Goal: Task Accomplishment & Management: Complete application form

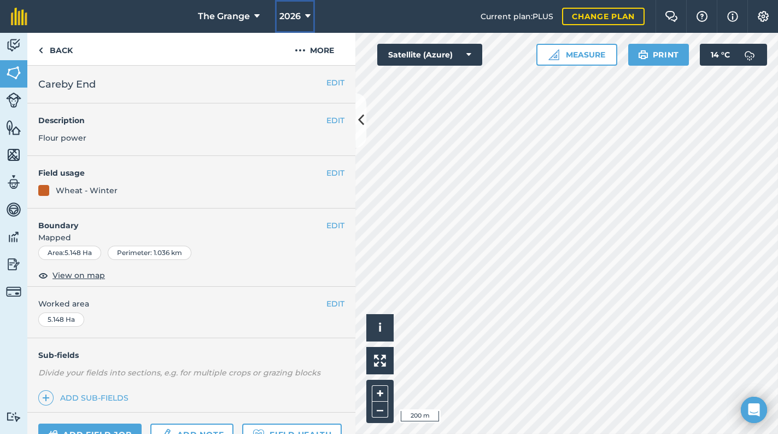
click at [297, 13] on span "2026" at bounding box center [289, 16] width 21 height 13
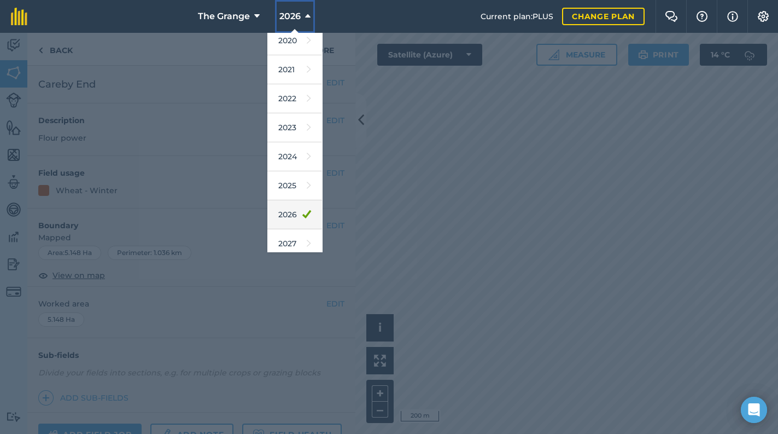
scroll to position [99, 0]
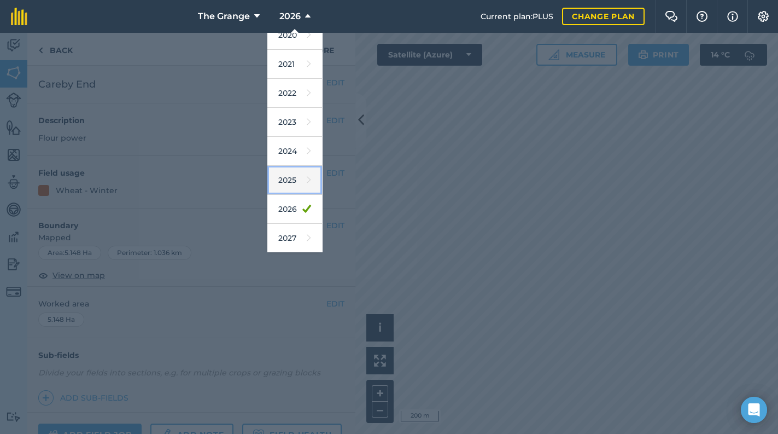
click at [299, 181] on link "2025" at bounding box center [294, 180] width 55 height 29
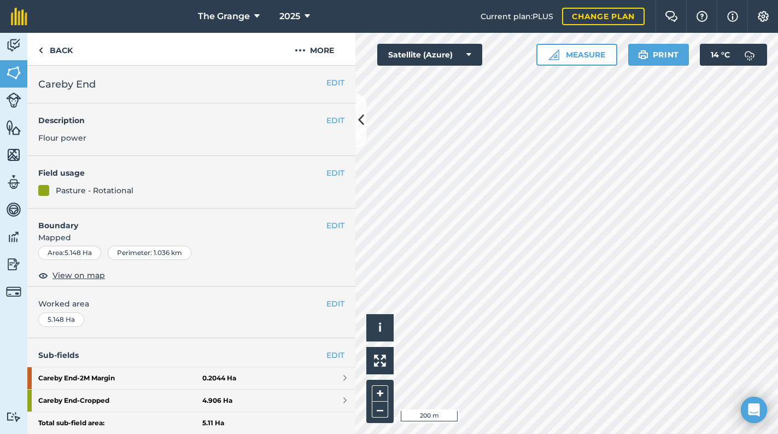
click at [778, 67] on html "The Grange 2025 Current plan : PLUS Change plan Farm Chat Help Info Settings Th…" at bounding box center [389, 217] width 778 height 434
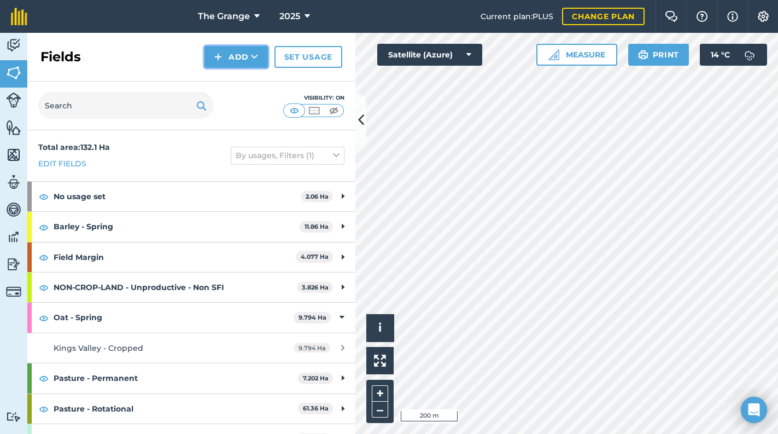
click at [239, 60] on button "Add" at bounding box center [236, 57] width 63 height 22
click at [239, 60] on button "Add Draw Import" at bounding box center [236, 57] width 63 height 22
click at [10, 49] on img at bounding box center [13, 45] width 15 height 16
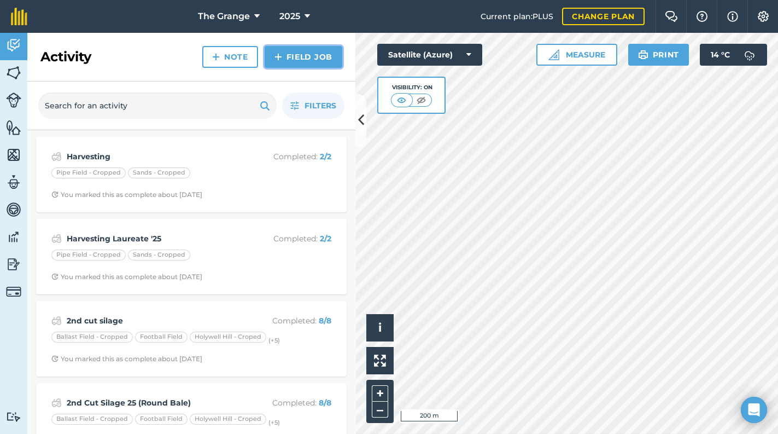
click at [305, 62] on link "Field Job" at bounding box center [304, 57] width 78 height 22
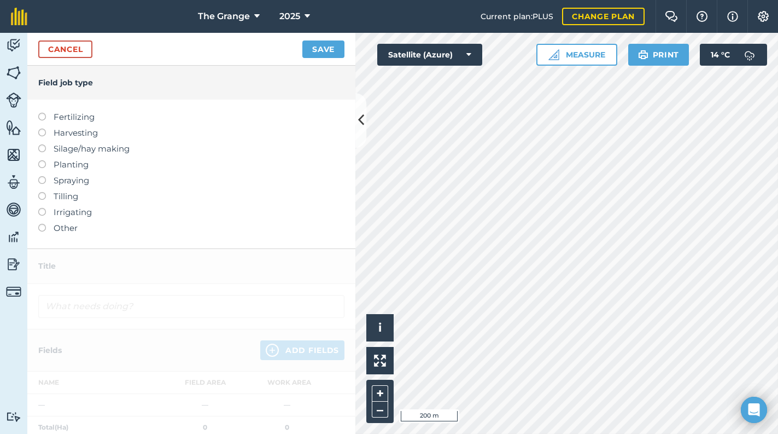
click at [89, 146] on label "Silage/hay making" at bounding box center [191, 148] width 306 height 13
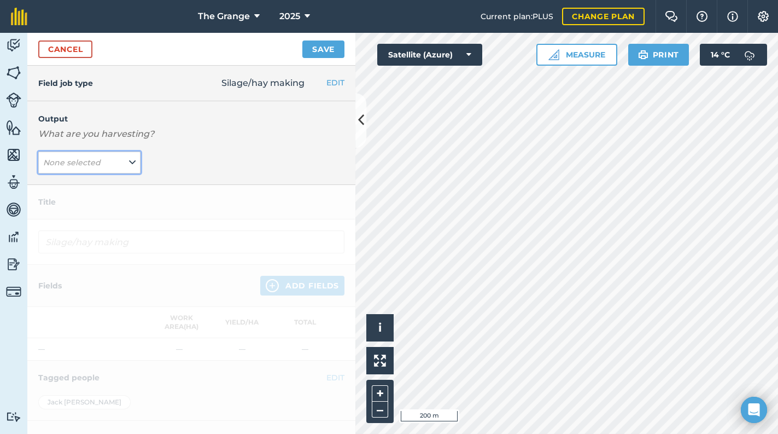
click at [101, 163] on button "None selected" at bounding box center [89, 162] width 102 height 22
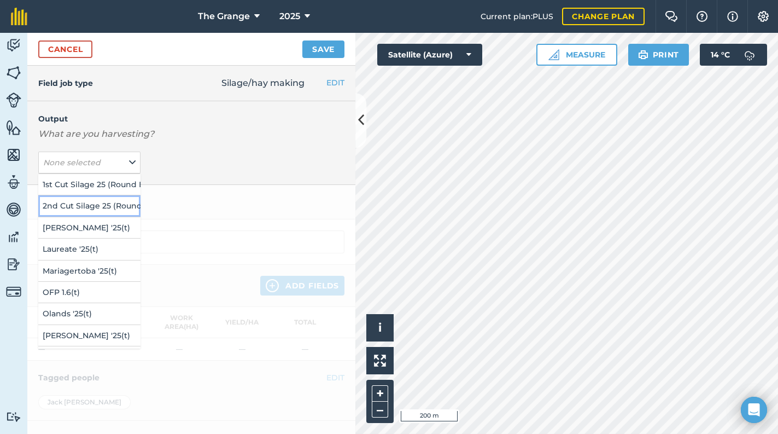
click at [109, 211] on button "2nd Cut Silage 25 (Round Bale) ( # )" at bounding box center [89, 205] width 102 height 21
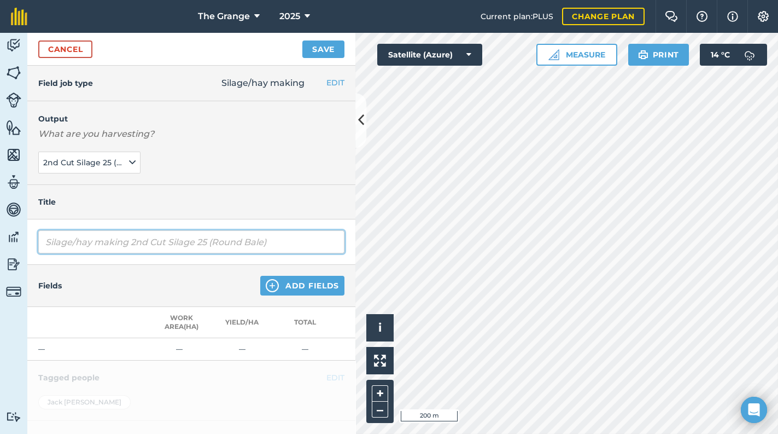
click at [275, 246] on input "Silage/hay making 2nd Cut Silage 25 (Round Bale)" at bounding box center [191, 241] width 306 height 23
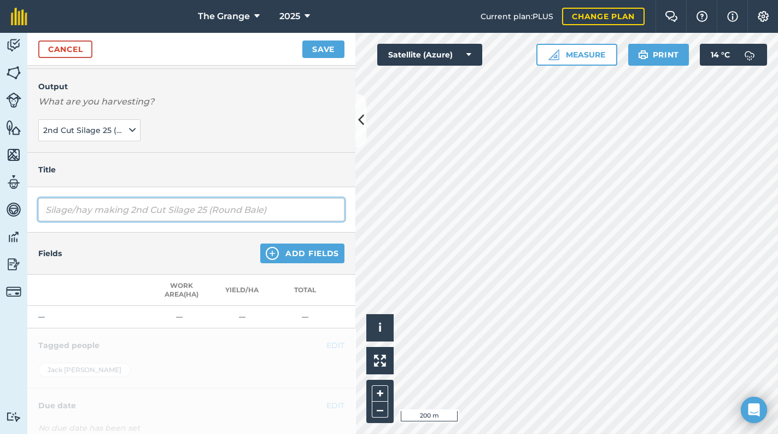
scroll to position [46, 0]
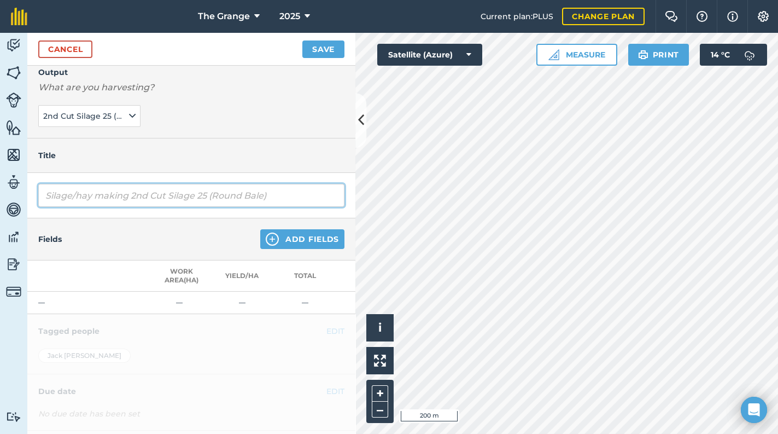
drag, startPoint x: 132, startPoint y: 194, endPoint x: 15, endPoint y: 196, distance: 116.5
click at [15, 196] on div "Activity Fields Livestock Features Maps Team Vehicles Data Reporting Billing Tu…" at bounding box center [389, 233] width 778 height 401
type input "2nd Cut Silage 25 (Round Bale)"
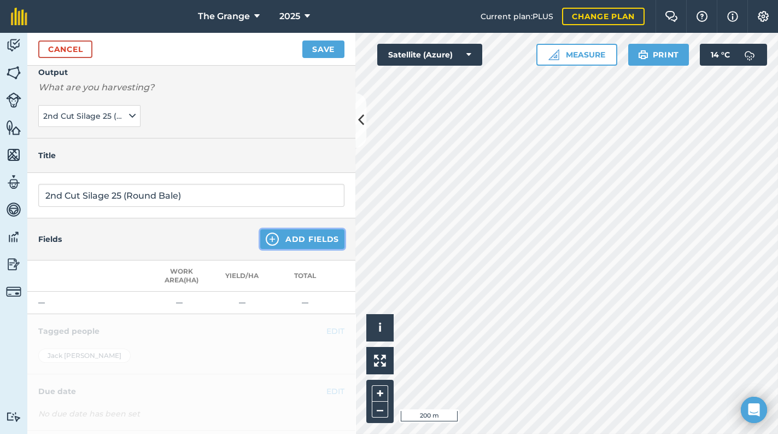
click at [315, 247] on button "Add Fields" at bounding box center [302, 239] width 84 height 20
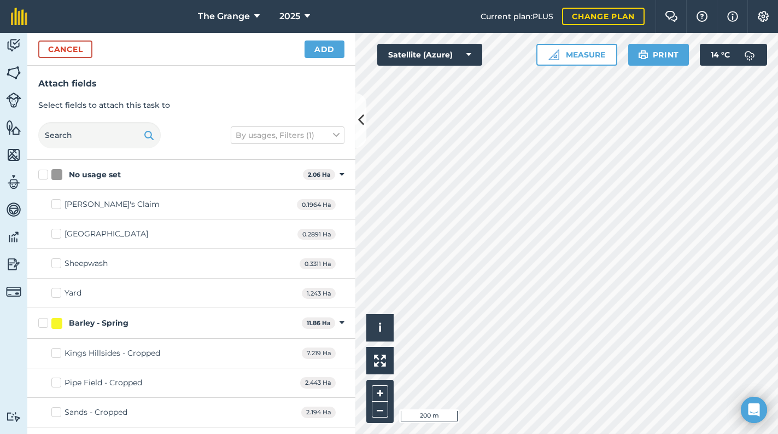
checkbox input "true"
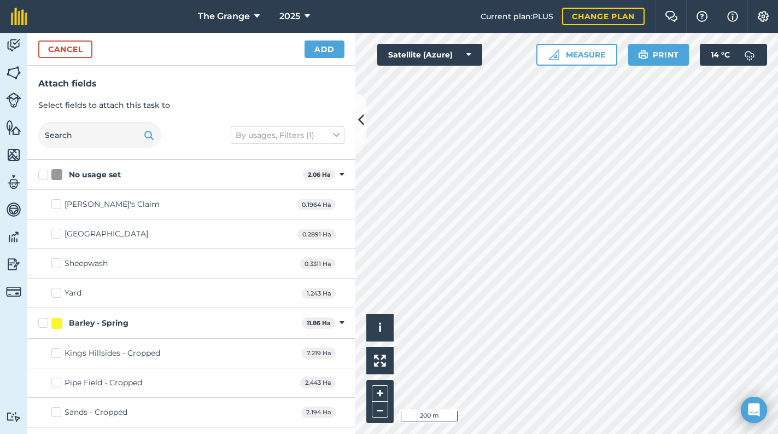
checkbox input "true"
click at [330, 52] on button "Add" at bounding box center [325, 48] width 40 height 17
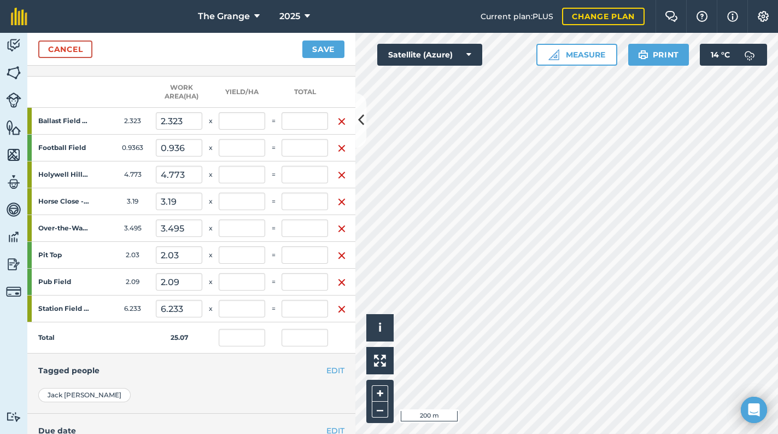
scroll to position [232, 0]
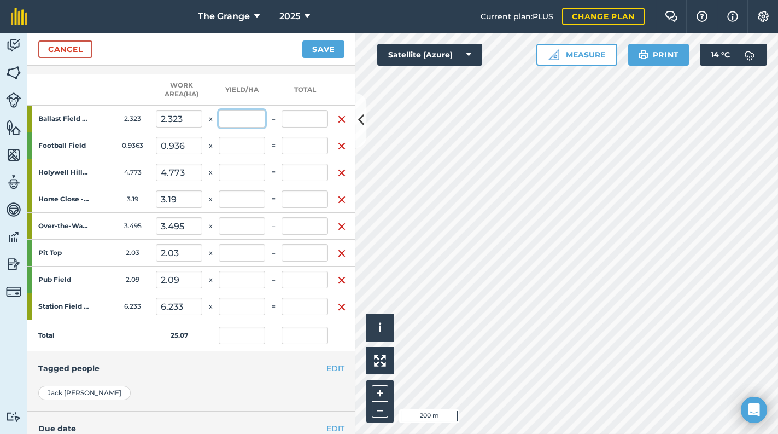
click at [247, 122] on input "text" at bounding box center [242, 118] width 46 height 17
type input "5"
type input "0.371"
type input "9.292"
type input "4"
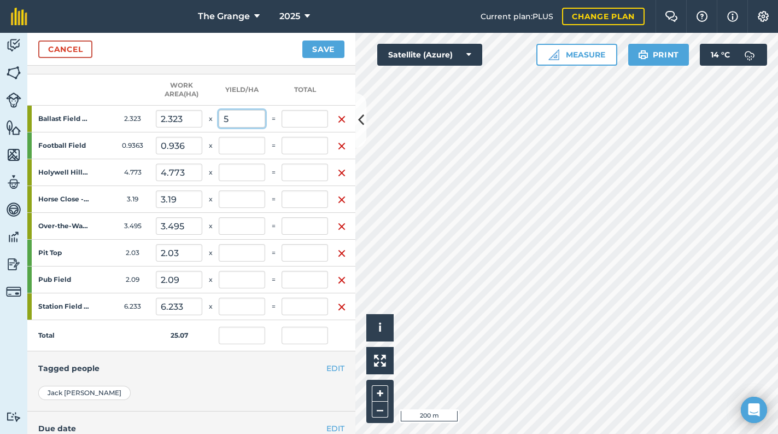
type input "9.292"
type input "0.463"
type input "11.615"
type input "5"
type input "11.615"
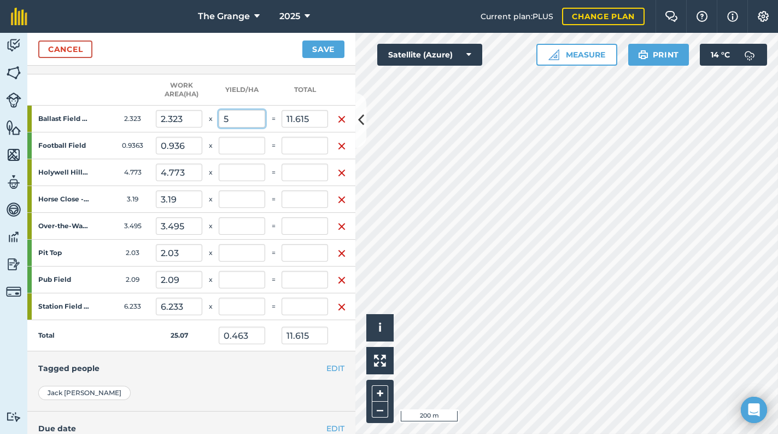
type input "5"
click at [247, 141] on input "text" at bounding box center [242, 145] width 46 height 17
type input "5"
click at [242, 176] on input "text" at bounding box center [242, 171] width 46 height 17
type input "0.65"
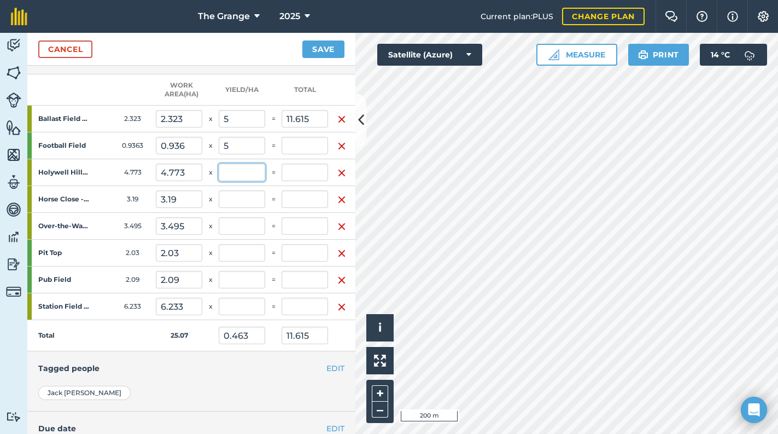
type input "16.297"
type input "4.682"
type input "4"
click at [237, 195] on input "text" at bounding box center [242, 198] width 46 height 17
type input "1.412"
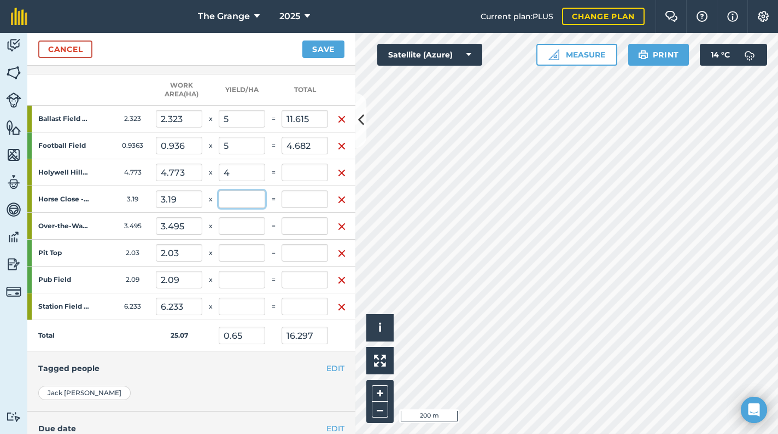
type input "35.389"
type input "19.092"
type input "6"
click at [244, 221] on input "text" at bounding box center [242, 225] width 46 height 17
type input "2.175"
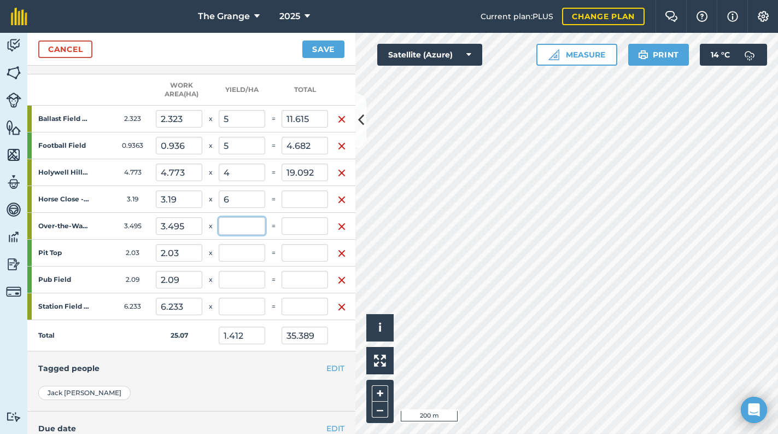
type input "54.529"
type input "19.14"
type input "9"
click at [247, 255] on input "text" at bounding box center [242, 252] width 46 height 17
type input "3.43"
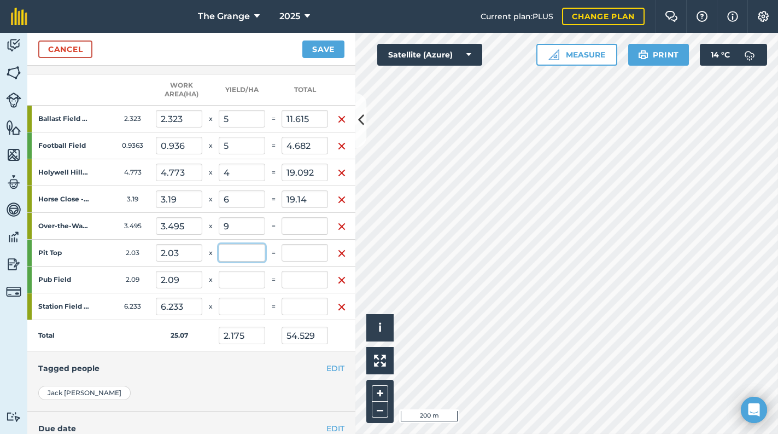
type input "85.983"
type input "31.455"
type input "11"
click at [226, 276] on input "text" at bounding box center [242, 279] width 46 height 17
type input "4.32"
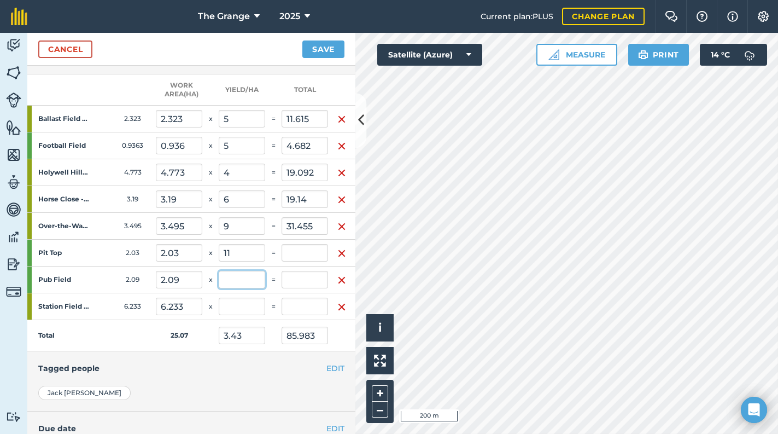
type input "108.313"
type input "22.33"
type input "7"
click at [251, 303] on input "text" at bounding box center [242, 305] width 46 height 17
type input "14.63"
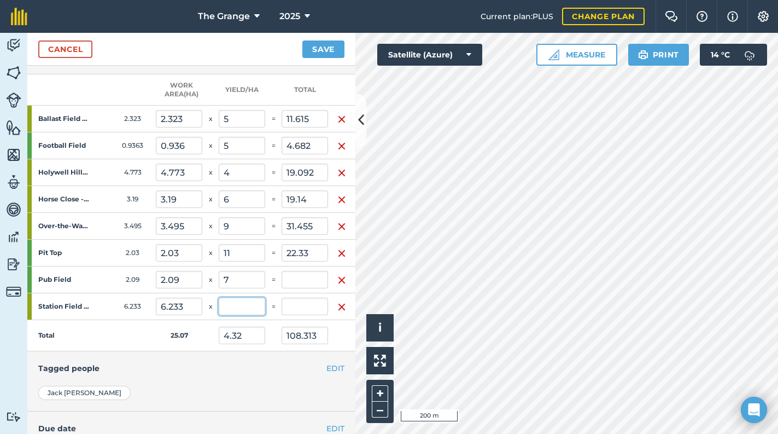
type input "4.904"
type input "122.943"
type input "12"
click at [254, 359] on div "EDIT Tagged people" at bounding box center [191, 368] width 328 height 34
type input "7.887"
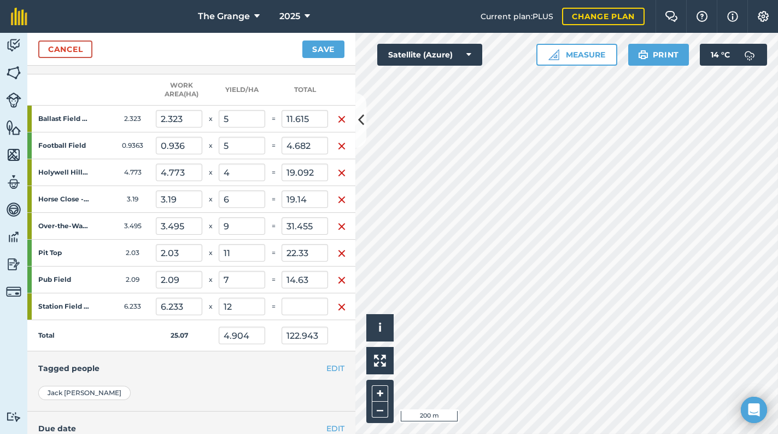
type input "197.739"
type input "74.796"
click at [318, 121] on input "11.615" at bounding box center [305, 118] width 46 height 17
drag, startPoint x: 318, startPoint y: 121, endPoint x: 220, endPoint y: 127, distance: 98.0
click at [220, 125] on tr "Ballast Field - Cropped 2.323 2.323 x 5 = 11.615" at bounding box center [191, 119] width 328 height 27
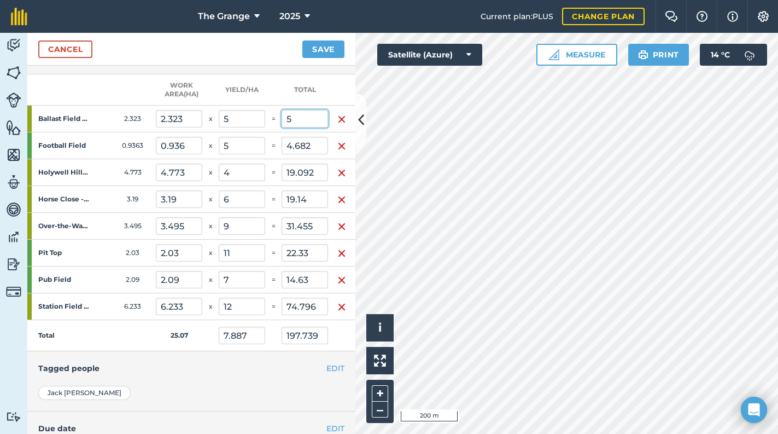
type input "5"
type input "7.624"
type input "191.124"
type input "2.152"
drag, startPoint x: 286, startPoint y: 144, endPoint x: 270, endPoint y: 147, distance: 16.7
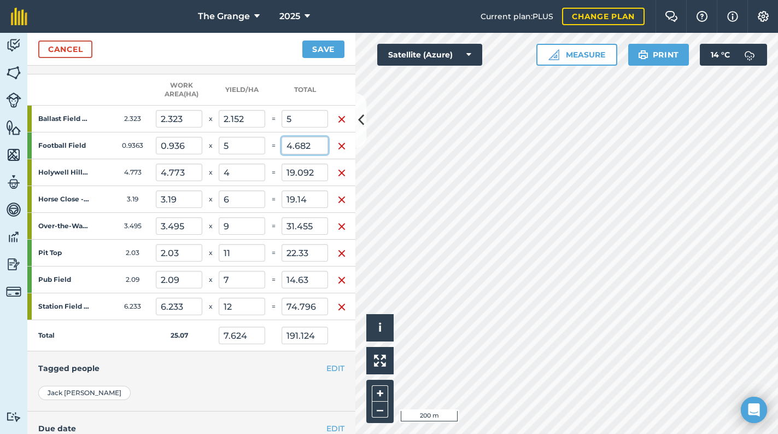
click at [270, 147] on tr "Football Field 0.9363 0.936 x 5 = 4.682" at bounding box center [191, 145] width 328 height 27
type input "5"
type input "7.636"
type input "191.443"
type input "5.34"
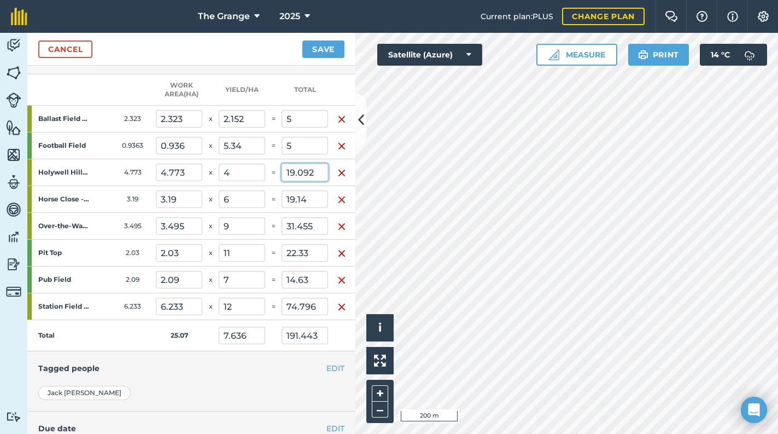
drag, startPoint x: 298, startPoint y: 172, endPoint x: 287, endPoint y: 172, distance: 11.5
click at [287, 172] on input "19.092" at bounding box center [305, 171] width 46 height 17
type input "4"
type input "7.034"
type input "176.351"
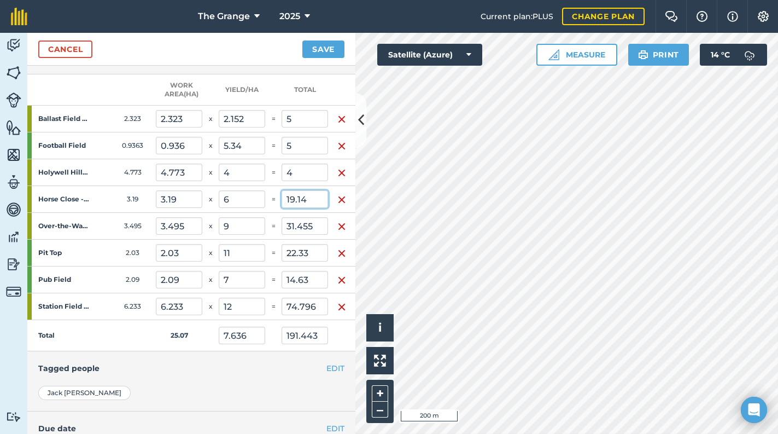
type input "0.838"
drag, startPoint x: 315, startPoint y: 198, endPoint x: 281, endPoint y: 200, distance: 33.9
click at [282, 200] on input "19.14" at bounding box center [305, 198] width 46 height 17
type input "6"
type input "6.51"
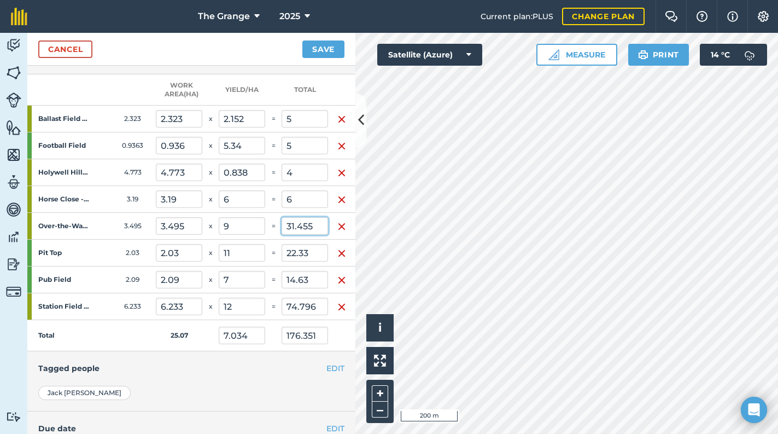
type input "163.211"
type input "1.881"
drag, startPoint x: 321, startPoint y: 225, endPoint x: 258, endPoint y: 233, distance: 64.0
click at [258, 233] on tr "Over-the-Wall - Cropped 3.495 3.495 x 9 = 31.455" at bounding box center [191, 226] width 328 height 27
type input "9"
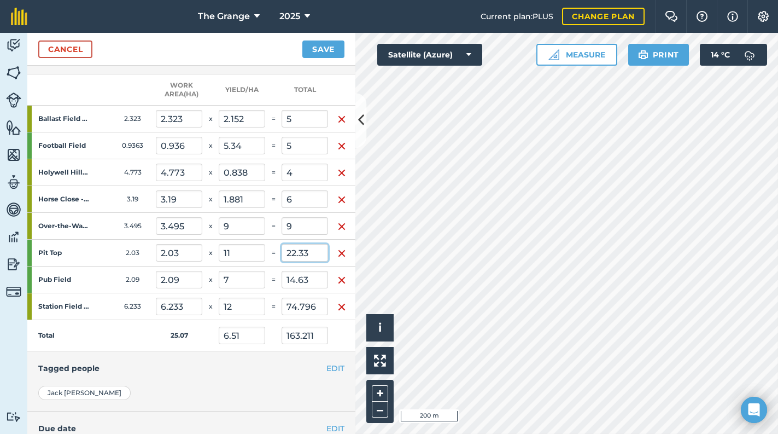
type input "5.614"
type input "140.756"
type input "2.575"
drag, startPoint x: 297, startPoint y: 250, endPoint x: 256, endPoint y: 251, distance: 41.6
click at [256, 251] on tr "Pit Top 2.03 2.03 x 11 = 22.33" at bounding box center [191, 252] width 328 height 27
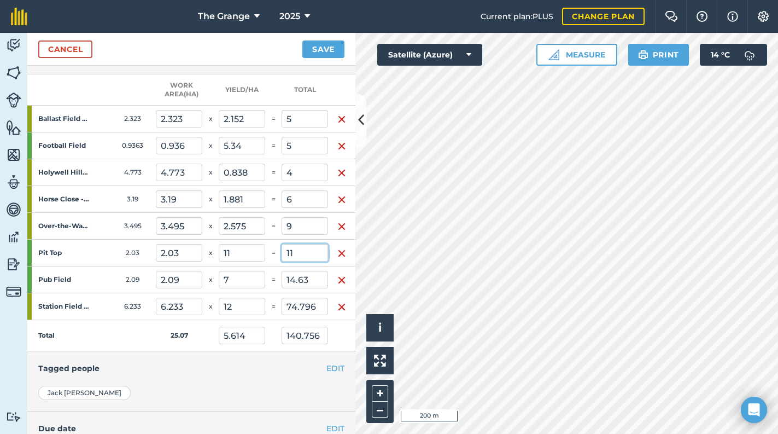
type input "11"
type input "5.163"
type input "129.426"
type input "5.419"
drag, startPoint x: 318, startPoint y: 276, endPoint x: 265, endPoint y: 276, distance: 52.5
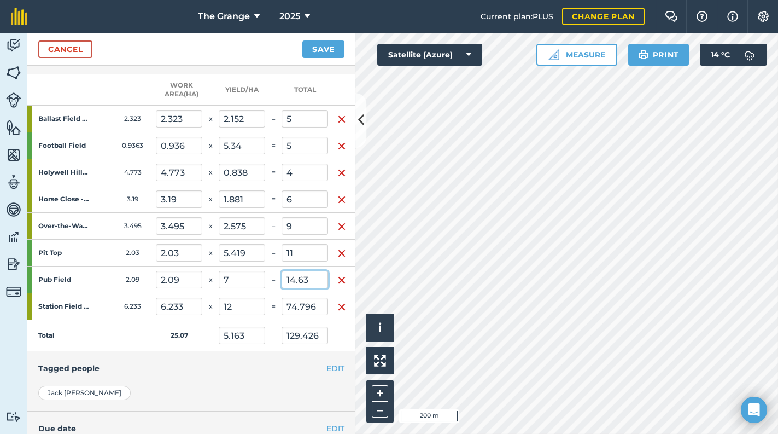
click at [265, 276] on tr "Pub Field 2.09 2.09 x 7 = 14.63" at bounding box center [191, 279] width 328 height 27
type input "7"
type input "3.349"
type input "4.858"
type input "121.796"
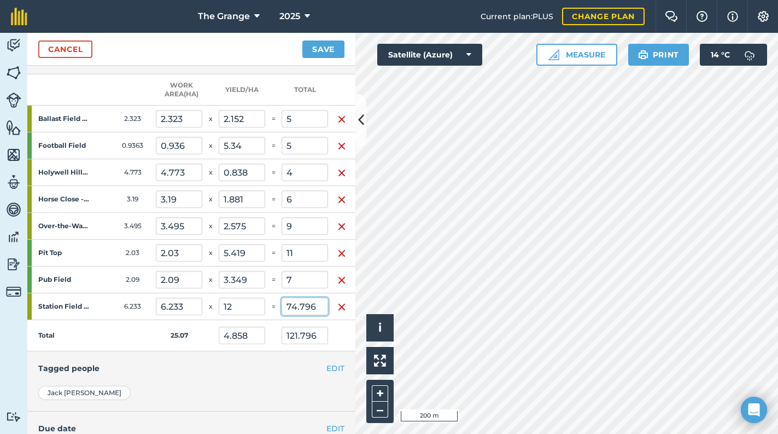
drag, startPoint x: 320, startPoint y: 303, endPoint x: 265, endPoint y: 305, distance: 55.3
click at [265, 305] on tr "Station Field - Cropped 6.233 6.233 x 12 = 74.796" at bounding box center [191, 306] width 328 height 27
type input "12"
type input "2.353"
type input "59"
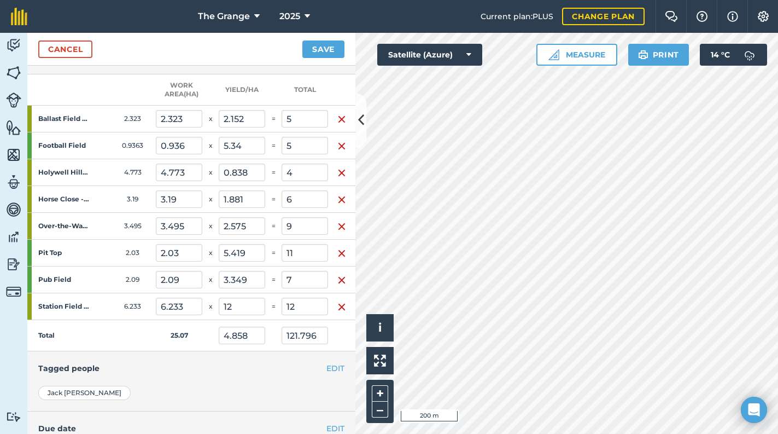
type input "1.925"
click at [293, 358] on div "EDIT Tagged people" at bounding box center [191, 368] width 328 height 34
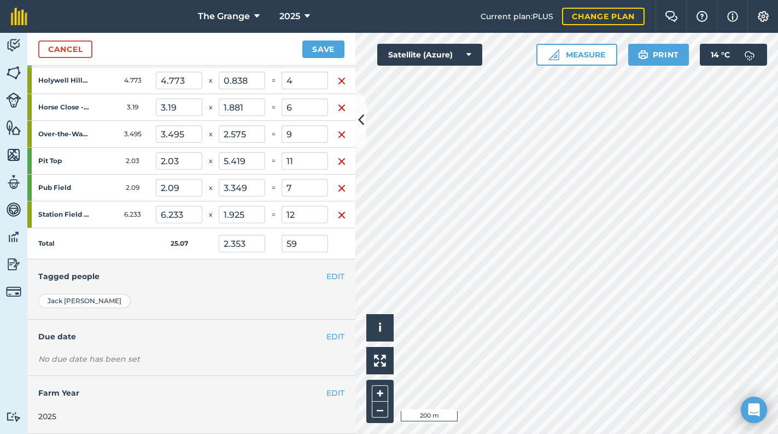
scroll to position [329, 0]
click at [324, 52] on button "Save" at bounding box center [323, 48] width 42 height 17
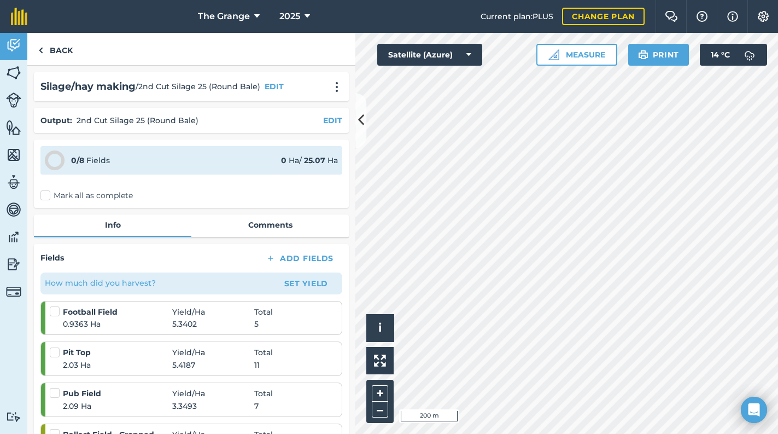
click at [120, 159] on div "0 / 8 Fields 0 Ha / 25.07 Ha" at bounding box center [191, 160] width 302 height 28
click at [307, 163] on strong "25.07" at bounding box center [314, 160] width 21 height 10
click at [116, 195] on label "Mark all as complete" at bounding box center [86, 195] width 92 height 11
click at [48, 195] on input "Mark all as complete" at bounding box center [43, 193] width 7 height 7
checkbox input "false"
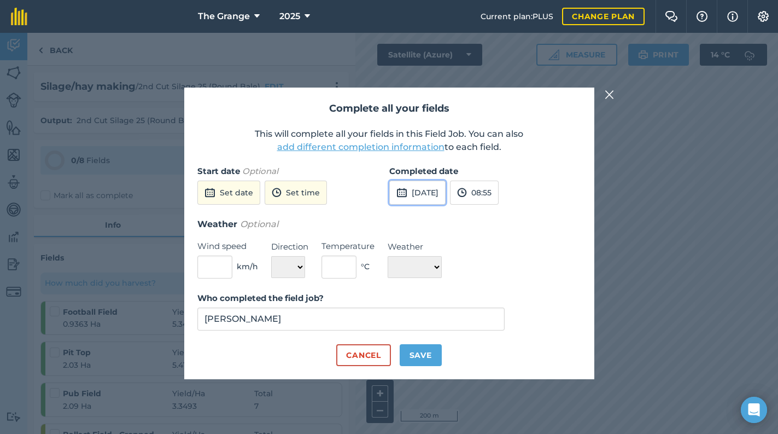
click at [446, 187] on button "[DATE]" at bounding box center [417, 192] width 56 height 24
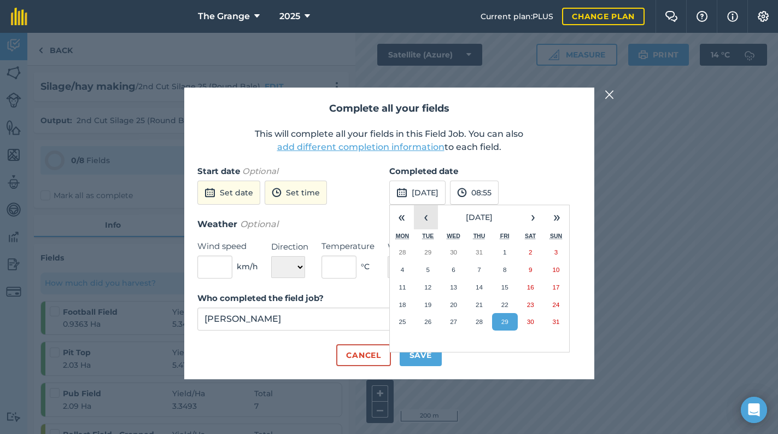
click at [433, 220] on button "‹" at bounding box center [426, 217] width 24 height 24
click at [457, 268] on button "9" at bounding box center [454, 269] width 26 height 17
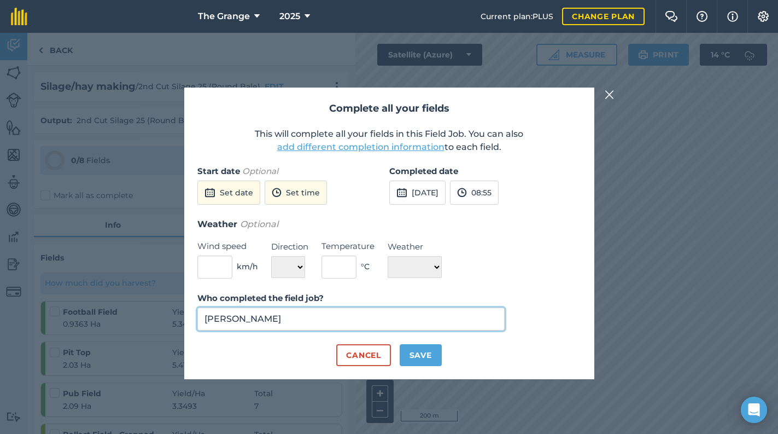
click at [316, 316] on input "[PERSON_NAME]" at bounding box center [351, 318] width 308 height 23
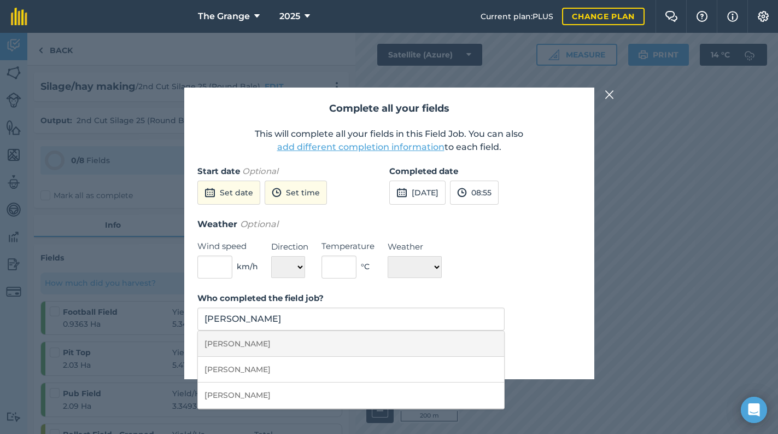
click at [423, 343] on li "[PERSON_NAME]" at bounding box center [351, 344] width 307 height 26
type input "[PERSON_NAME]"
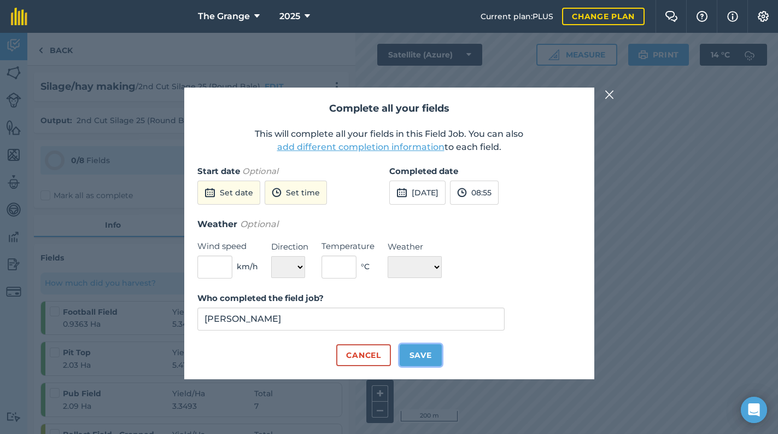
click at [434, 357] on button "Save" at bounding box center [421, 355] width 42 height 22
checkbox input "true"
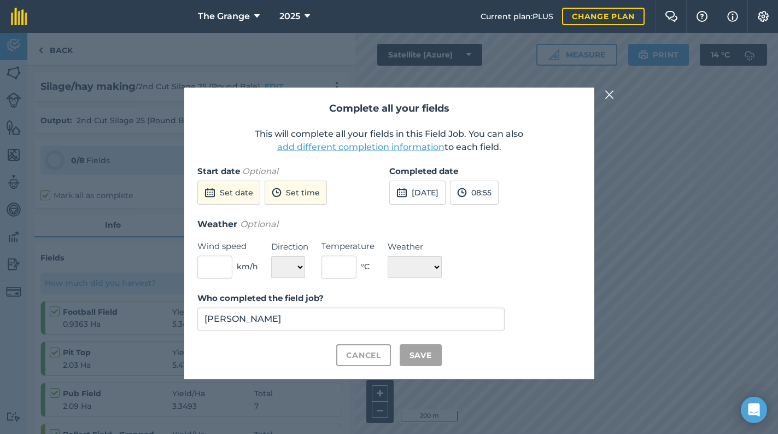
checkbox input "true"
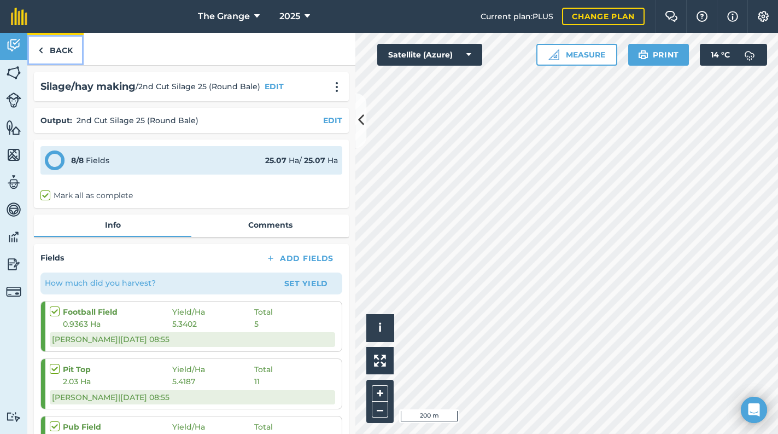
click at [55, 49] on link "Back" at bounding box center [55, 49] width 56 height 32
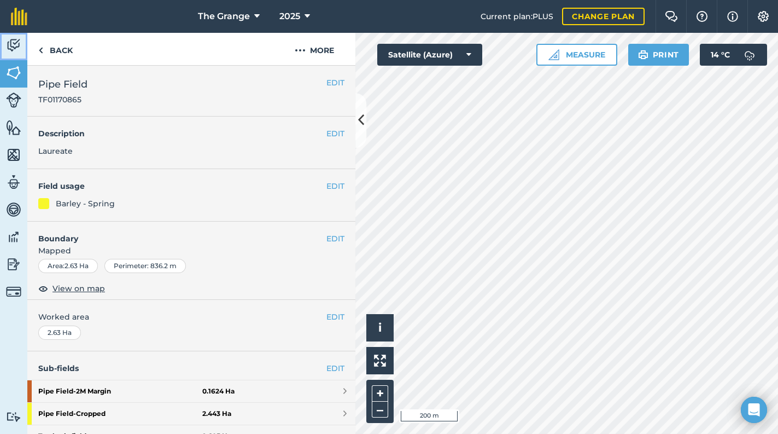
click at [16, 46] on img at bounding box center [13, 45] width 15 height 16
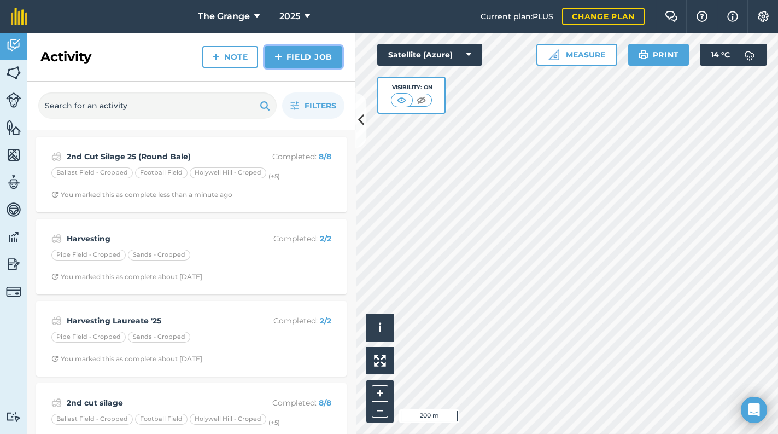
click at [288, 63] on link "Field Job" at bounding box center [304, 57] width 78 height 22
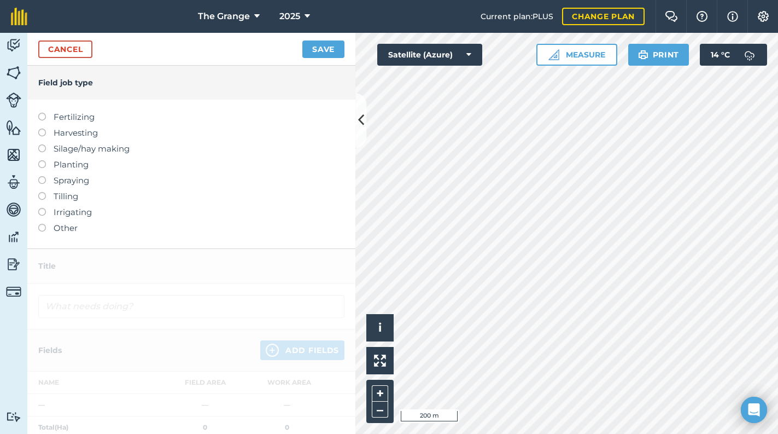
click at [63, 229] on label "Other" at bounding box center [191, 227] width 306 height 13
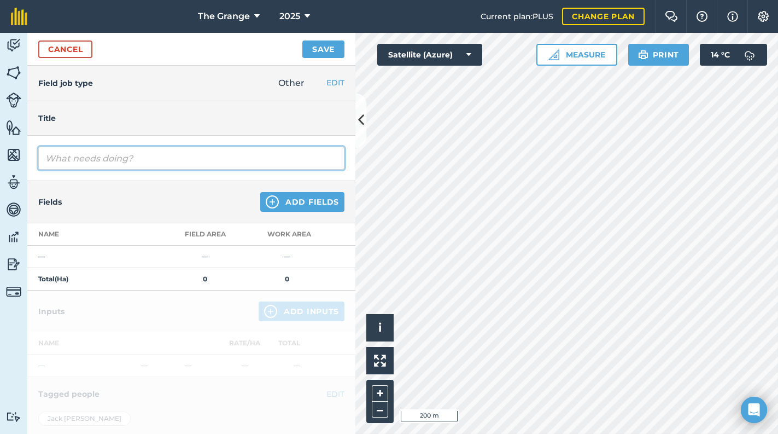
click at [87, 156] on input "text" at bounding box center [191, 158] width 306 height 23
type input "Mowing 2nd cut silage"
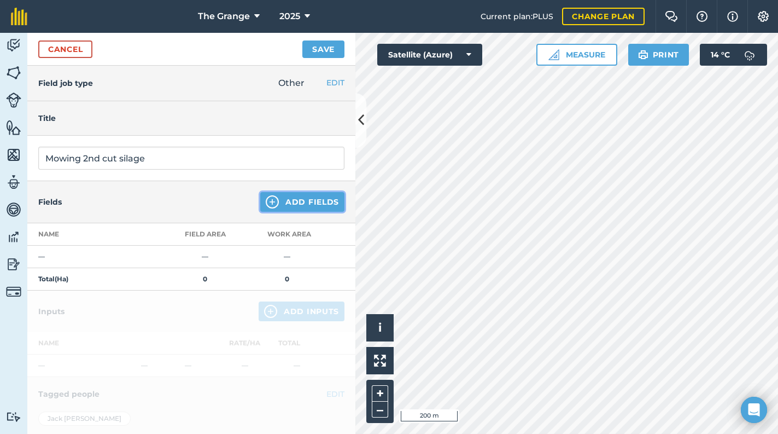
click at [314, 205] on button "Add Fields" at bounding box center [302, 202] width 84 height 20
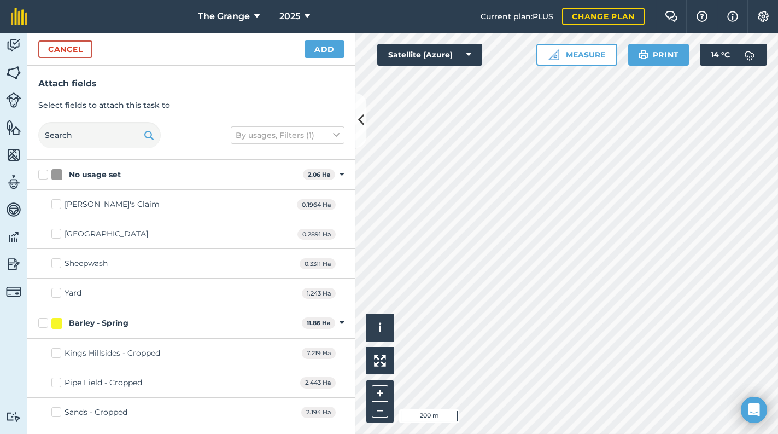
checkbox input "true"
checkbox input "false"
checkbox input "true"
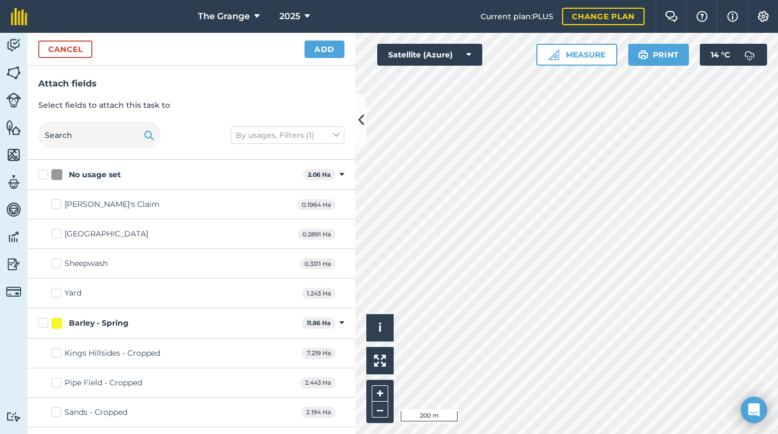
checkbox input "true"
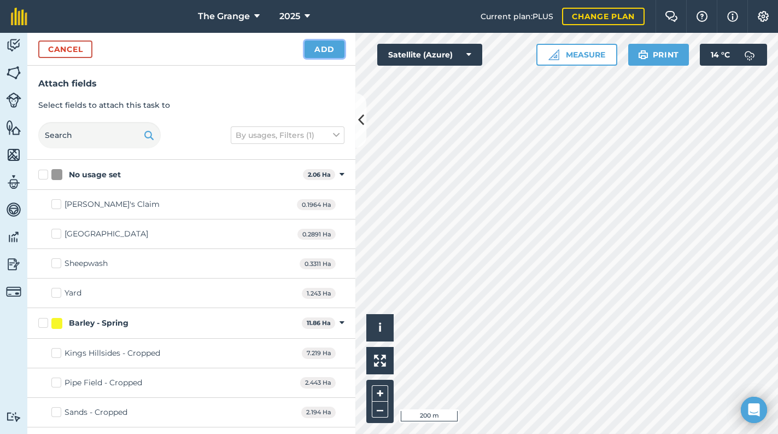
click at [328, 50] on button "Add" at bounding box center [325, 48] width 40 height 17
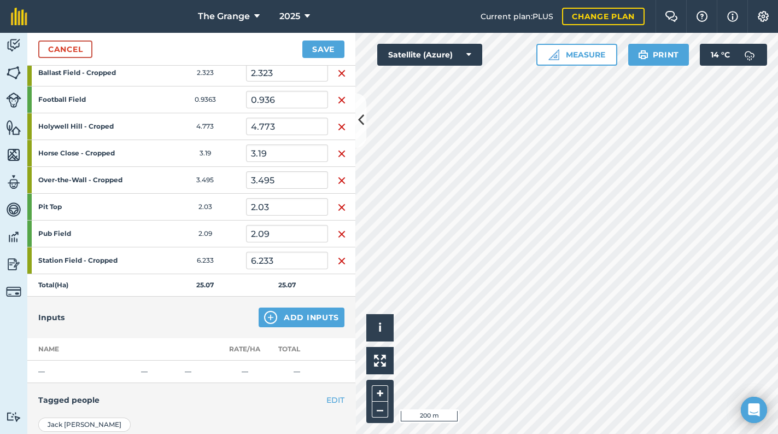
scroll to position [306, 0]
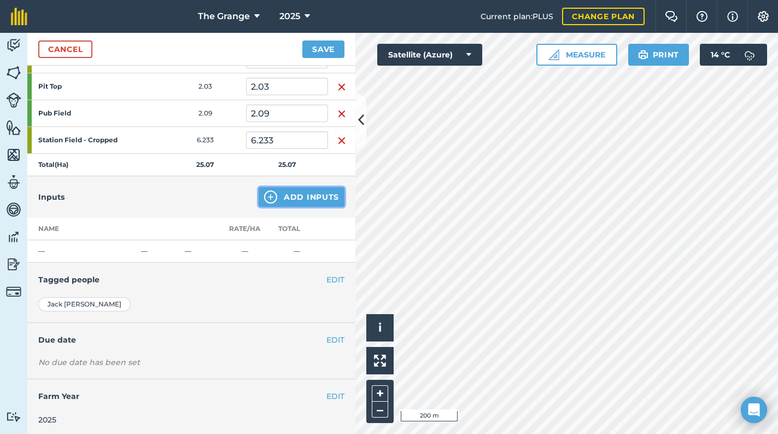
click at [288, 189] on button "Add Inputs" at bounding box center [302, 197] width 86 height 20
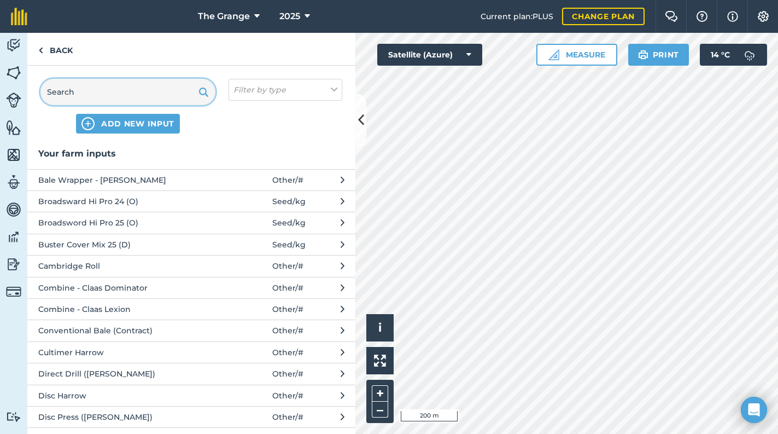
click at [152, 97] on input "text" at bounding box center [127, 92] width 175 height 26
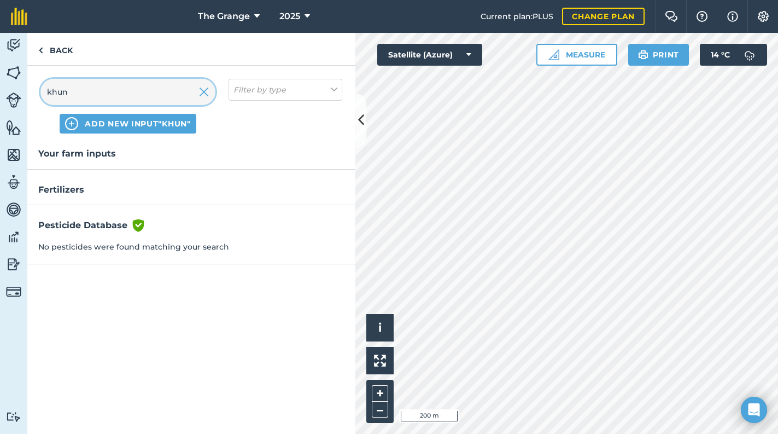
type input "khun"
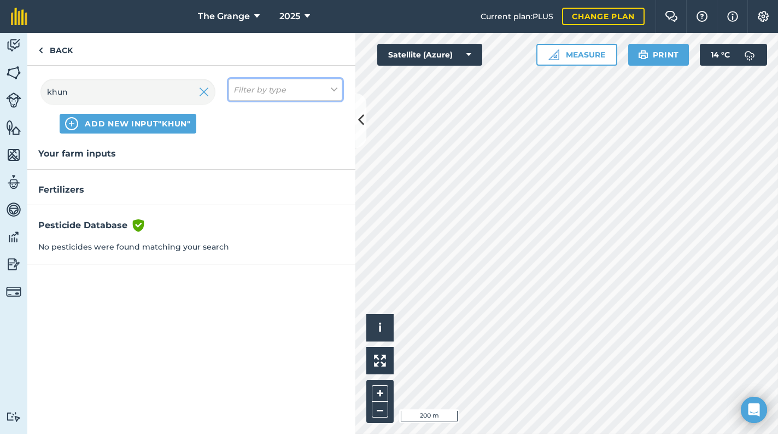
click at [279, 84] on em "Filter by type" at bounding box center [259, 90] width 52 height 12
click at [269, 195] on label "Other" at bounding box center [285, 194] width 104 height 11
click at [241, 195] on input "Other" at bounding box center [236, 192] width 7 height 7
checkbox input "true"
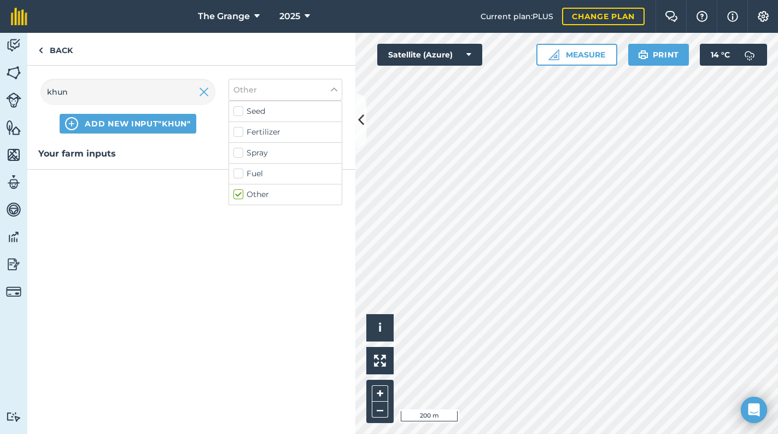
click at [182, 153] on h3 "Your farm inputs" at bounding box center [191, 154] width 328 height 14
click at [78, 89] on input "khun" at bounding box center [127, 92] width 175 height 26
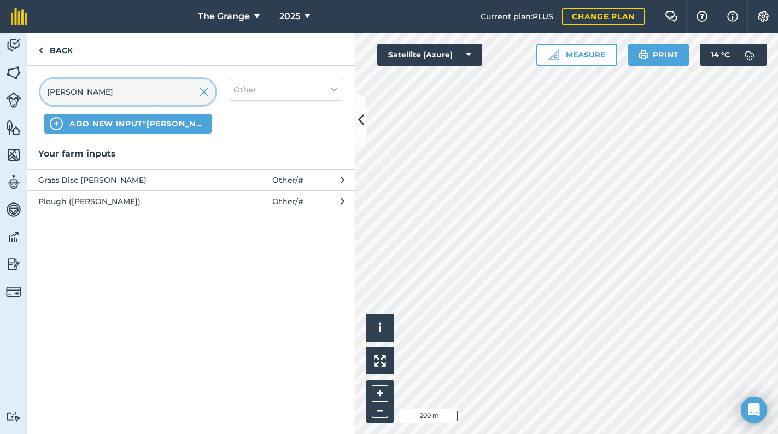
type input "[PERSON_NAME]"
click at [118, 184] on span "Grass Disc [PERSON_NAME]" at bounding box center [127, 180] width 179 height 12
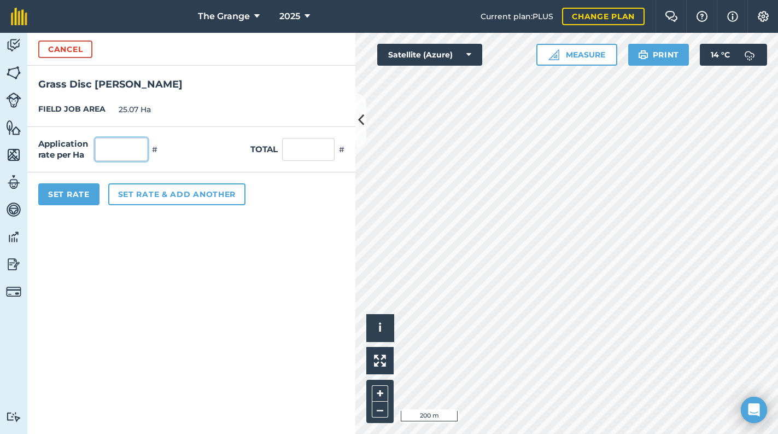
click at [115, 156] on input "text" at bounding box center [121, 149] width 52 height 23
type input "1"
type input "25.07"
click at [158, 255] on form "Cancel Grass Disc [PERSON_NAME] FIELD JOB AREA 25.07 Ha Application rate per Ha…" at bounding box center [191, 233] width 328 height 401
click at [74, 200] on button "Set Rate" at bounding box center [68, 194] width 61 height 22
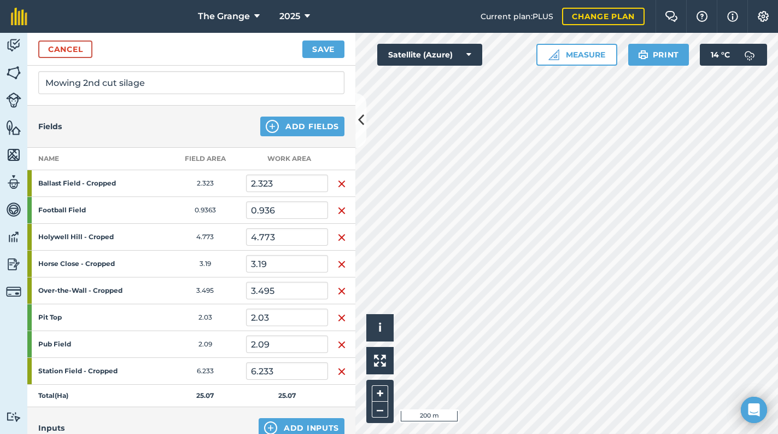
scroll to position [74, 0]
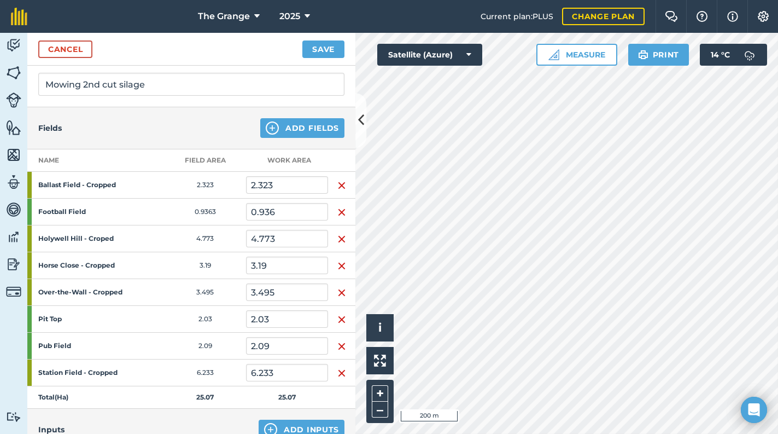
click at [325, 59] on div "Cancel Save" at bounding box center [191, 49] width 328 height 33
click at [325, 46] on button "Save" at bounding box center [323, 48] width 42 height 17
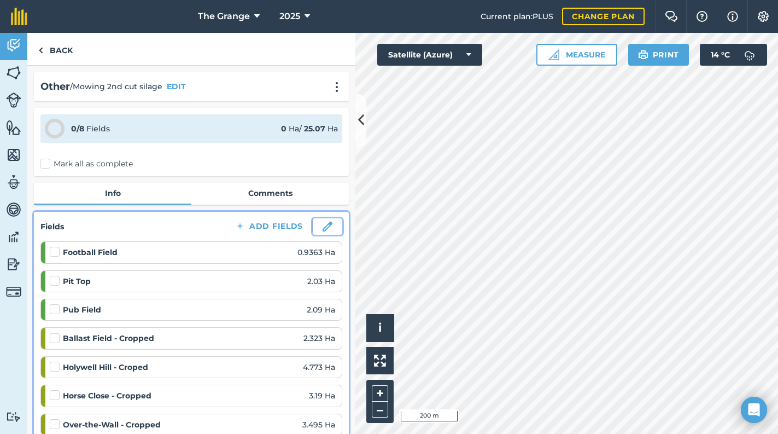
click at [315, 229] on button at bounding box center [328, 226] width 30 height 16
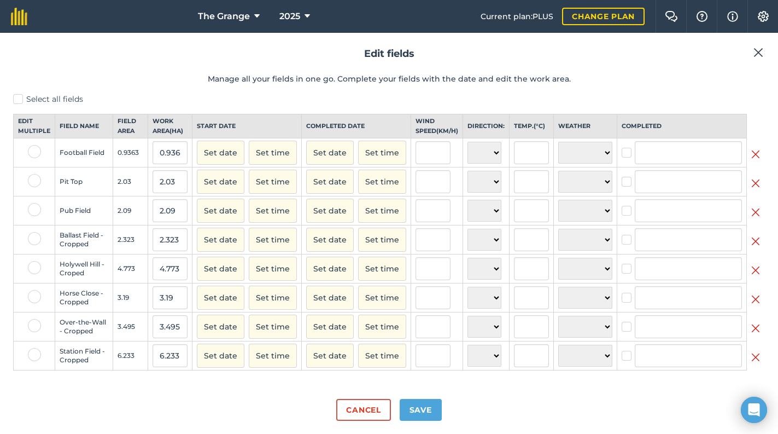
click at [36, 158] on label at bounding box center [34, 151] width 13 height 13
click at [35, 152] on input "checkbox" at bounding box center [31, 148] width 7 height 7
checkbox input "true"
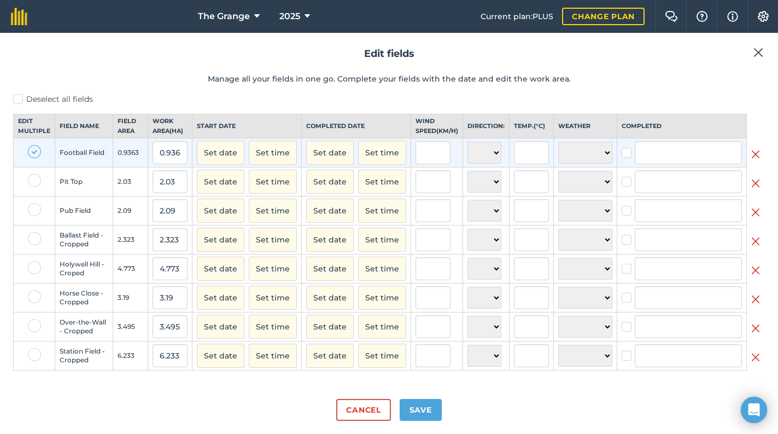
click at [35, 187] on label at bounding box center [34, 180] width 13 height 13
click at [35, 181] on input "checkbox" at bounding box center [31, 177] width 7 height 7
checkbox input "true"
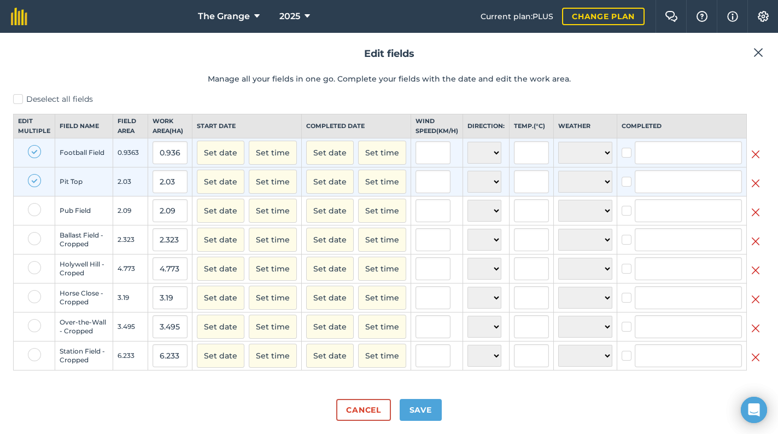
click at [37, 216] on label at bounding box center [34, 209] width 13 height 13
click at [35, 210] on input "checkbox" at bounding box center [31, 206] width 7 height 7
checkbox input "true"
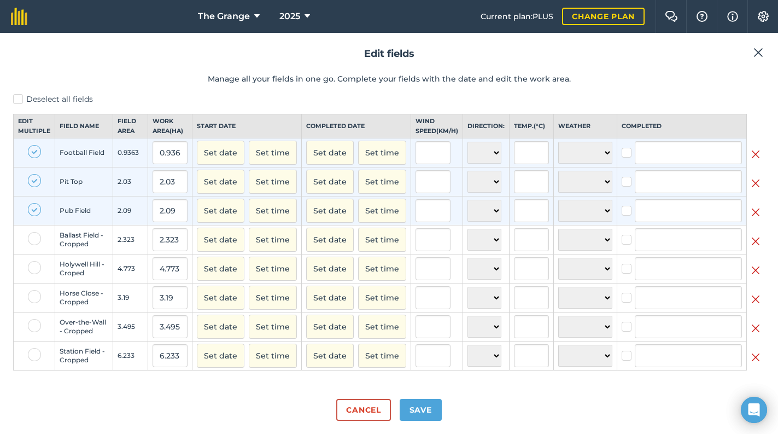
click at [33, 364] on div at bounding box center [34, 356] width 13 height 16
click at [30, 361] on label at bounding box center [34, 354] width 13 height 13
click at [30, 355] on input "checkbox" at bounding box center [31, 351] width 7 height 7
checkbox input "true"
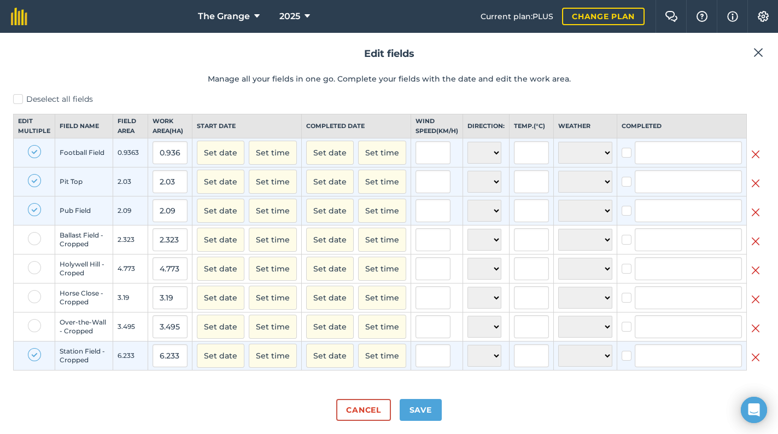
click at [30, 245] on label at bounding box center [34, 238] width 13 height 13
click at [30, 239] on input "checkbox" at bounding box center [31, 235] width 7 height 7
checkbox input "true"
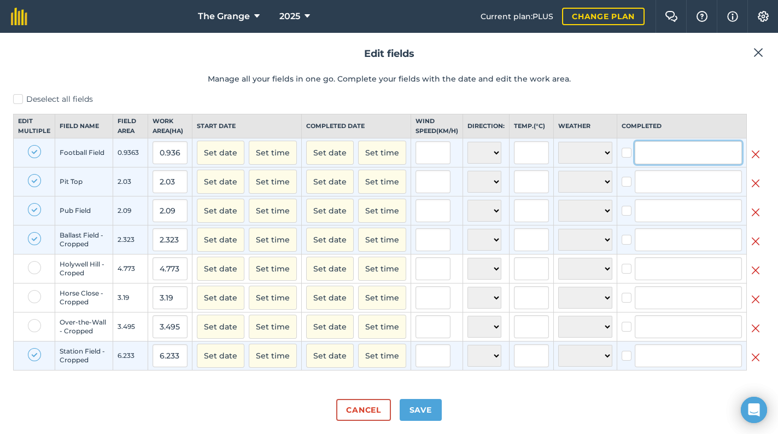
click at [678, 157] on input "text" at bounding box center [688, 152] width 107 height 23
click at [677, 187] on li "[PERSON_NAME]" at bounding box center [688, 176] width 106 height 22
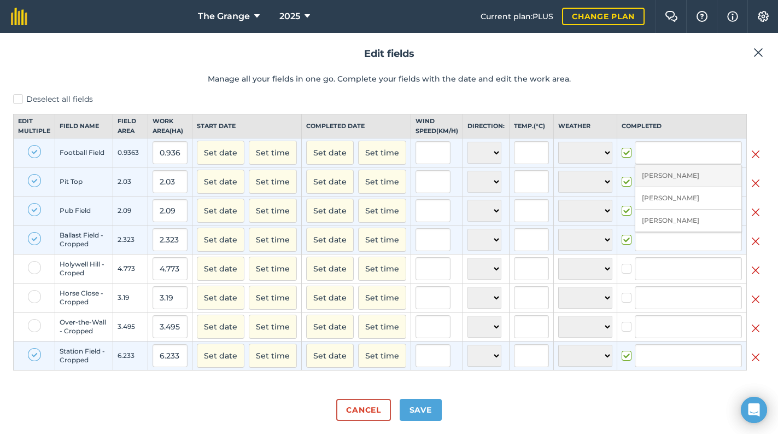
checkbox input "true"
type input "[PERSON_NAME]"
checkbox input "true"
type input "[PERSON_NAME]"
checkbox input "true"
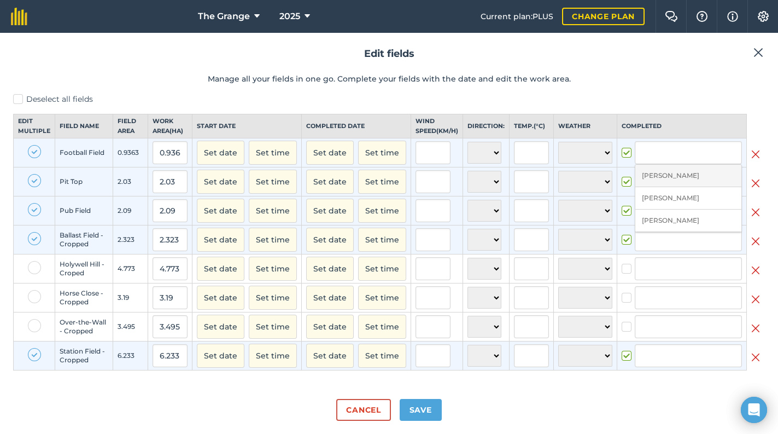
type input "[PERSON_NAME]"
checkbox input "true"
type input "[PERSON_NAME]"
checkbox input "true"
type input "[PERSON_NAME]"
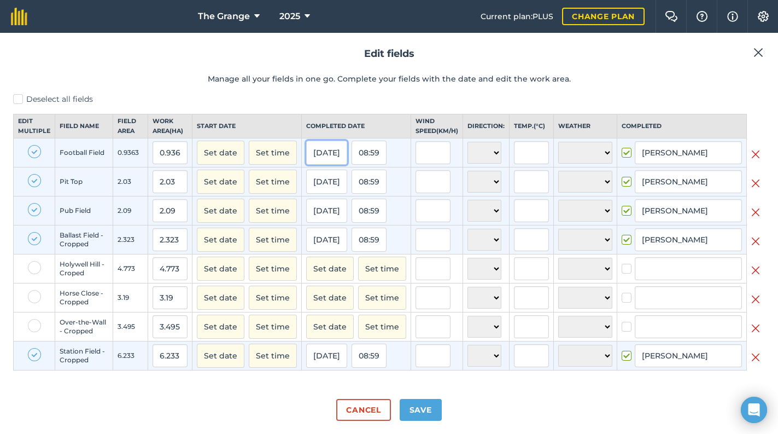
click at [322, 158] on button "[DATE]" at bounding box center [326, 153] width 41 height 24
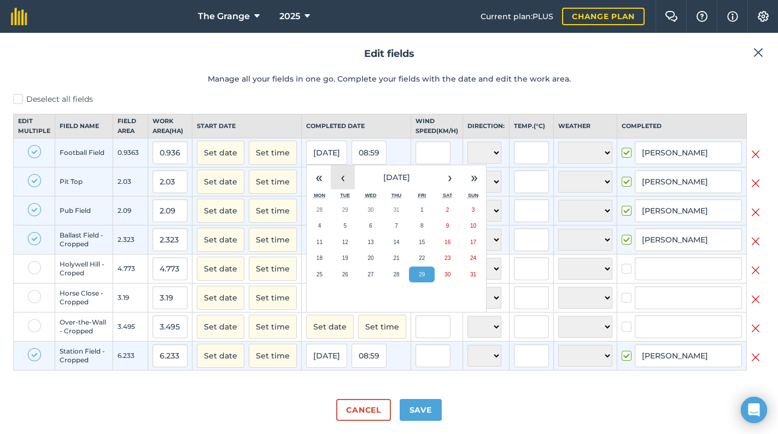
click at [341, 189] on button "‹" at bounding box center [343, 177] width 24 height 24
click at [347, 234] on button "8" at bounding box center [345, 226] width 26 height 16
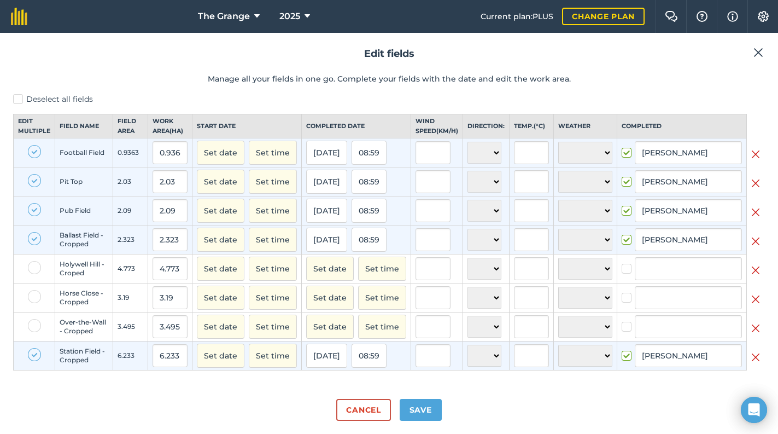
click at [13, 101] on label "Deselect all fields" at bounding box center [389, 99] width 752 height 11
click at [13, 101] on input "Deselect all fields" at bounding box center [16, 97] width 7 height 7
checkbox input "false"
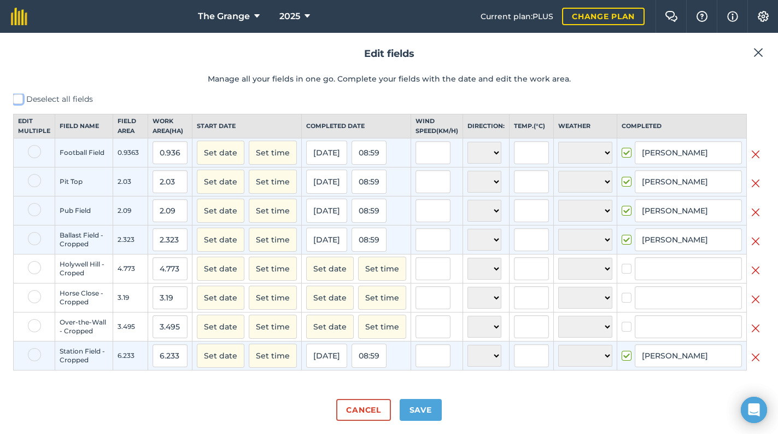
checkbox input "false"
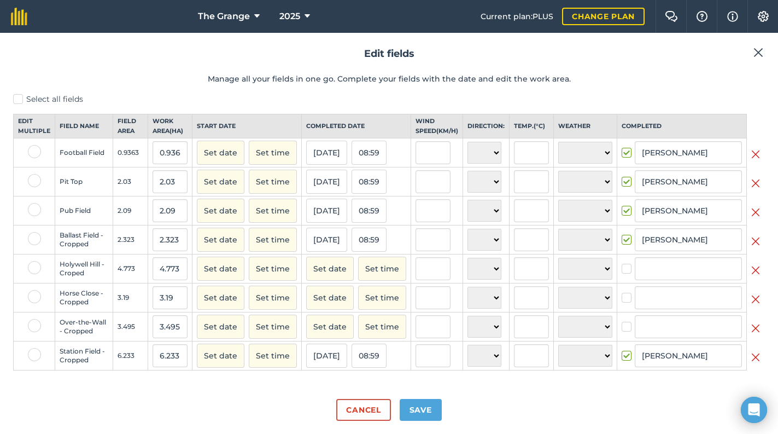
click at [35, 274] on label at bounding box center [34, 267] width 13 height 13
click at [35, 268] on input "checkbox" at bounding box center [31, 264] width 7 height 7
checkbox input "true"
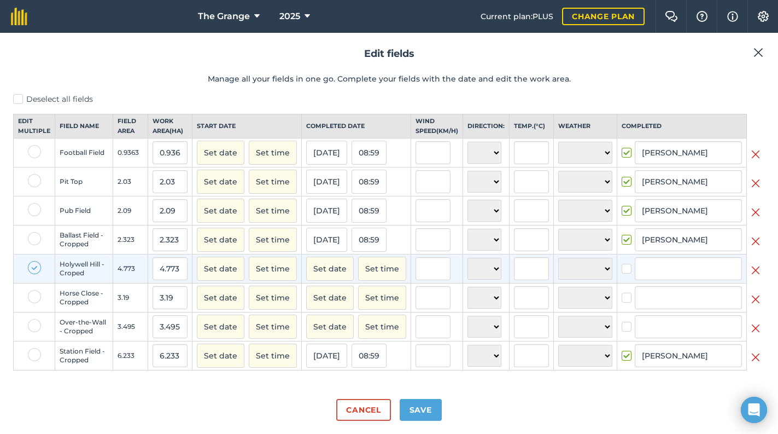
click at [37, 335] on div at bounding box center [34, 327] width 13 height 16
click at [35, 332] on label at bounding box center [34, 325] width 13 height 13
click at [35, 326] on input "checkbox" at bounding box center [31, 322] width 7 height 7
checkbox input "true"
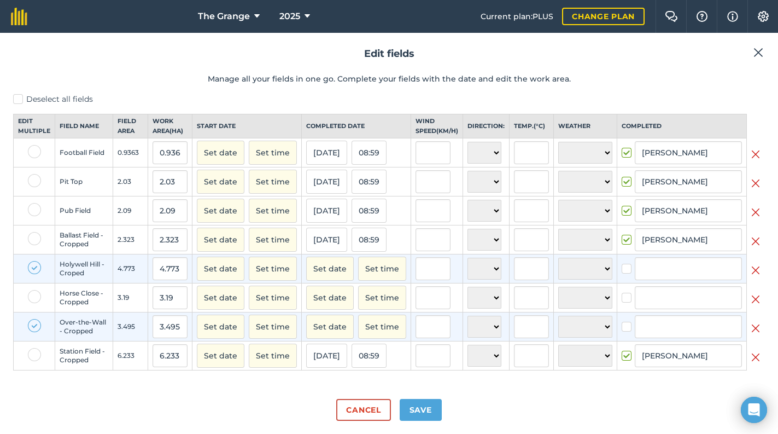
click at [38, 306] on div at bounding box center [34, 298] width 13 height 16
click at [39, 303] on label at bounding box center [34, 296] width 13 height 13
click at [35, 297] on input "checkbox" at bounding box center [31, 293] width 7 height 7
checkbox input "true"
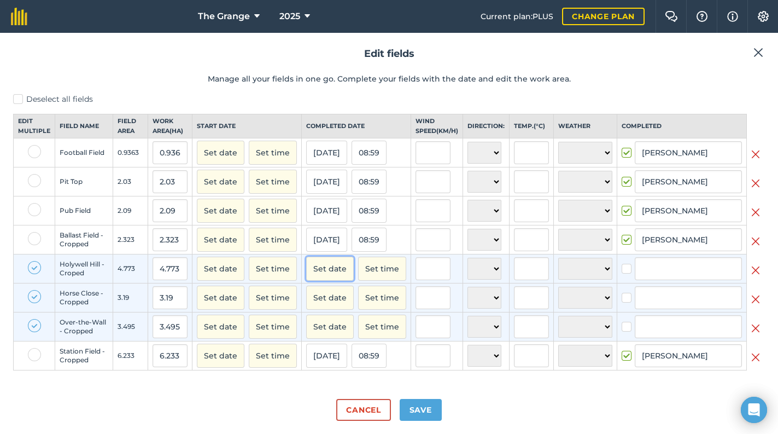
click at [344, 275] on button "Set date" at bounding box center [330, 268] width 48 height 24
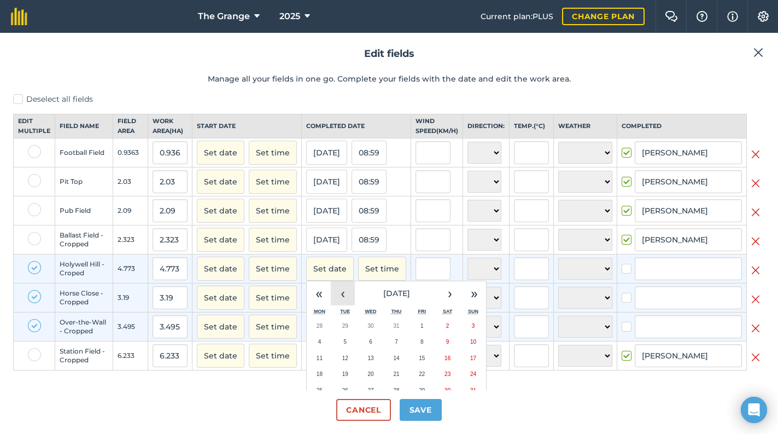
click at [344, 305] on button "‹" at bounding box center [343, 293] width 24 height 24
click at [367, 350] on button "9" at bounding box center [371, 342] width 26 height 16
checkbox input "true"
type input "[PERSON_NAME]"
checkbox input "true"
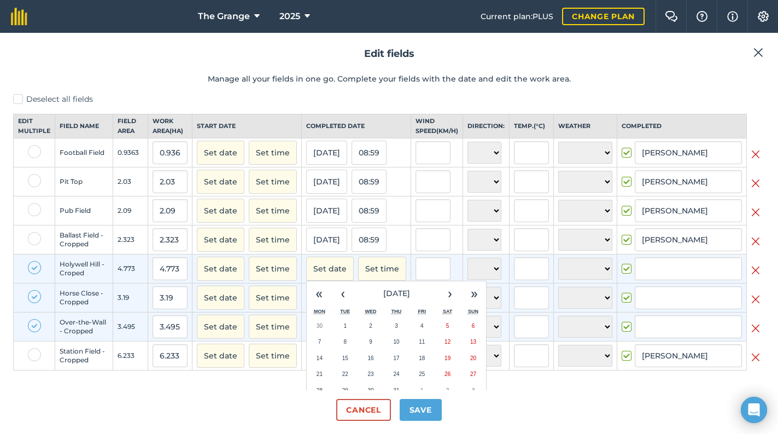
type input "[PERSON_NAME]"
checkbox input "true"
type input "[PERSON_NAME]"
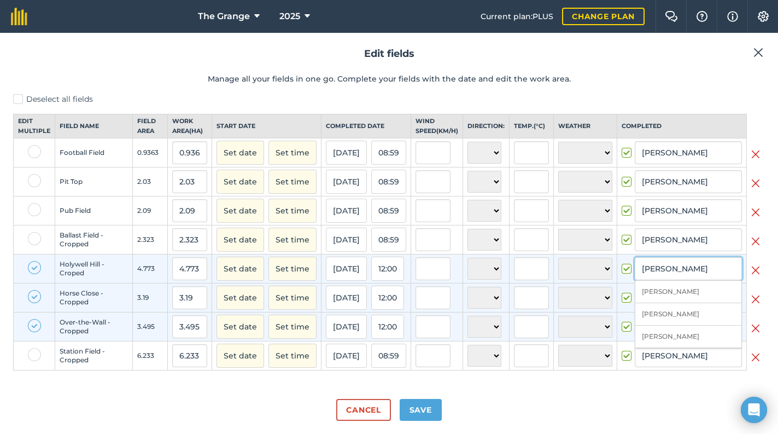
click at [687, 277] on input "[PERSON_NAME]" at bounding box center [688, 268] width 107 height 23
click at [680, 303] on li "[PERSON_NAME]" at bounding box center [688, 292] width 106 height 22
type input "[PERSON_NAME]"
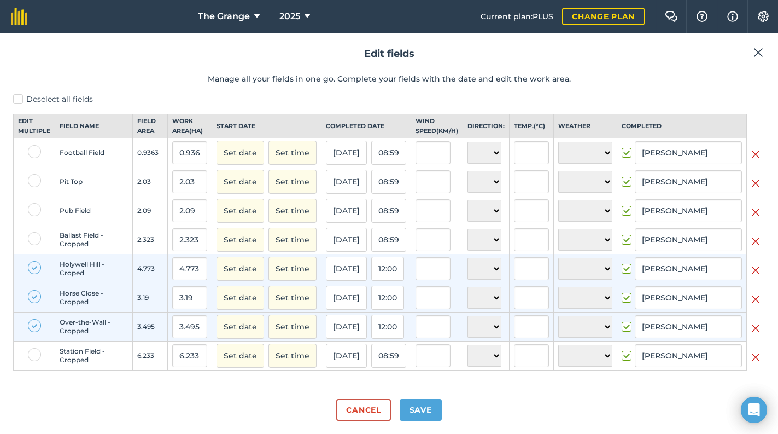
click at [566, 415] on div "Cancel Save" at bounding box center [389, 405] width 752 height 31
click at [431, 412] on button "Save" at bounding box center [421, 410] width 42 height 22
checkbox input "true"
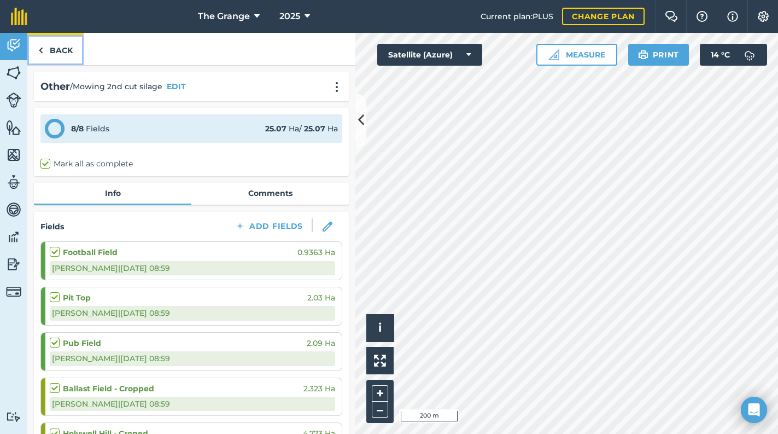
click at [63, 51] on link "Back" at bounding box center [55, 49] width 56 height 32
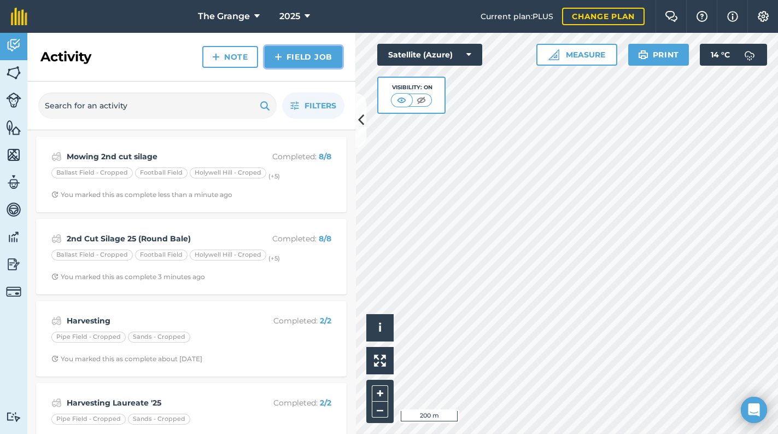
click at [311, 60] on link "Field Job" at bounding box center [304, 57] width 78 height 22
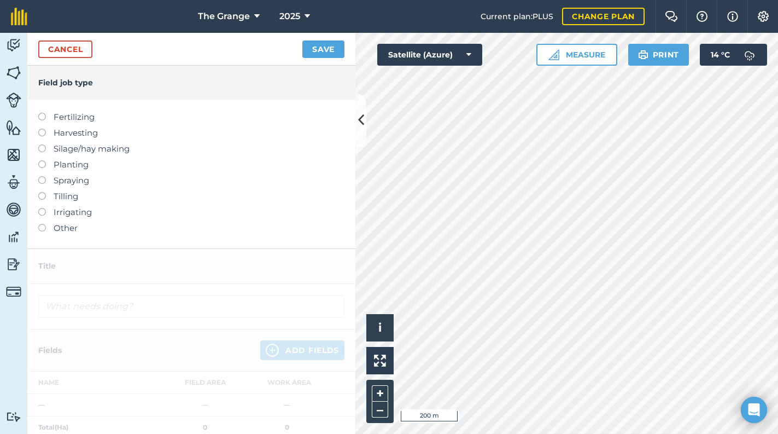
click at [55, 227] on label "Other" at bounding box center [191, 227] width 306 height 13
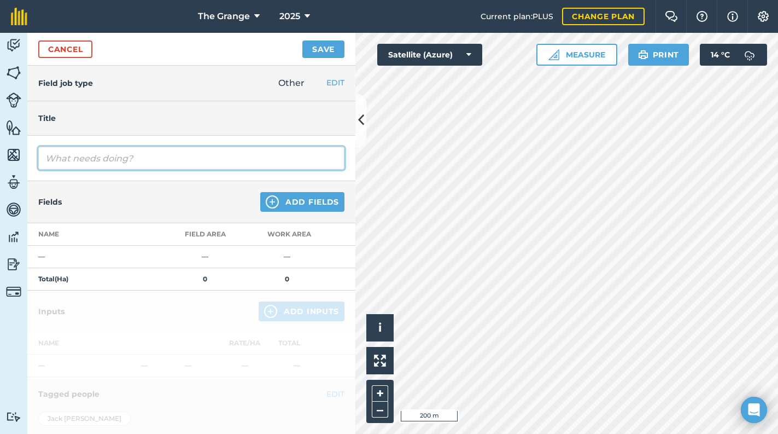
click at [71, 156] on input "text" at bounding box center [191, 158] width 306 height 23
type input "Rowed up and baled 2nd cut silage"
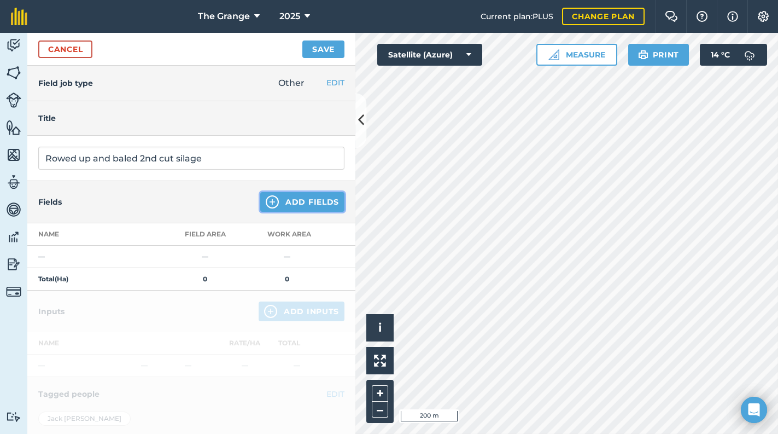
click at [312, 200] on button "Add Fields" at bounding box center [302, 202] width 84 height 20
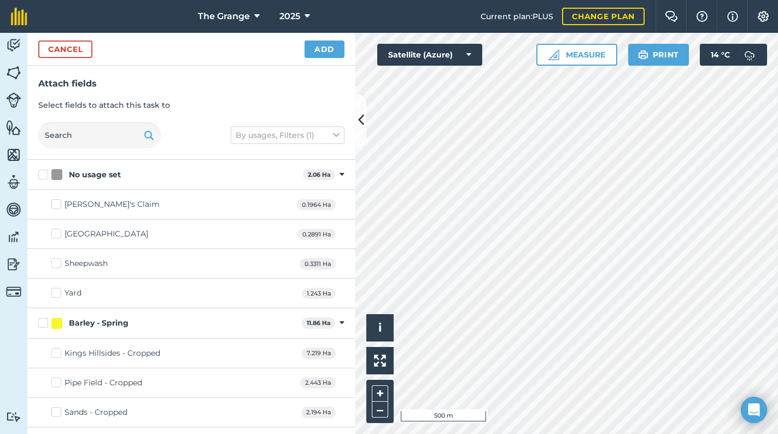
checkbox input "true"
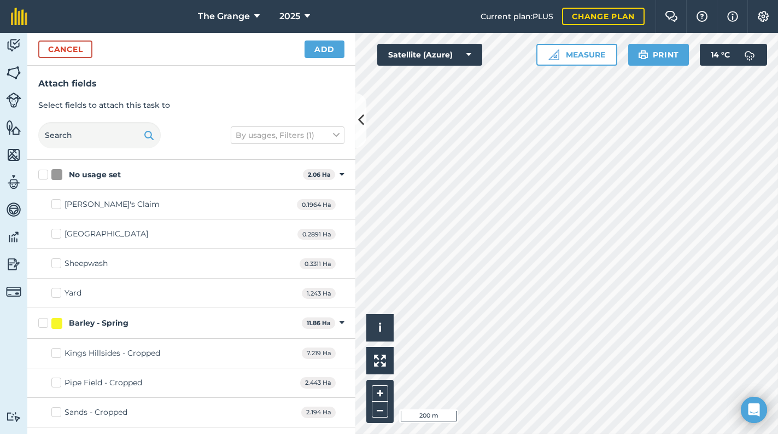
checkbox input "true"
checkbox input "false"
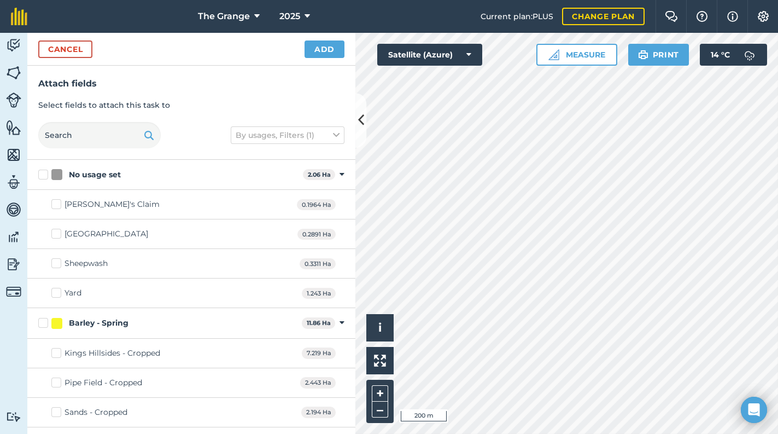
checkbox input "false"
click at [328, 50] on button "Add" at bounding box center [325, 48] width 40 height 17
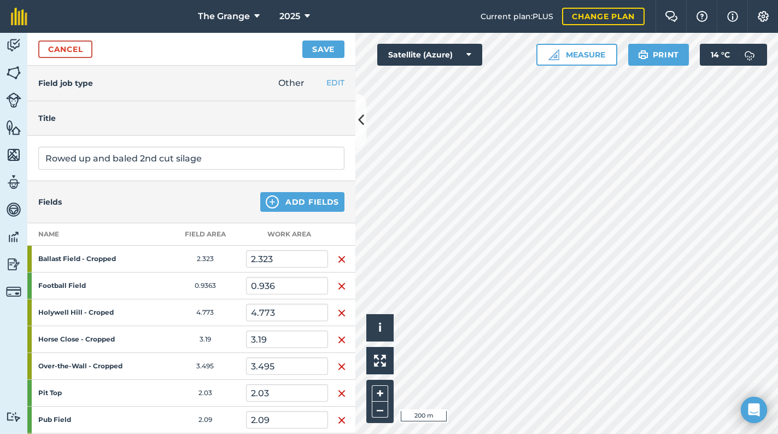
scroll to position [46, 0]
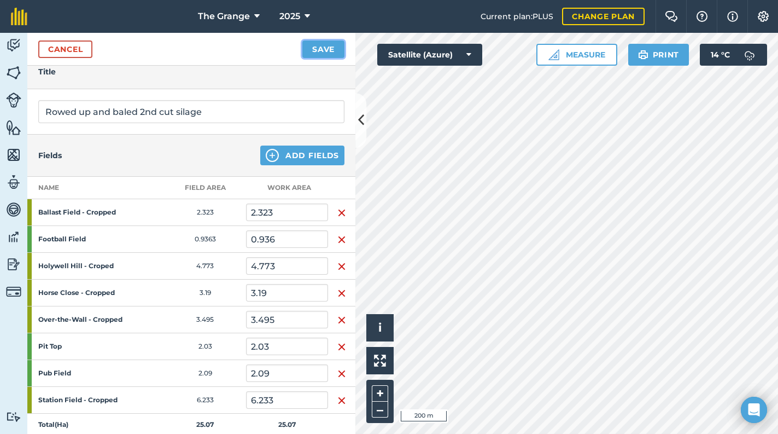
click at [313, 48] on button "Save" at bounding box center [323, 48] width 42 height 17
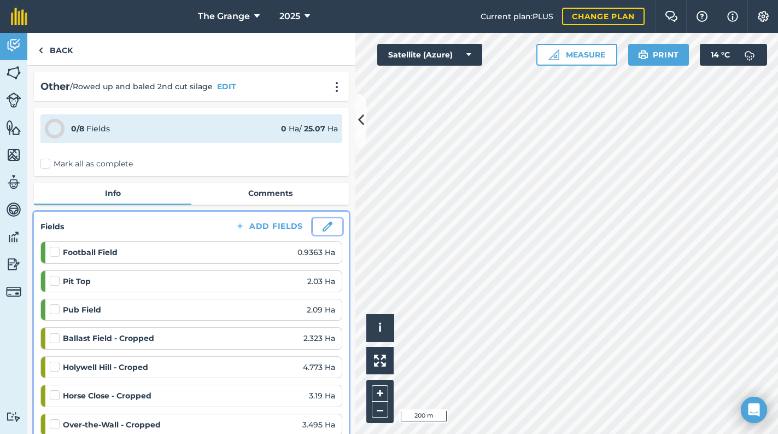
click at [313, 230] on button at bounding box center [328, 226] width 30 height 16
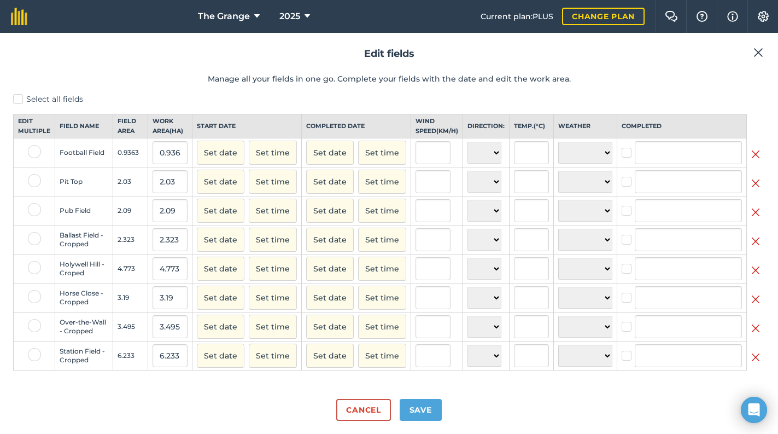
click at [22, 99] on label "Select all fields" at bounding box center [389, 99] width 752 height 11
click at [20, 99] on input "Select all fields" at bounding box center [16, 97] width 7 height 7
checkbox input "true"
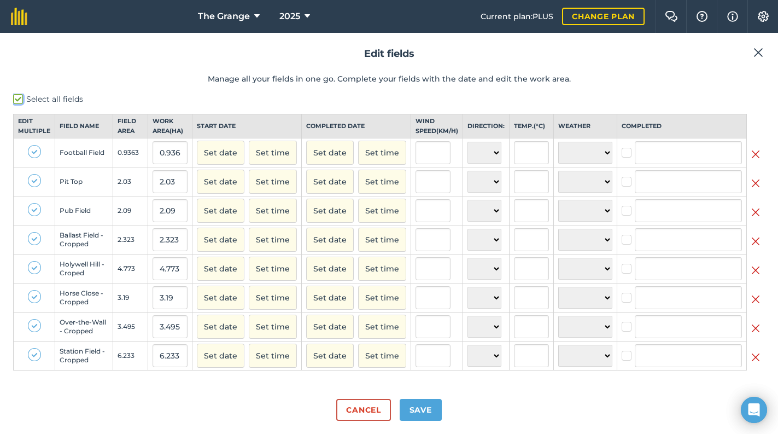
checkbox input "true"
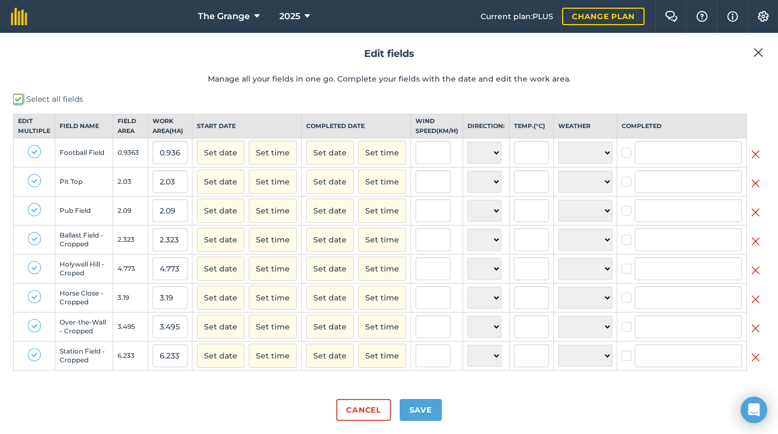
checkbox input "true"
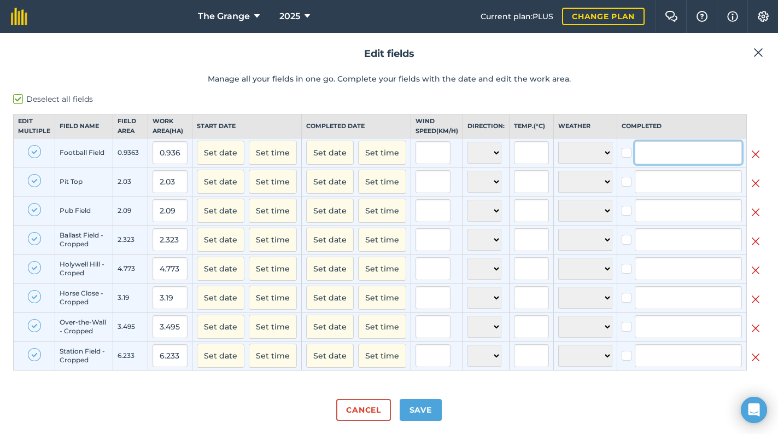
click at [670, 162] on input "text" at bounding box center [688, 152] width 107 height 23
click at [665, 187] on li "[PERSON_NAME]" at bounding box center [688, 176] width 106 height 22
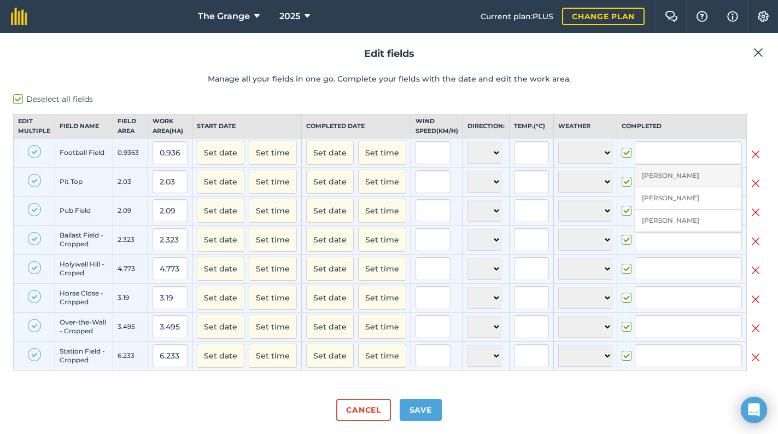
checkbox input "true"
type input "[PERSON_NAME]"
checkbox input "true"
type input "[PERSON_NAME]"
checkbox input "true"
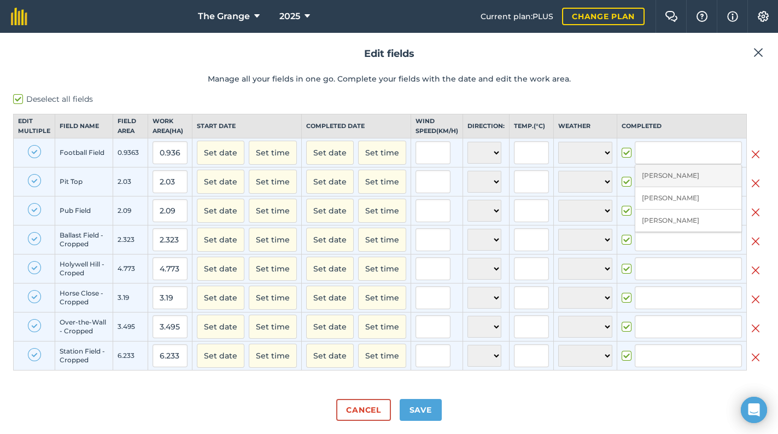
type input "[PERSON_NAME]"
checkbox input "true"
type input "[PERSON_NAME]"
checkbox input "true"
type input "[PERSON_NAME]"
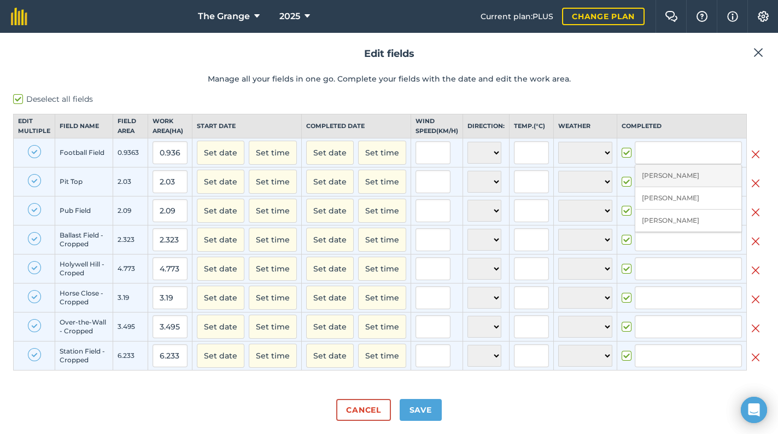
checkbox input "true"
type input "[PERSON_NAME]"
checkbox input "true"
type input "[PERSON_NAME]"
checkbox input "true"
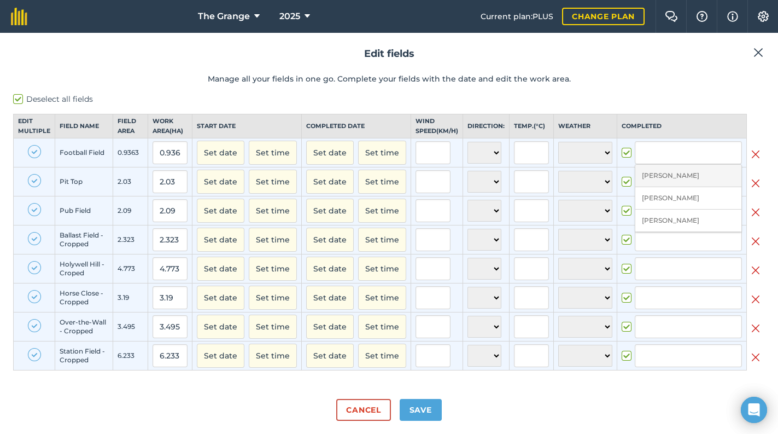
type input "[PERSON_NAME]"
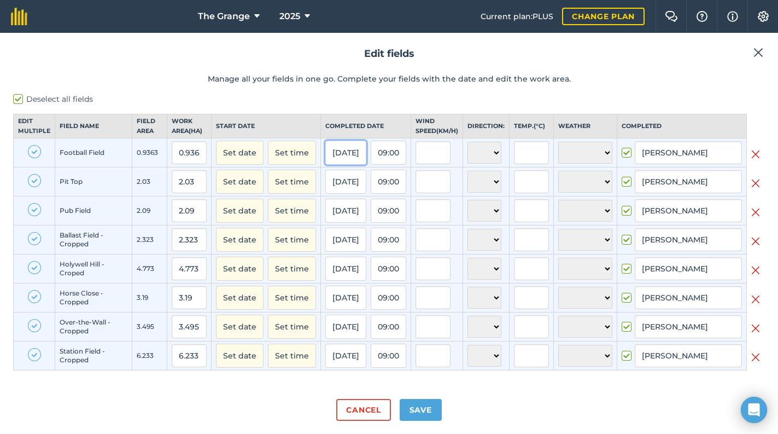
click at [341, 165] on button "[DATE]" at bounding box center [345, 153] width 41 height 24
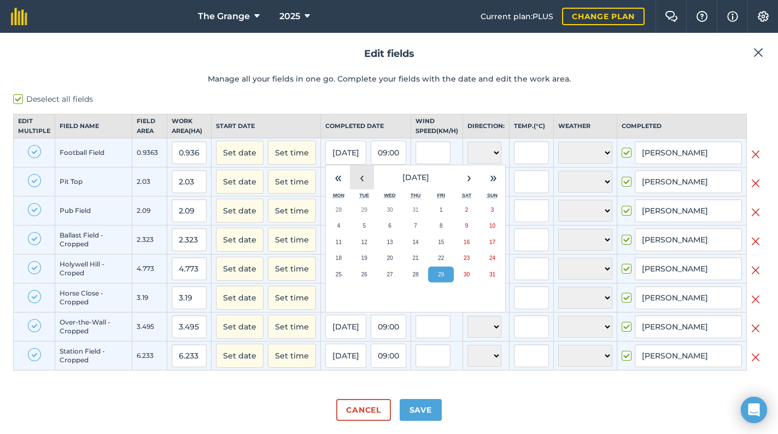
click at [350, 184] on button "‹" at bounding box center [362, 177] width 24 height 24
click at [388, 229] on abbr "9" at bounding box center [389, 226] width 3 height 6
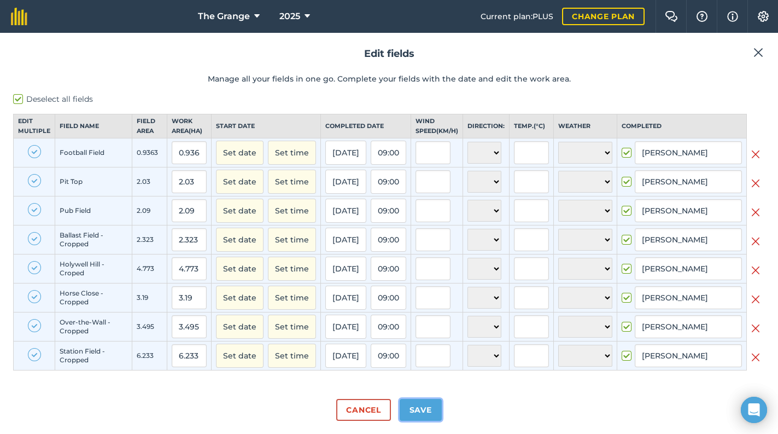
click at [413, 412] on button "Save" at bounding box center [421, 410] width 42 height 22
checkbox input "true"
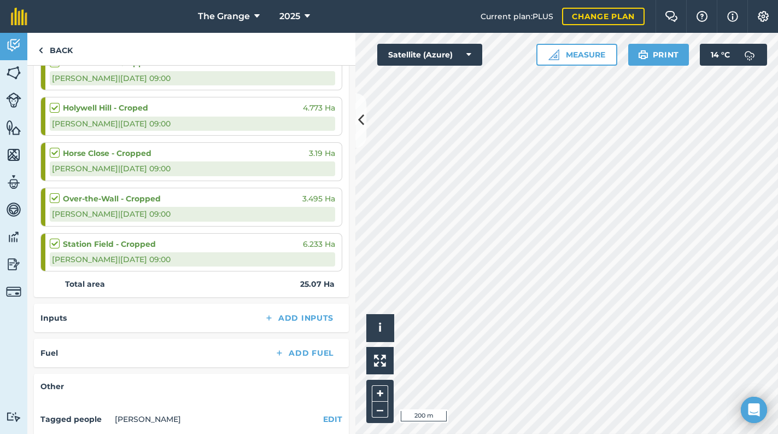
scroll to position [411, 0]
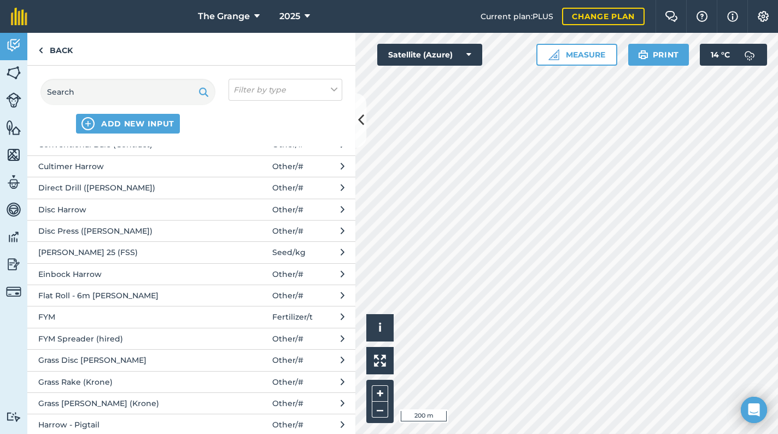
scroll to position [279, 0]
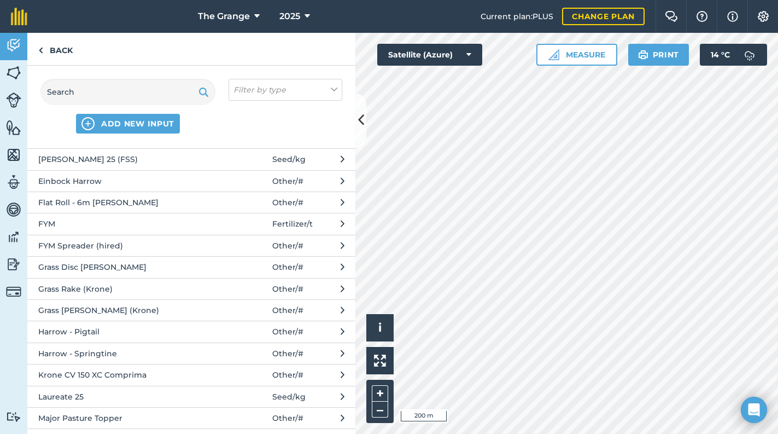
click at [95, 290] on span "Grass Rake (Krone)" at bounding box center [127, 289] width 179 height 12
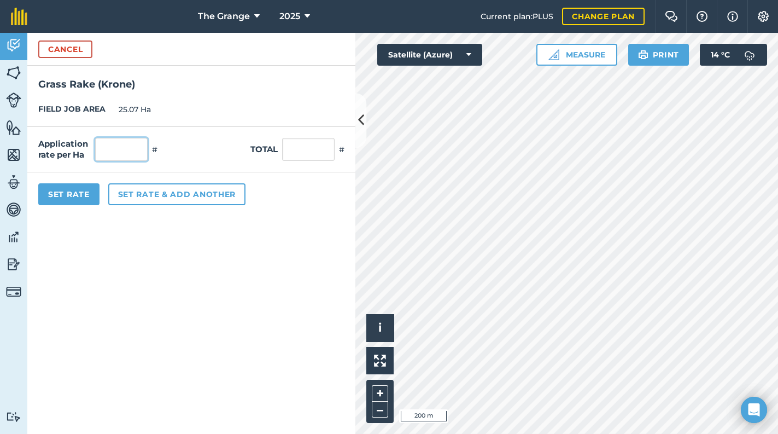
click at [123, 146] on input "text" at bounding box center [121, 149] width 52 height 23
type input "1"
type input "25.07"
click at [88, 201] on button "Set Rate" at bounding box center [68, 194] width 61 height 22
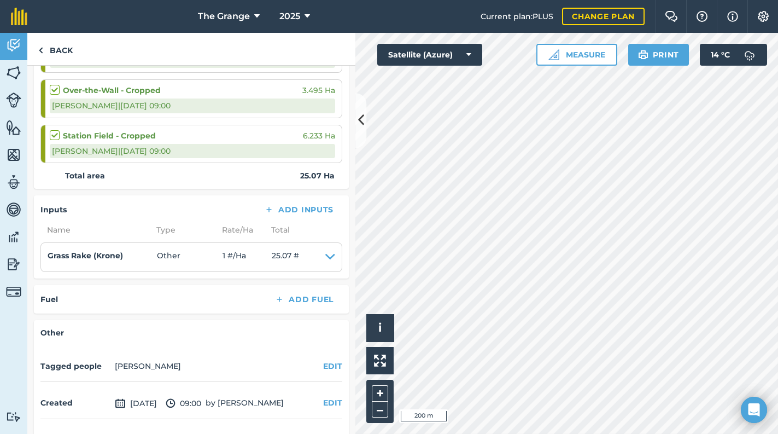
scroll to position [465, 0]
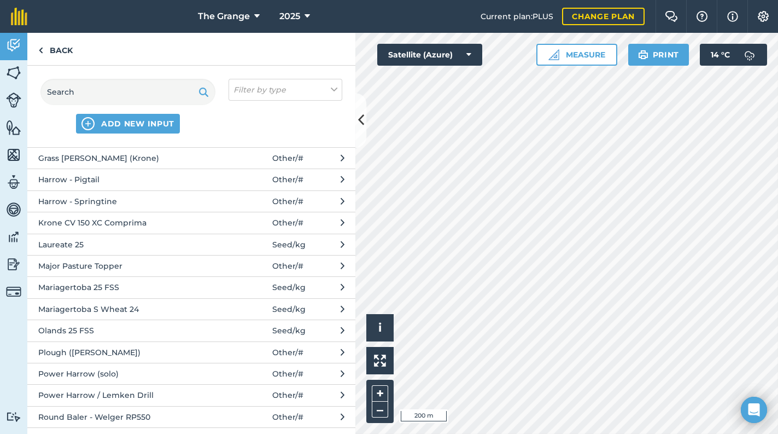
scroll to position [418, 0]
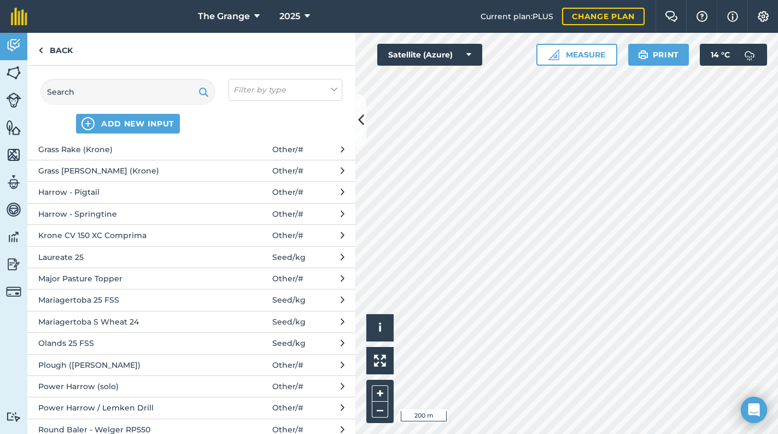
click at [161, 233] on span "Krone CV 150 XC Comprima" at bounding box center [127, 235] width 179 height 12
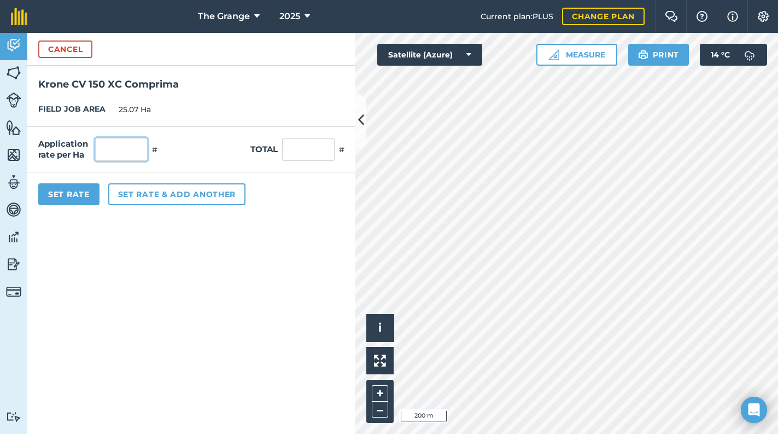
click at [106, 159] on input "text" at bounding box center [121, 149] width 52 height 23
type input "1"
type input "25.07"
click at [73, 198] on button "Set Rate" at bounding box center [68, 194] width 61 height 22
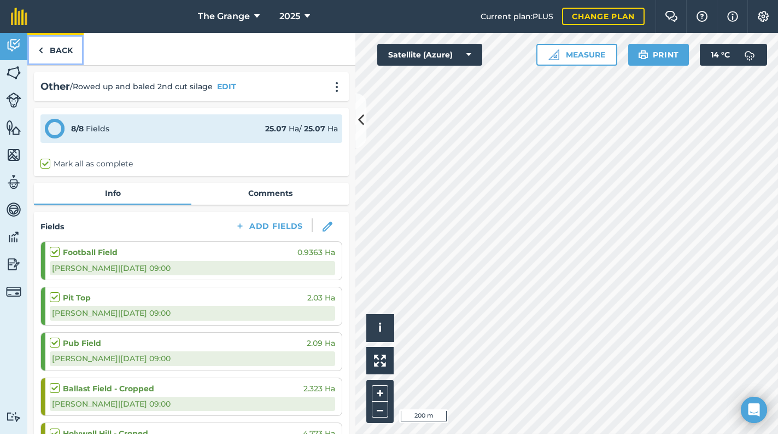
click at [38, 43] on link "Back" at bounding box center [55, 49] width 56 height 32
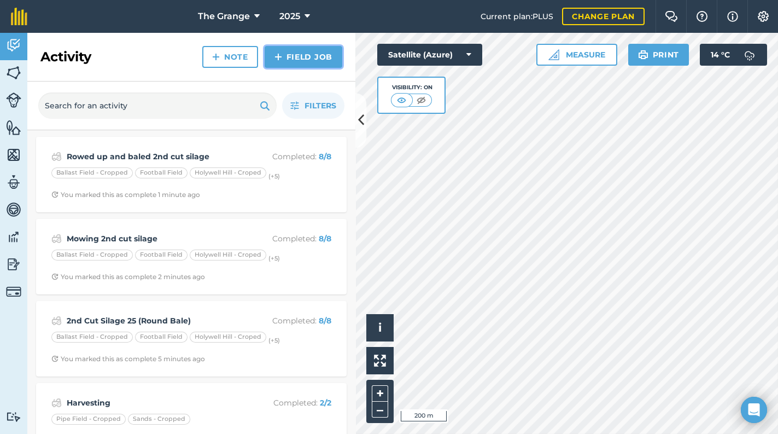
click at [307, 59] on link "Field Job" at bounding box center [304, 57] width 78 height 22
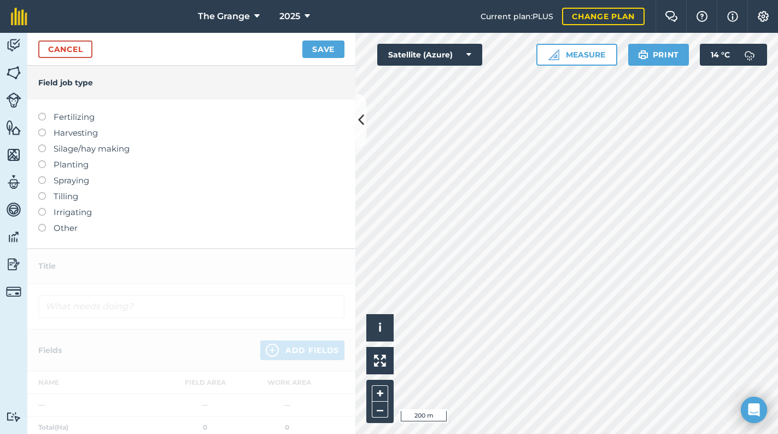
click at [89, 128] on label "Harvesting" at bounding box center [191, 132] width 306 height 13
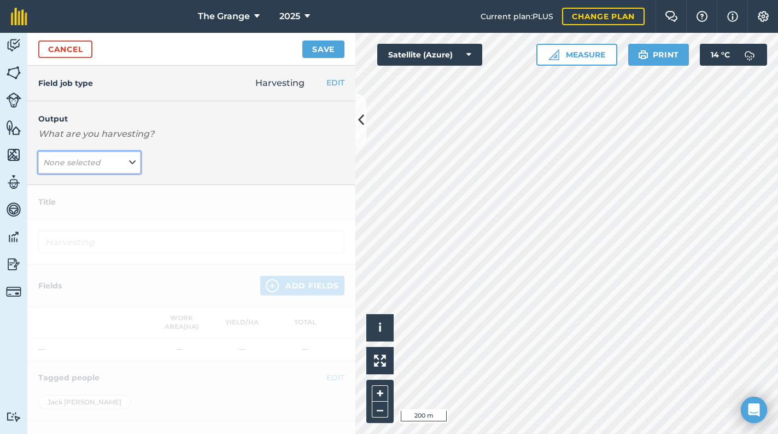
click at [84, 162] on em "None selected" at bounding box center [71, 162] width 57 height 10
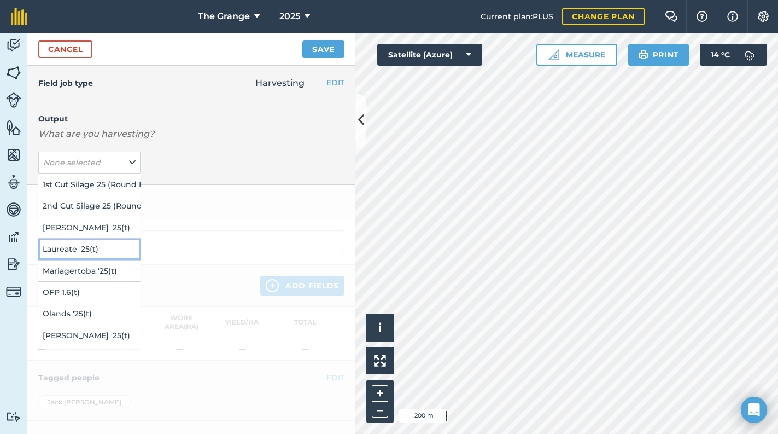
click at [101, 247] on button "Laureate '25 ( t )" at bounding box center [89, 248] width 102 height 21
type input "Harvesting Laureate '25"
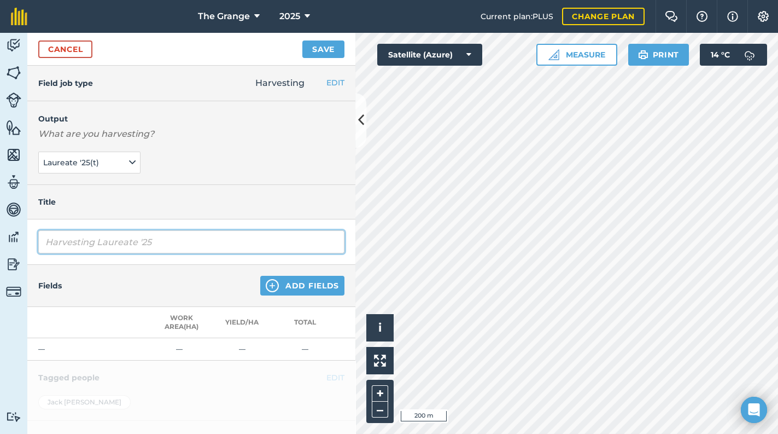
click at [101, 247] on input "Harvesting Laureate '25" at bounding box center [191, 241] width 306 height 23
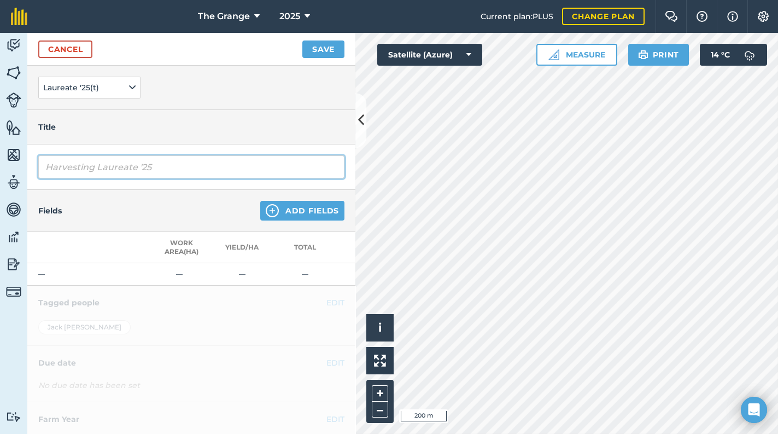
scroll to position [93, 0]
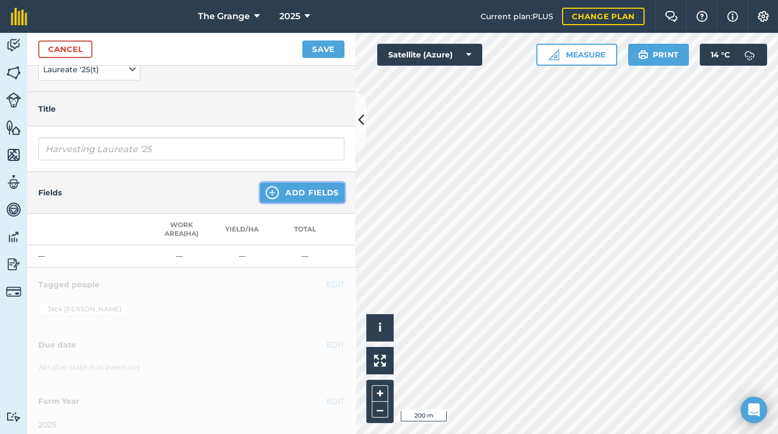
click at [272, 192] on img at bounding box center [272, 192] width 13 height 13
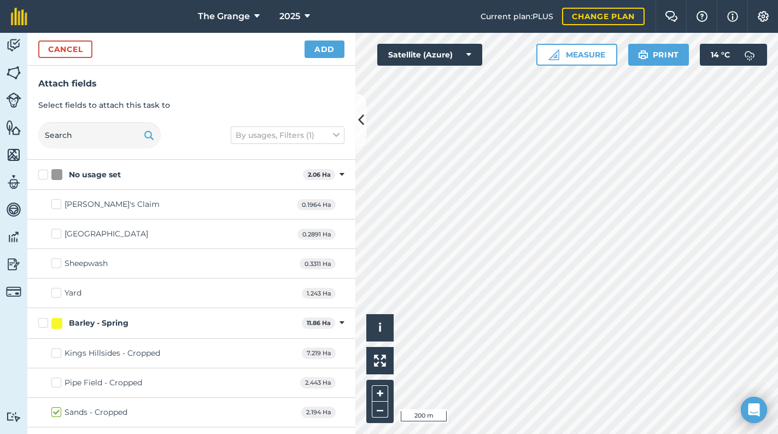
checkbox input "true"
click at [318, 44] on button "Add" at bounding box center [325, 48] width 40 height 17
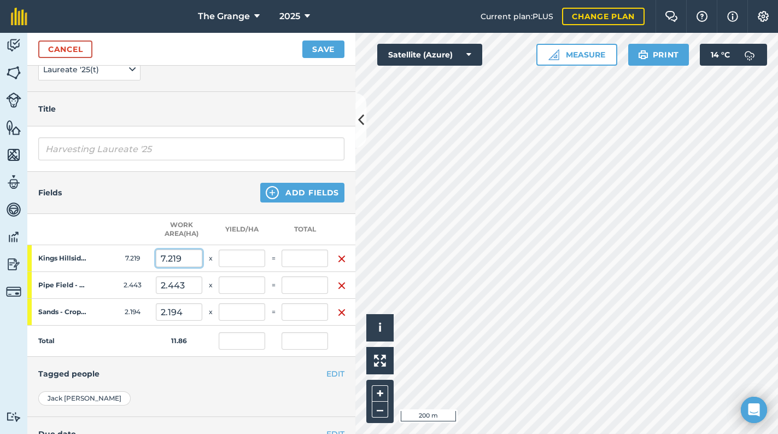
click at [165, 257] on input "7.219" at bounding box center [179, 257] width 46 height 17
type input "2.219"
click at [225, 367] on h4 "Tagged people" at bounding box center [191, 373] width 306 height 12
type input "0"
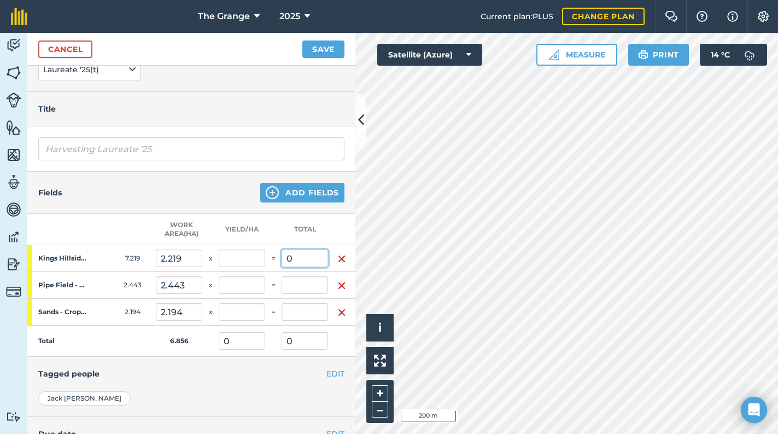
click at [300, 255] on input "0" at bounding box center [305, 257] width 46 height 17
type input "0"
type input "10"
type input "1.459"
type input "10"
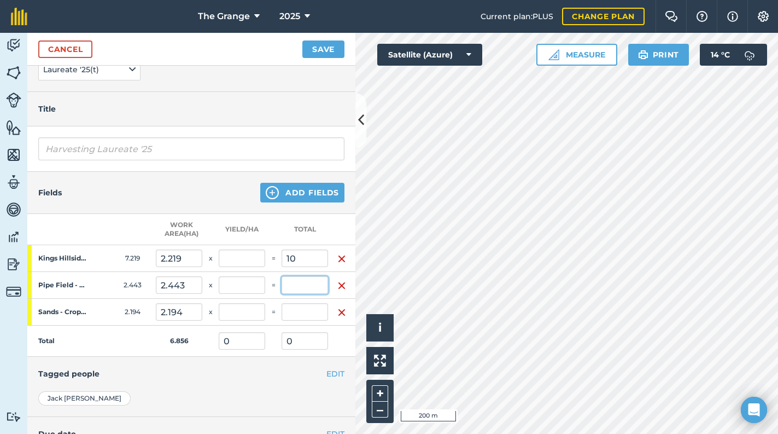
type input "4.507"
click at [303, 278] on input "text" at bounding box center [305, 284] width 46 height 17
type input "11"
type input "3.063"
type input "21"
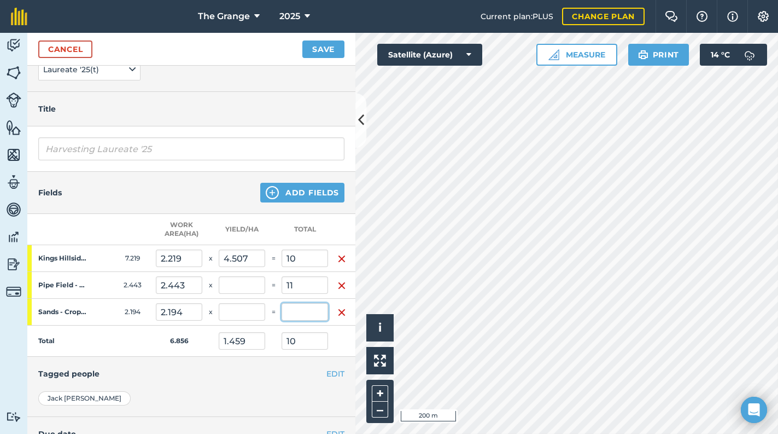
type input "4.503"
click at [298, 313] on input "text" at bounding box center [305, 311] width 46 height 17
type input "12"
click at [284, 394] on div "[PERSON_NAME]" at bounding box center [191, 398] width 306 height 14
click at [312, 46] on button "Save" at bounding box center [323, 48] width 42 height 17
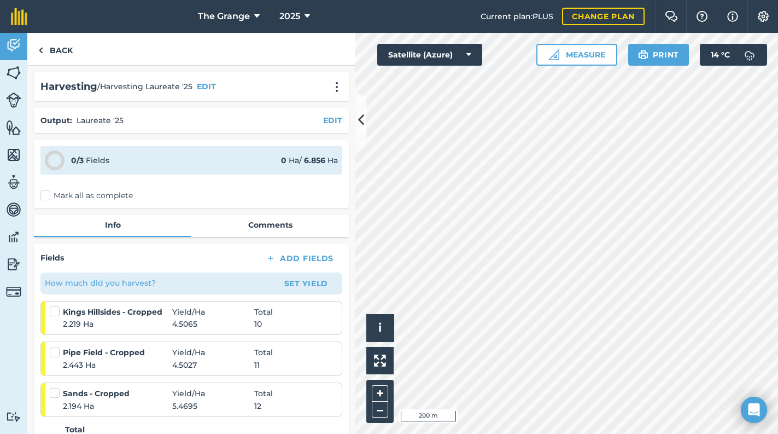
click at [77, 191] on label "Mark all as complete" at bounding box center [86, 195] width 92 height 11
click at [48, 191] on input "Mark all as complete" at bounding box center [43, 193] width 7 height 7
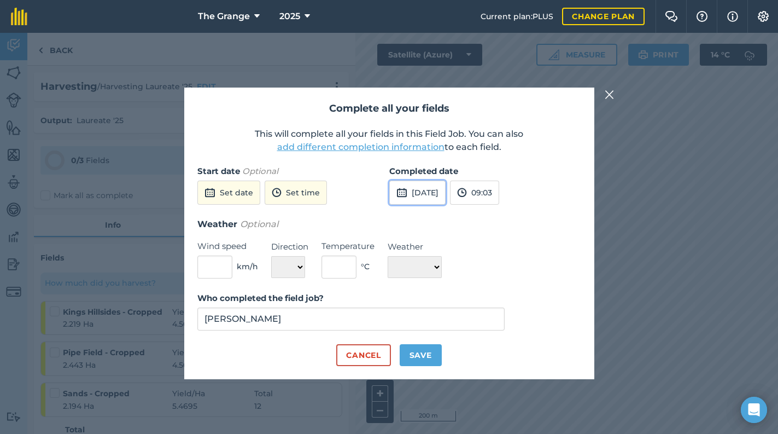
click at [419, 195] on button "[DATE]" at bounding box center [417, 192] width 56 height 24
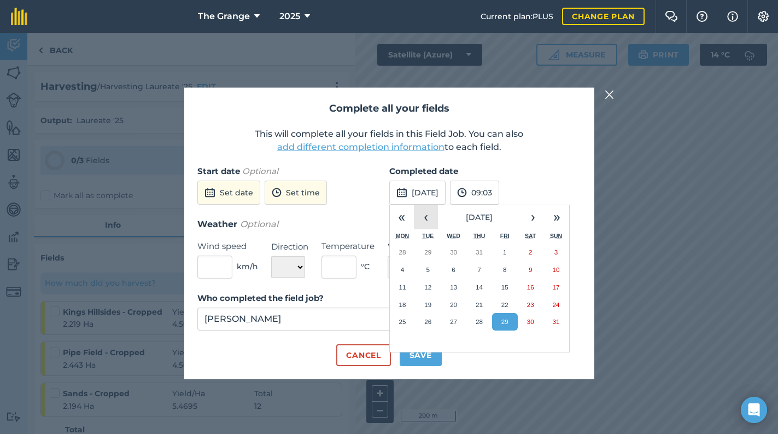
click at [425, 213] on button "‹" at bounding box center [426, 217] width 24 height 24
click at [431, 289] on abbr "15" at bounding box center [427, 286] width 7 height 7
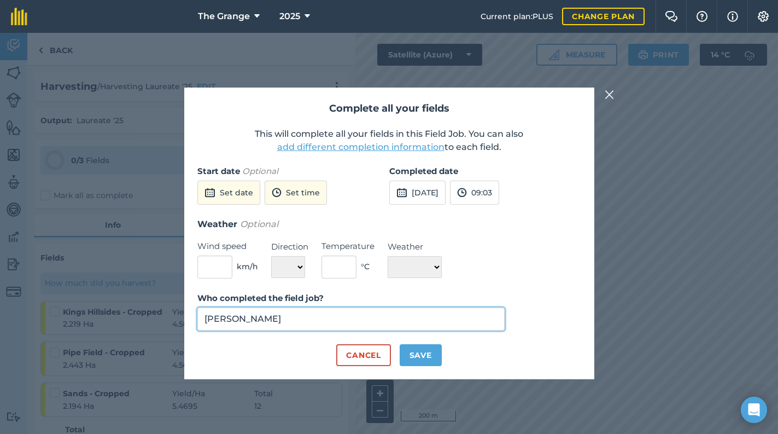
click at [372, 322] on input "[PERSON_NAME]" at bounding box center [351, 318] width 308 height 23
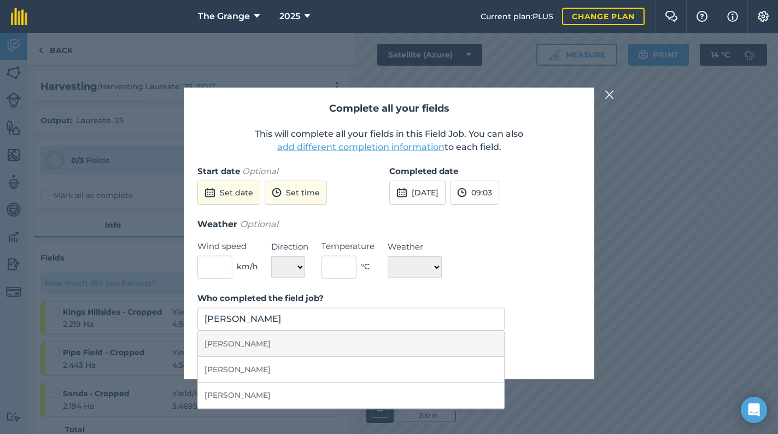
click at [440, 342] on li "[PERSON_NAME]" at bounding box center [351, 344] width 307 height 26
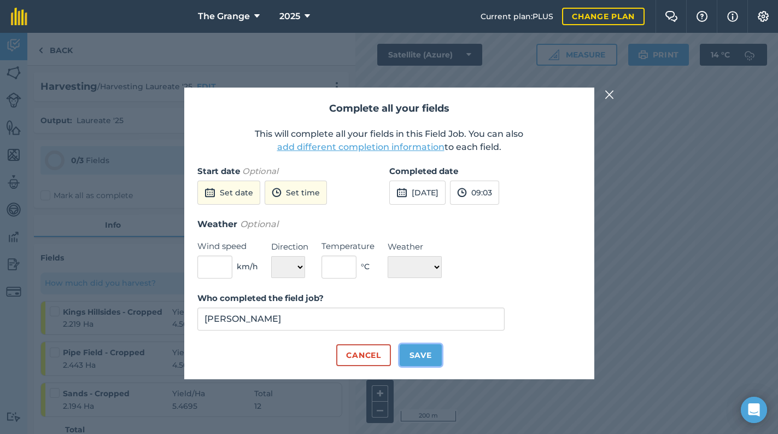
click at [426, 351] on button "Save" at bounding box center [421, 355] width 42 height 22
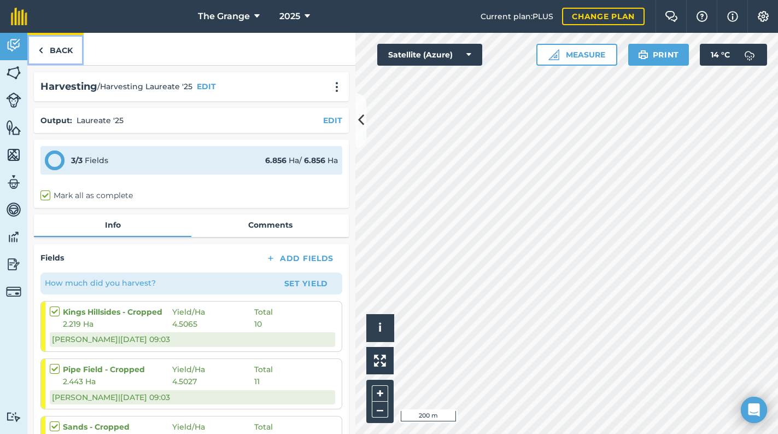
click at [68, 48] on link "Back" at bounding box center [55, 49] width 56 height 32
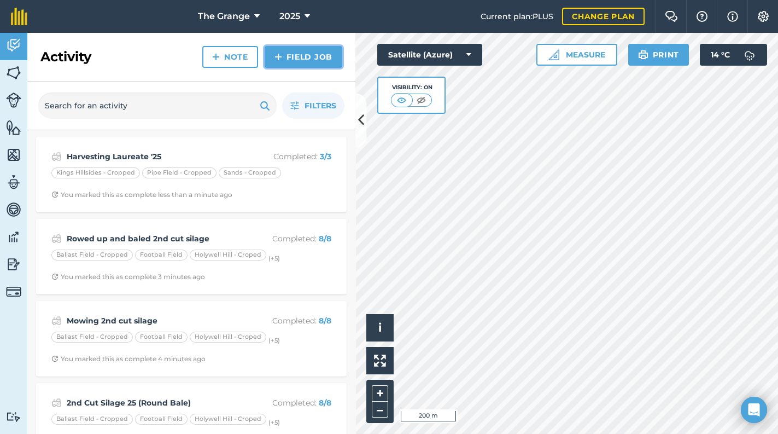
click at [305, 56] on link "Field Job" at bounding box center [304, 57] width 78 height 22
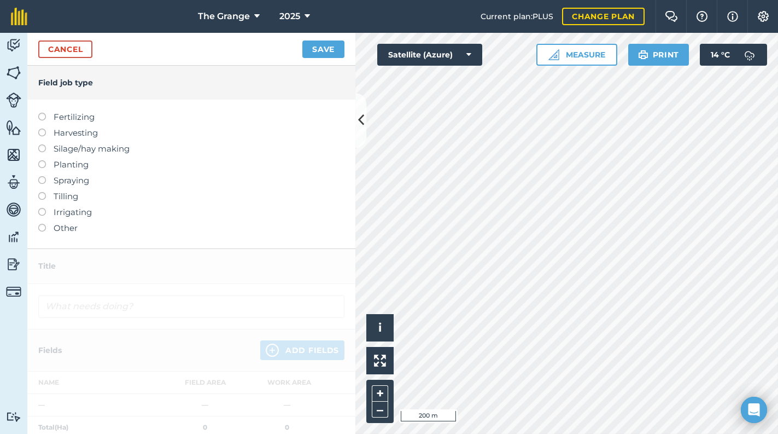
click at [72, 132] on label "Harvesting" at bounding box center [191, 132] width 306 height 13
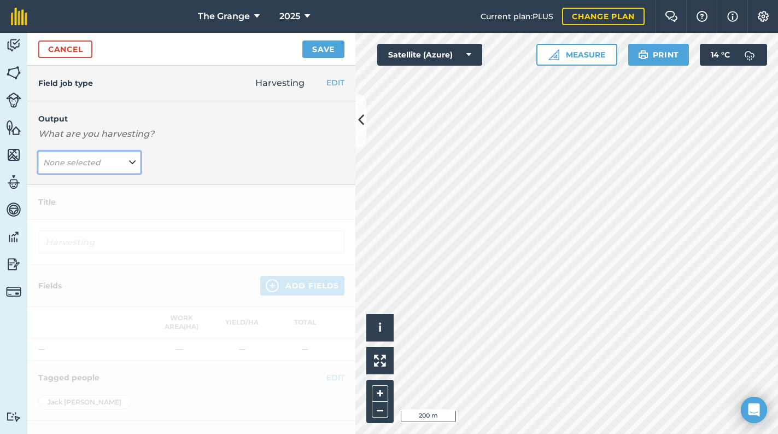
click at [87, 165] on em "None selected" at bounding box center [71, 162] width 57 height 10
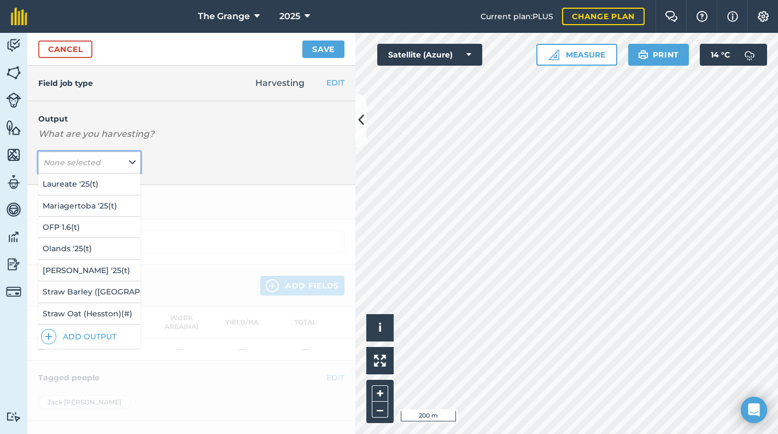
scroll to position [71, 0]
click at [92, 329] on button "Add Output" at bounding box center [91, 336] width 100 height 15
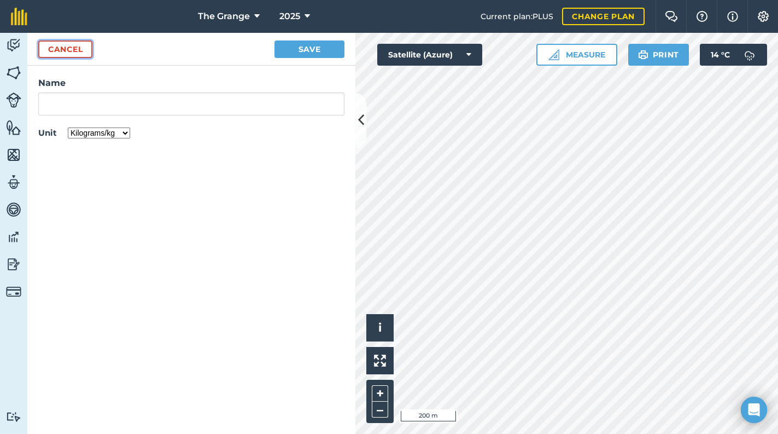
click at [65, 56] on button "Cancel" at bounding box center [65, 48] width 54 height 17
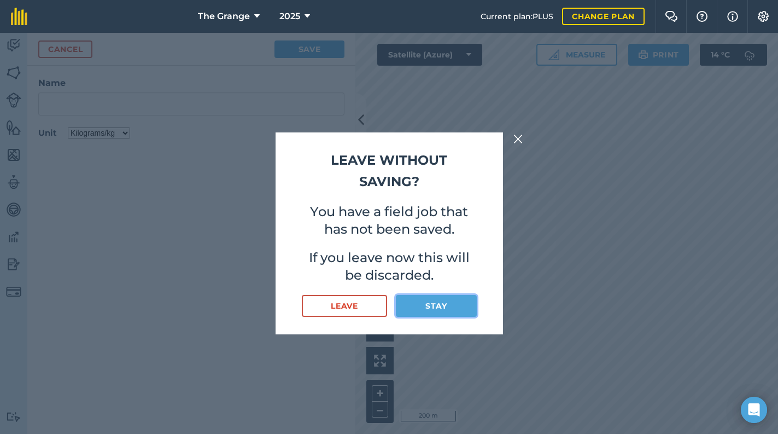
click at [430, 301] on button "Stay" at bounding box center [436, 306] width 80 height 22
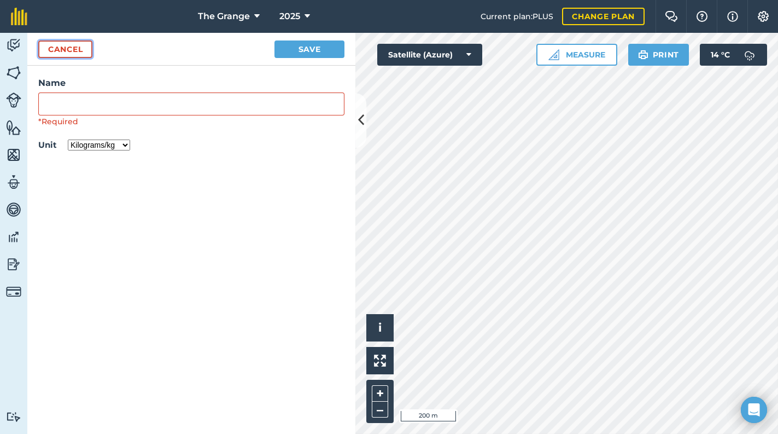
click at [73, 47] on button "Cancel" at bounding box center [65, 48] width 54 height 17
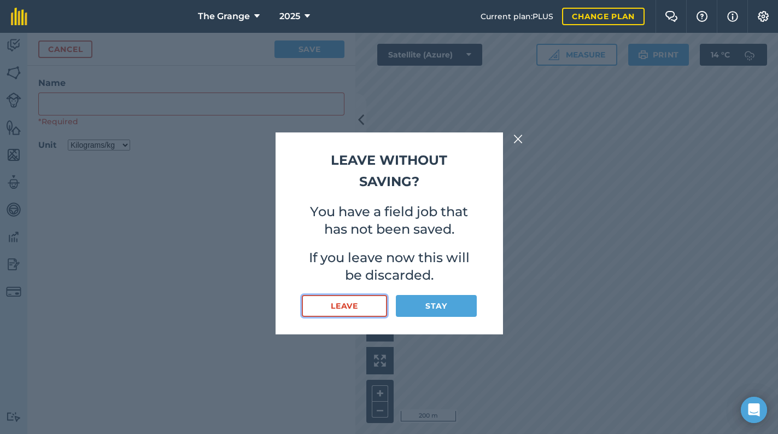
click at [353, 311] on button "Leave" at bounding box center [345, 306] width 86 height 22
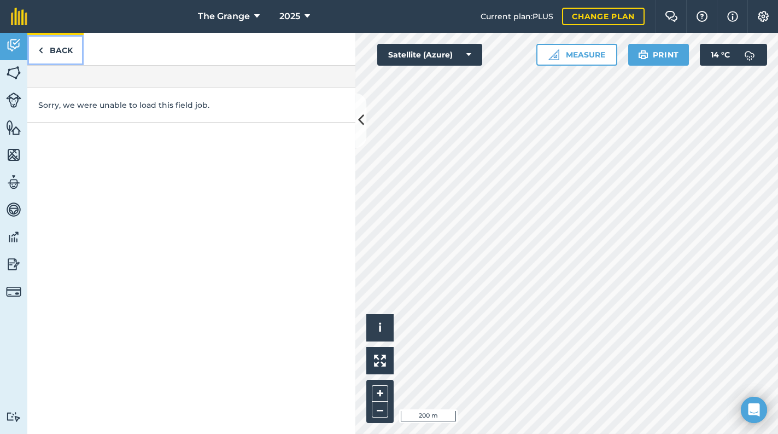
click at [71, 40] on link "Back" at bounding box center [55, 49] width 56 height 32
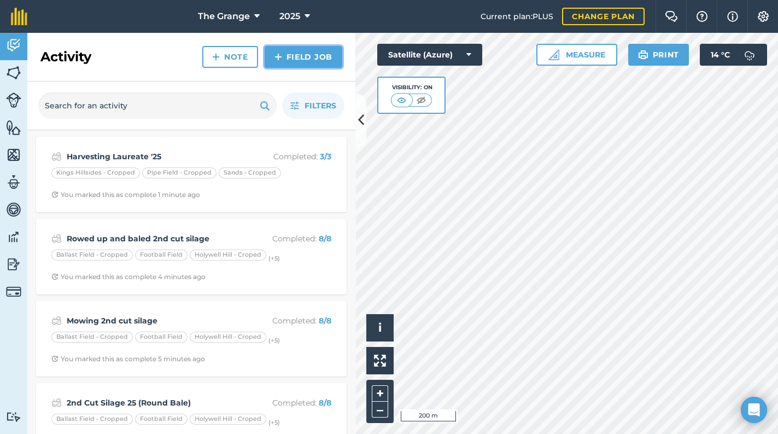
click at [297, 60] on link "Field Job" at bounding box center [304, 57] width 78 height 22
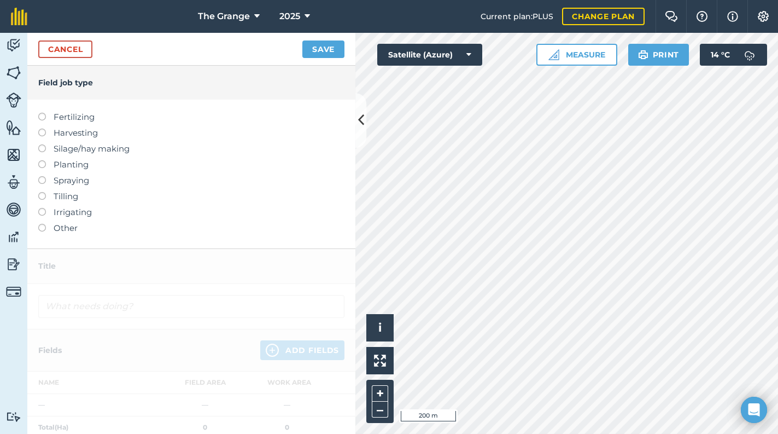
click at [88, 136] on label "Harvesting" at bounding box center [191, 132] width 306 height 13
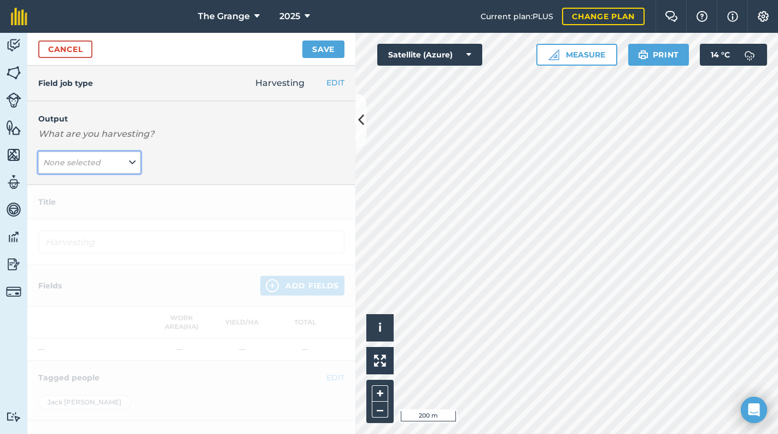
click at [100, 163] on span "None selected" at bounding box center [73, 162] width 60 height 12
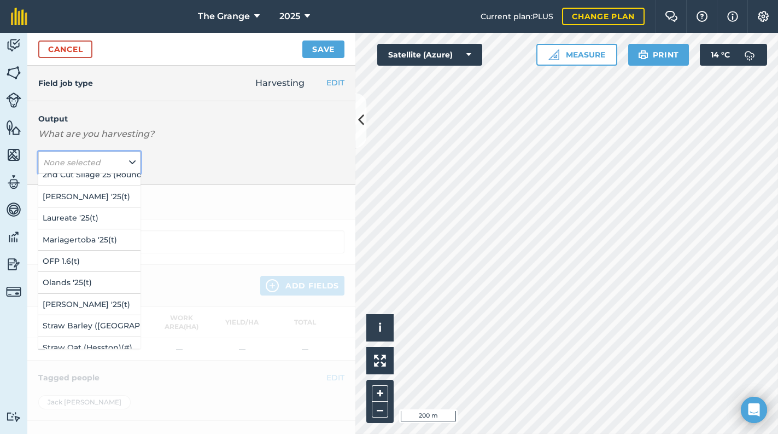
scroll to position [71, 0]
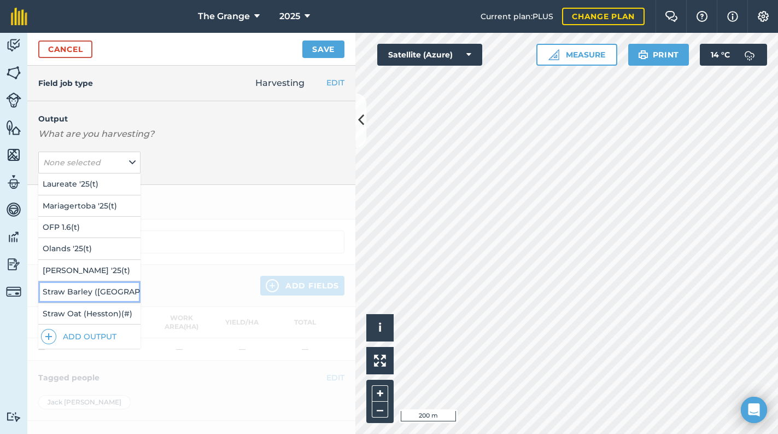
click at [103, 284] on button "Straw Barley (Hesston) ( # )" at bounding box center [89, 291] width 102 height 21
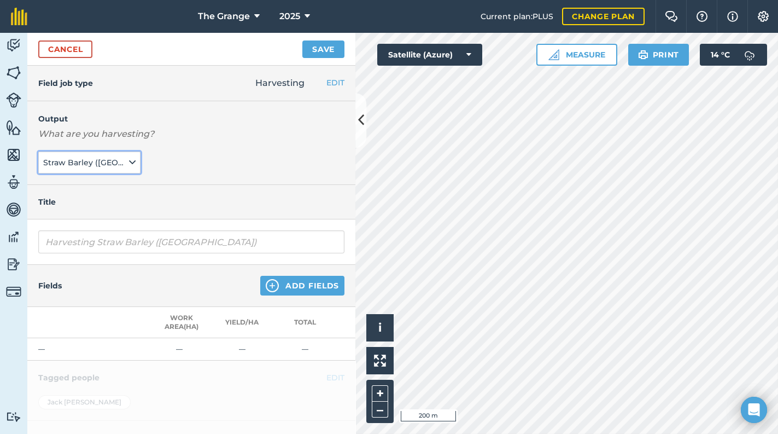
click at [116, 166] on span "Straw Barley (Hesston) ( # )" at bounding box center [85, 162] width 84 height 12
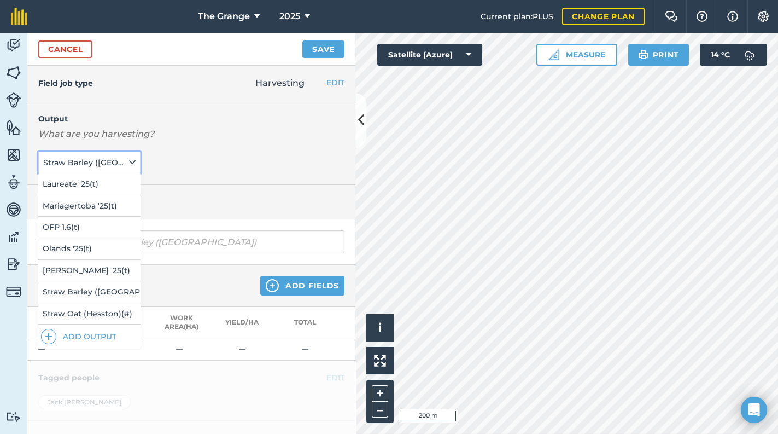
scroll to position [71, 44]
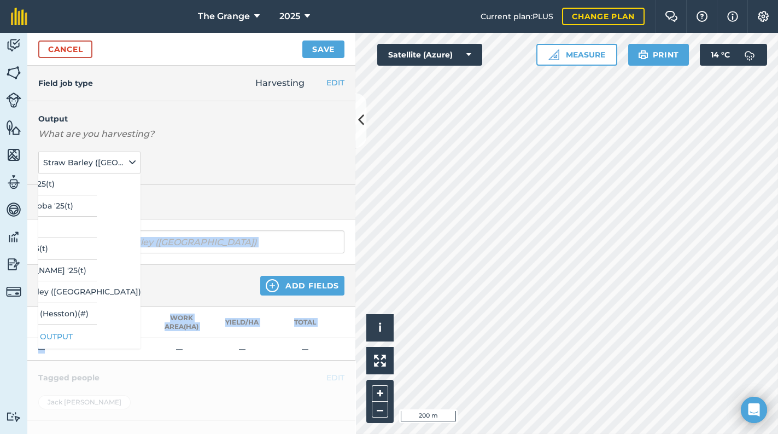
drag, startPoint x: 133, startPoint y: 345, endPoint x: 75, endPoint y: 347, distance: 58.0
click at [75, 347] on div "Field job type Harvesting EDIT Fertilizing Harvesting Silage/hay making Plantin…" at bounding box center [191, 250] width 328 height 368
click at [258, 205] on h4 "Title" at bounding box center [191, 202] width 306 height 12
click at [255, 212] on div "Title" at bounding box center [191, 202] width 328 height 34
click at [281, 182] on div "Output What are you harvesting? Straw Barley (Hesston) ( # ) 1st Cut Silage 25 …" at bounding box center [191, 143] width 328 height 84
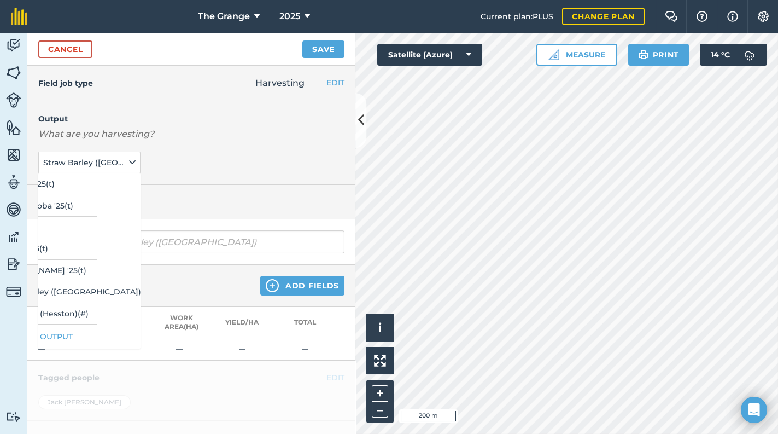
click at [242, 220] on div "Harvesting Straw Barley ([GEOGRAPHIC_DATA])" at bounding box center [191, 241] width 328 height 45
click at [248, 169] on div "Output What are you harvesting? Straw Barley (Hesston) ( # ) 1st Cut Silage 25 …" at bounding box center [191, 143] width 328 height 84
drag, startPoint x: 208, startPoint y: 156, endPoint x: 206, endPoint y: 135, distance: 20.8
click at [209, 156] on div "Output What are you harvesting? Straw Barley (Hesston) ( # ) 1st Cut Silage 25 …" at bounding box center [191, 143] width 328 height 84
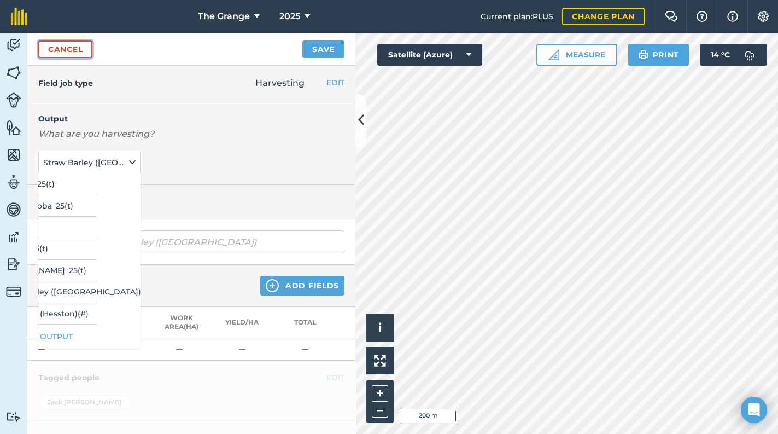
click at [78, 53] on link "Cancel" at bounding box center [65, 48] width 54 height 17
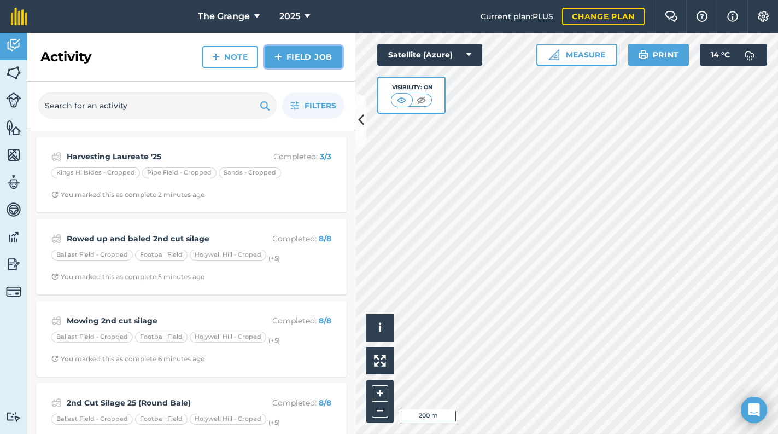
click at [308, 62] on link "Field Job" at bounding box center [304, 57] width 78 height 22
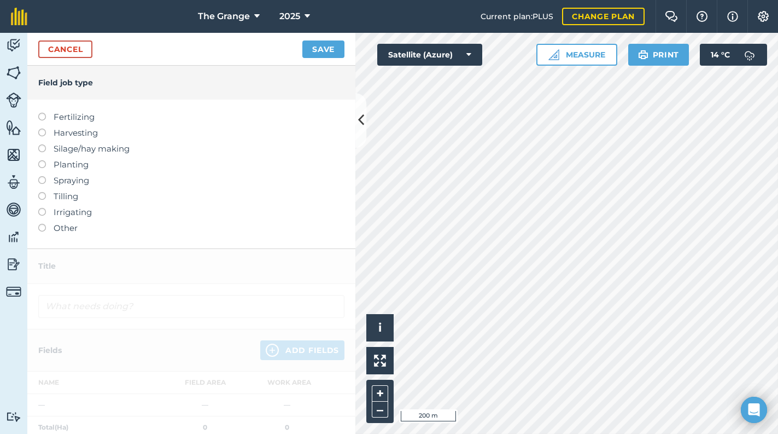
click at [68, 135] on label "Harvesting" at bounding box center [191, 132] width 306 height 13
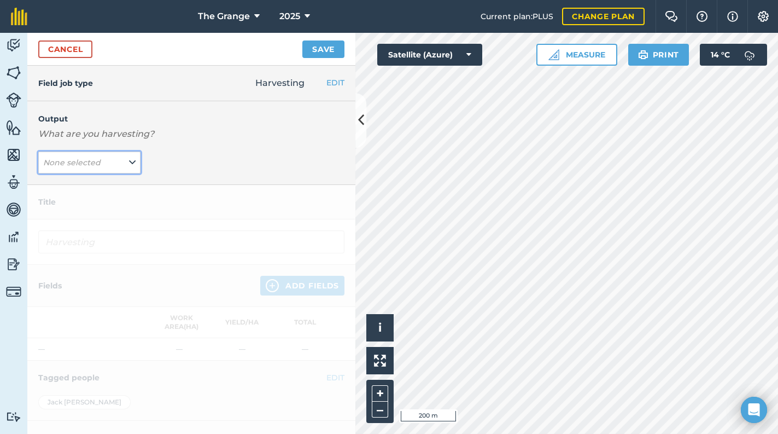
click at [73, 166] on em "None selected" at bounding box center [71, 162] width 57 height 10
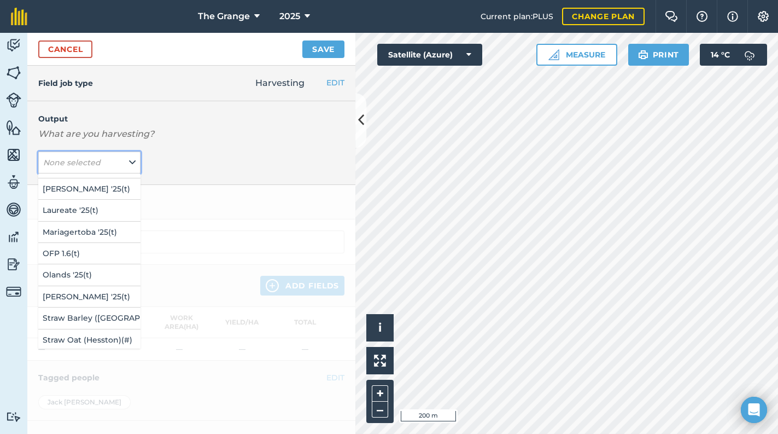
scroll to position [71, 0]
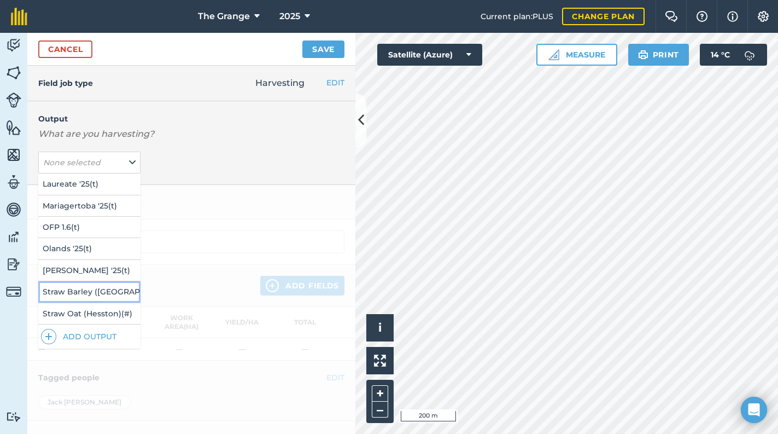
click at [94, 288] on button "Straw Barley (Hesston) ( # )" at bounding box center [89, 291] width 102 height 21
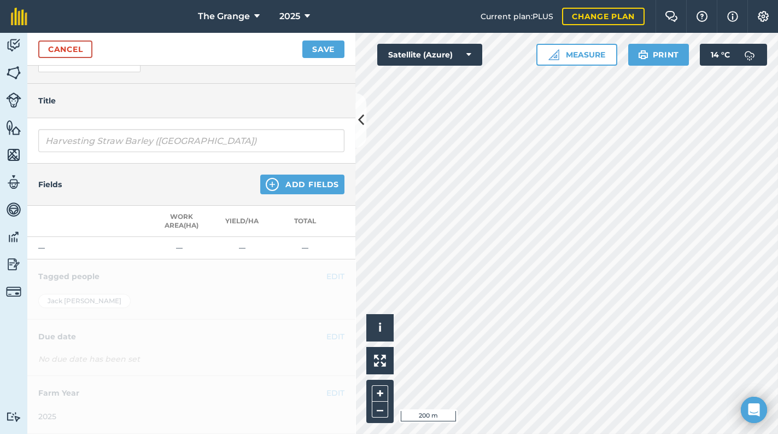
scroll to position [106, 0]
click at [307, 184] on button "Add Fields" at bounding box center [302, 184] width 84 height 20
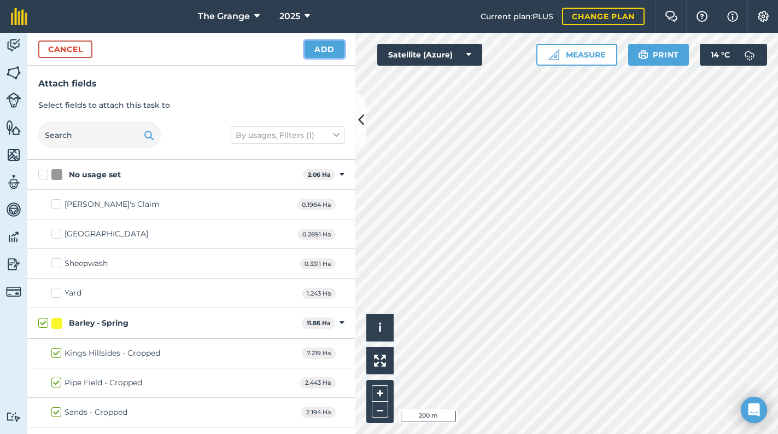
click at [327, 46] on button "Add" at bounding box center [325, 48] width 40 height 17
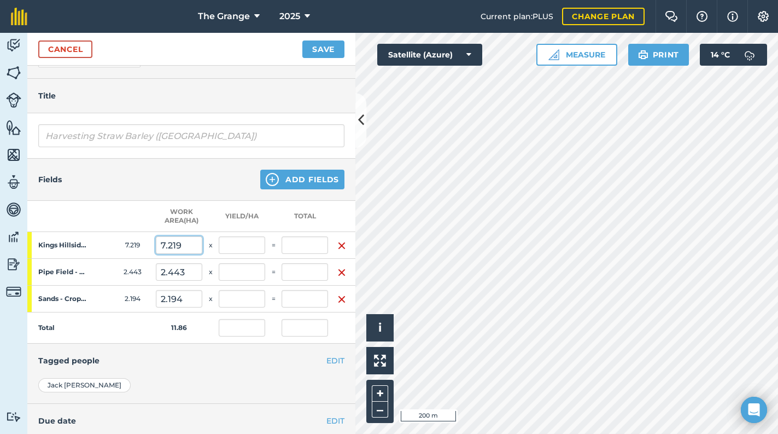
click at [165, 243] on input "7.219" at bounding box center [179, 244] width 46 height 17
click at [332, 228] on th at bounding box center [341, 216] width 27 height 31
click at [318, 238] on input "0" at bounding box center [305, 244] width 46 height 17
click at [298, 278] on input "text" at bounding box center [305, 271] width 46 height 17
click at [301, 303] on input "text" at bounding box center [305, 298] width 46 height 17
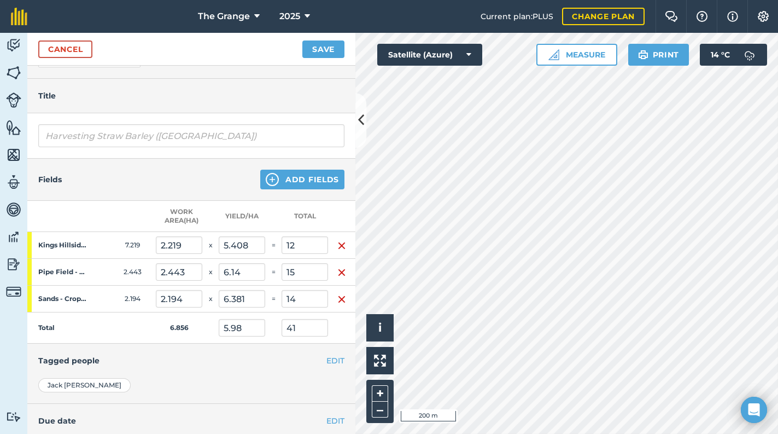
click at [215, 382] on div "[PERSON_NAME]" at bounding box center [191, 385] width 306 height 14
click at [322, 45] on button "Save" at bounding box center [323, 48] width 42 height 17
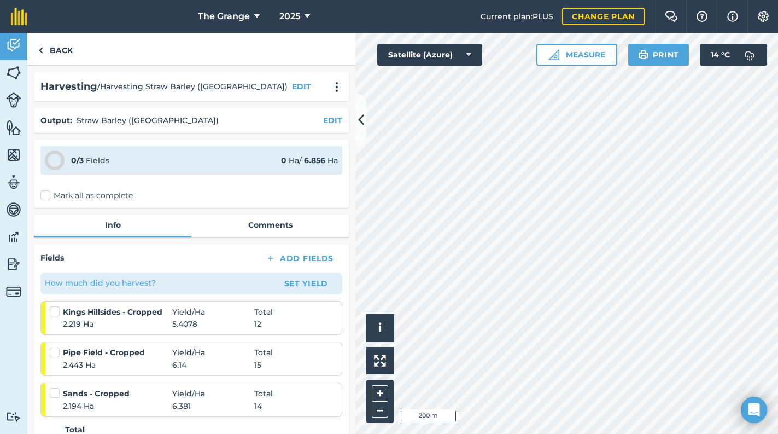
click at [51, 190] on label "Mark all as complete" at bounding box center [86, 195] width 92 height 11
click at [48, 190] on input "Mark all as complete" at bounding box center [43, 193] width 7 height 7
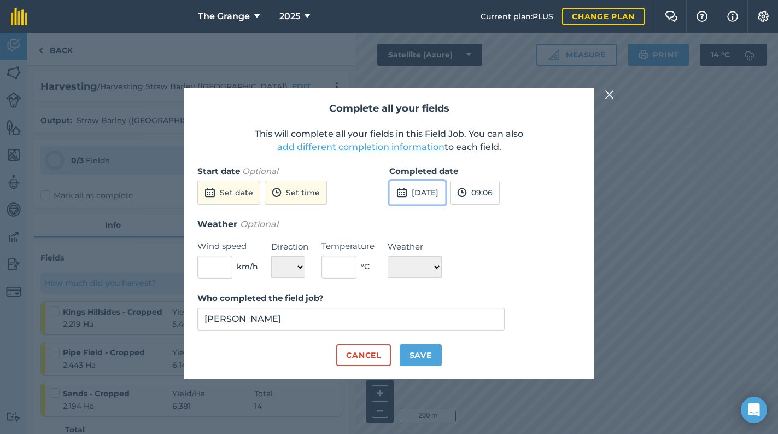
click at [446, 191] on button "[DATE]" at bounding box center [417, 192] width 56 height 24
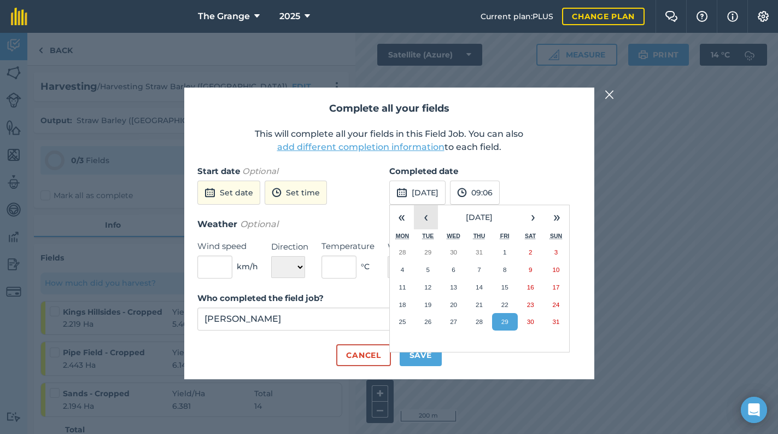
click at [423, 217] on button "‹" at bounding box center [426, 217] width 24 height 24
click at [504, 283] on abbr "18" at bounding box center [504, 286] width 7 height 7
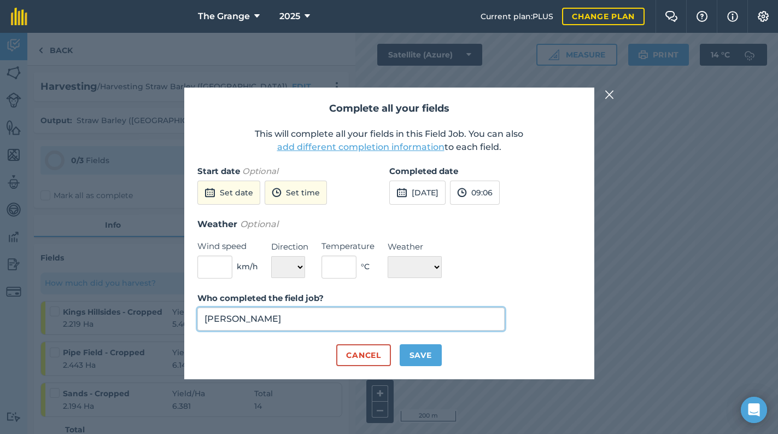
click at [325, 309] on input "[PERSON_NAME]" at bounding box center [351, 318] width 308 height 23
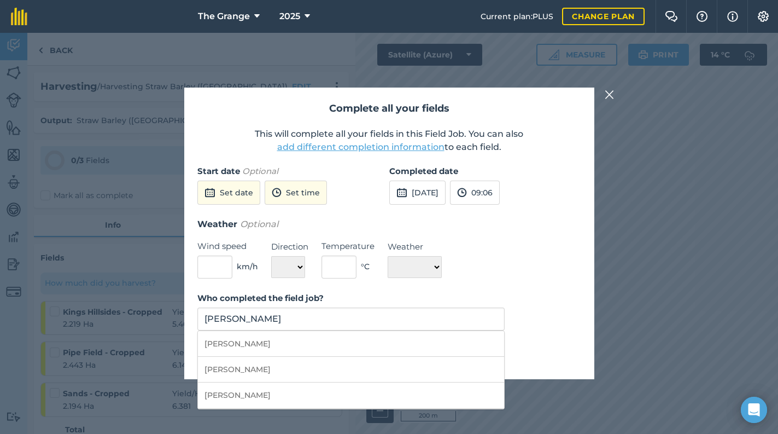
click at [505, 267] on div "Weather Optional Wind speed km/h Direction N NE E SE S SW W NW Temperature ° C …" at bounding box center [389, 247] width 384 height 61
click at [443, 317] on input "[PERSON_NAME]" at bounding box center [351, 318] width 308 height 23
click at [528, 266] on div "Weather Optional Wind speed km/h Direction N NE E SE S SW W NW Temperature ° C …" at bounding box center [389, 247] width 384 height 61
click at [276, 320] on input "[PERSON_NAME]" at bounding box center [351, 318] width 308 height 23
drag, startPoint x: 276, startPoint y: 320, endPoint x: 105, endPoint y: 332, distance: 171.0
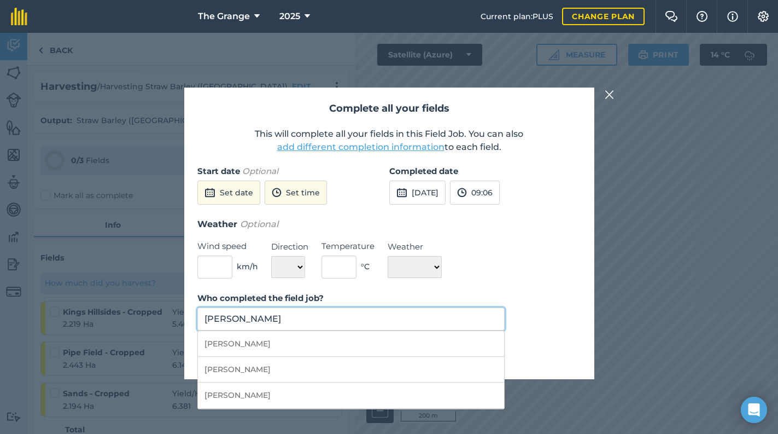
click at [105, 332] on div "Complete all your fields This will complete all your fields in this Field Job. …" at bounding box center [389, 233] width 778 height 401
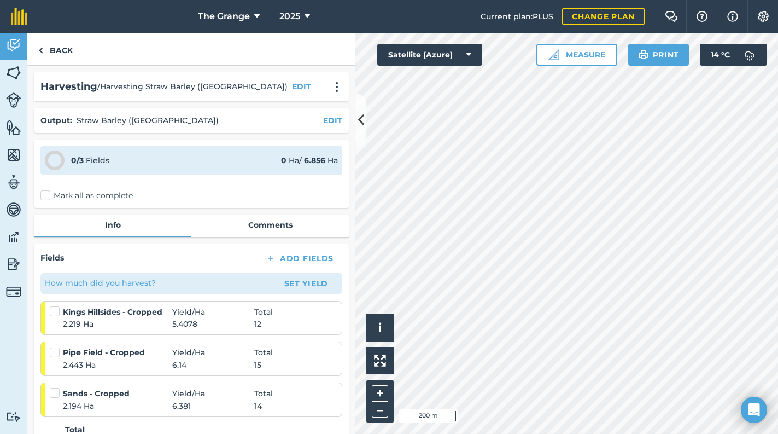
click at [85, 197] on label "Mark all as complete" at bounding box center [86, 195] width 92 height 11
click at [48, 197] on input "Mark all as complete" at bounding box center [43, 193] width 7 height 7
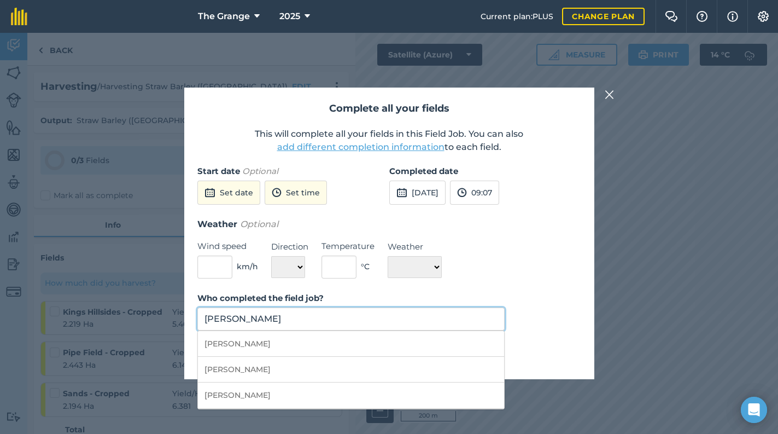
click at [258, 322] on input "[PERSON_NAME]" at bounding box center [351, 318] width 308 height 23
drag, startPoint x: 272, startPoint y: 318, endPoint x: 165, endPoint y: 320, distance: 107.2
click at [165, 320] on div "Complete all your fields This will complete all your fields in this Field Job. …" at bounding box center [389, 233] width 778 height 401
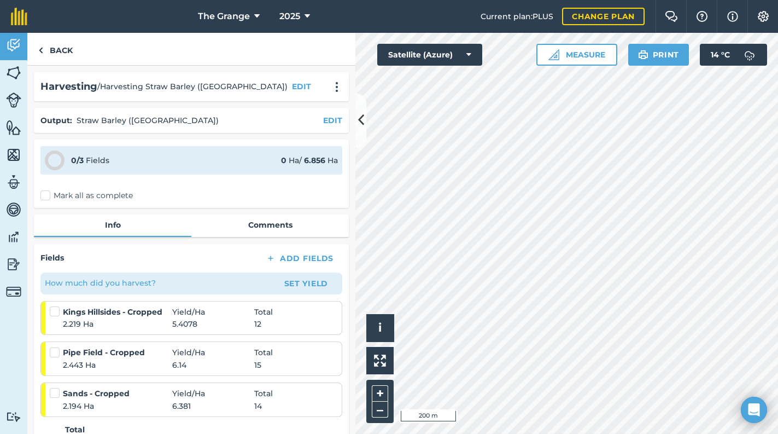
click at [88, 195] on label "Mark all as complete" at bounding box center [86, 195] width 92 height 11
click at [48, 195] on input "Mark all as complete" at bounding box center [43, 193] width 7 height 7
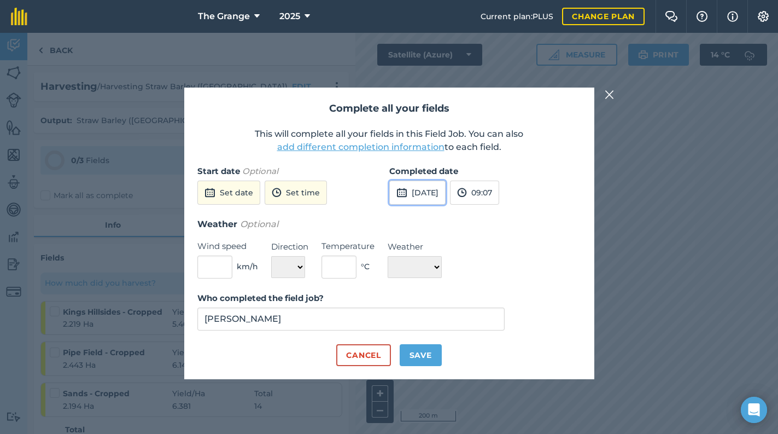
click at [442, 200] on button "[DATE]" at bounding box center [417, 192] width 56 height 24
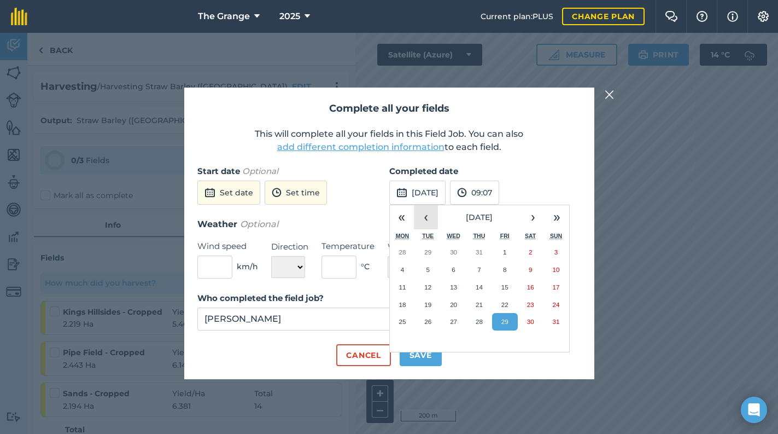
click at [420, 221] on button "‹" at bounding box center [426, 217] width 24 height 24
click at [512, 291] on button "18" at bounding box center [505, 286] width 26 height 17
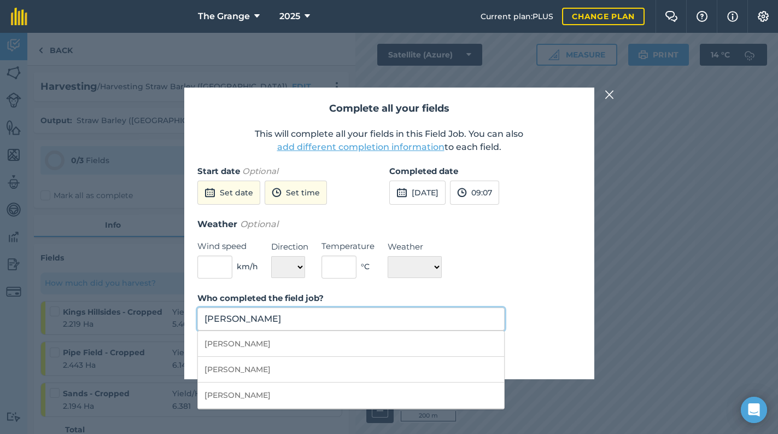
drag, startPoint x: 266, startPoint y: 318, endPoint x: 294, endPoint y: 318, distance: 27.9
click at [266, 318] on input "[PERSON_NAME]" at bounding box center [351, 318] width 308 height 23
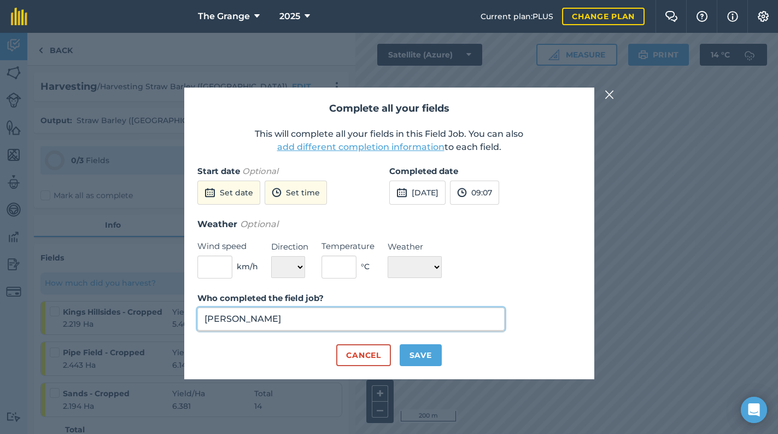
click at [242, 318] on input "[PERSON_NAME]" at bounding box center [351, 318] width 308 height 23
click at [418, 353] on button "Save" at bounding box center [421, 355] width 42 height 22
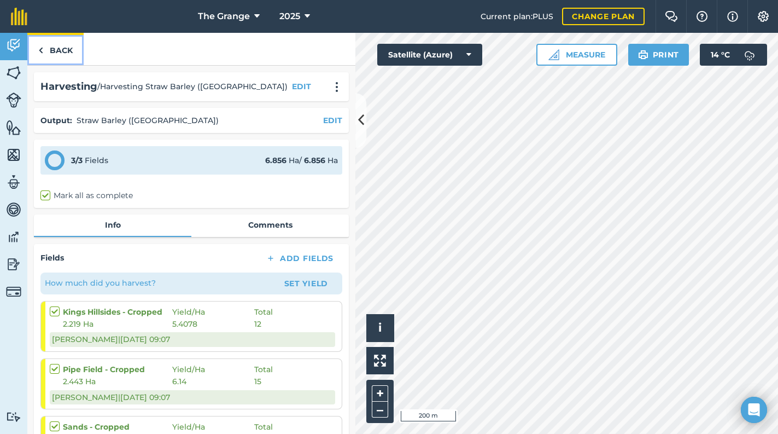
click at [44, 51] on link "Back" at bounding box center [55, 49] width 56 height 32
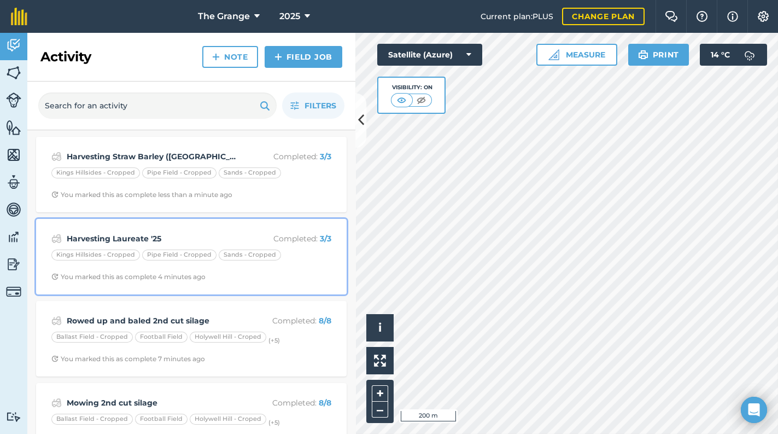
click at [176, 237] on strong "Harvesting Laureate '25" at bounding box center [153, 238] width 173 height 12
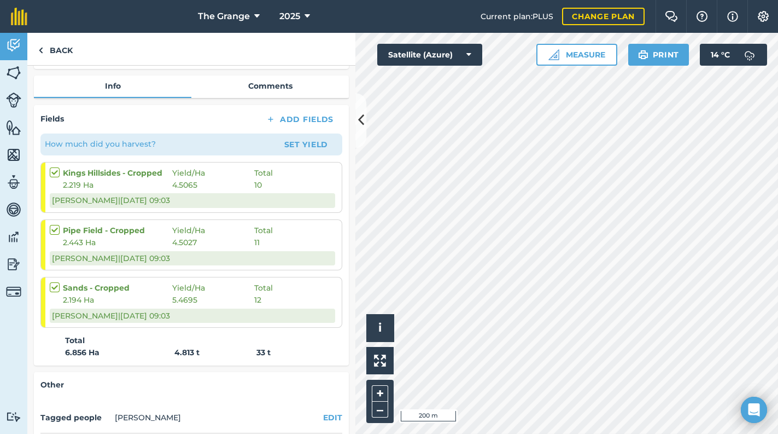
scroll to position [139, 0]
click at [157, 179] on span "2.219 Ha" at bounding box center [117, 184] width 109 height 12
click at [55, 166] on label at bounding box center [56, 166] width 13 height 0
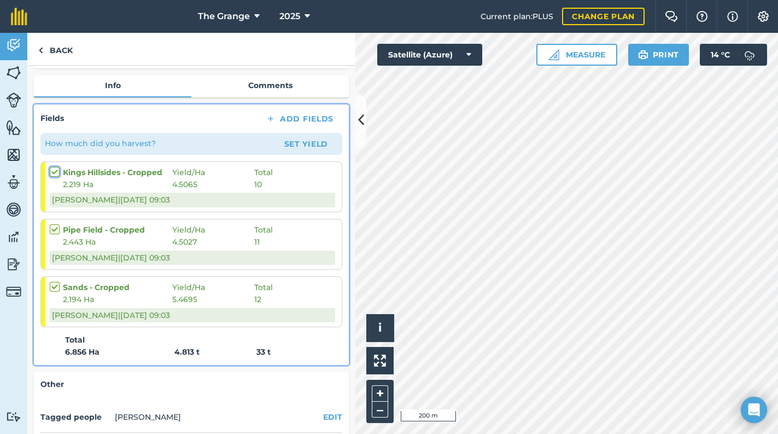
click at [55, 172] on input "checkbox" at bounding box center [53, 169] width 7 height 7
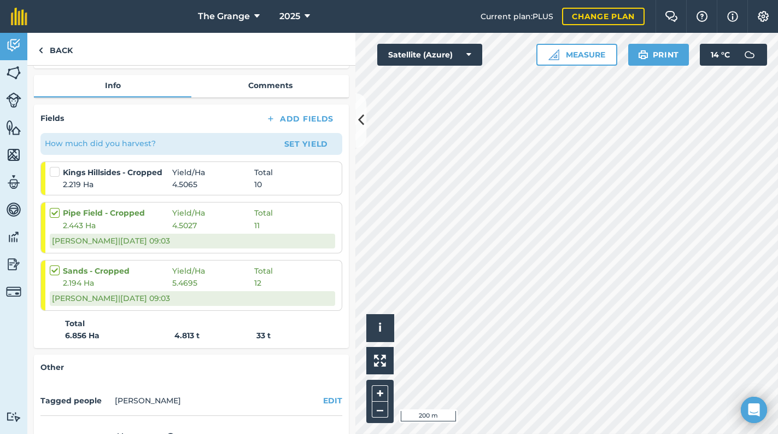
click at [52, 166] on label at bounding box center [56, 166] width 13 height 0
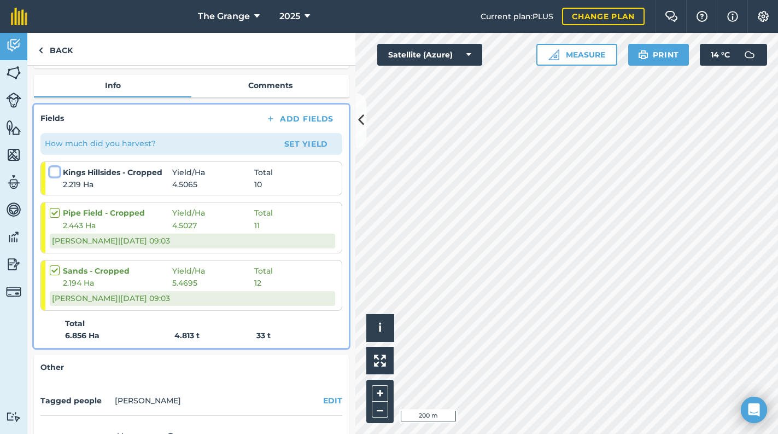
click at [52, 172] on input "checkbox" at bounding box center [53, 169] width 7 height 7
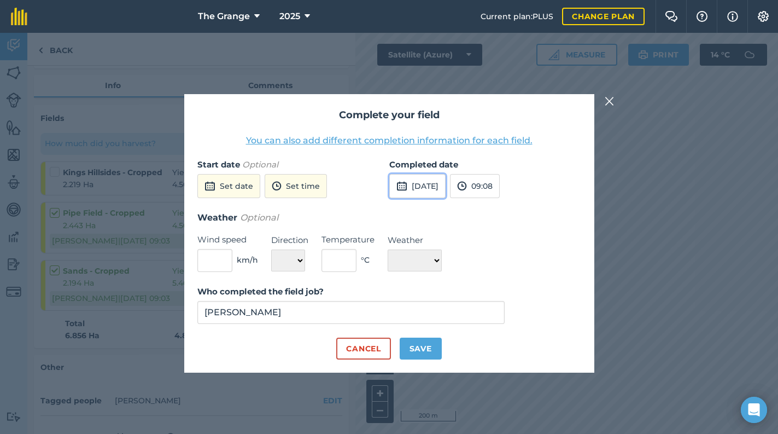
click at [422, 189] on button "[DATE]" at bounding box center [417, 186] width 56 height 24
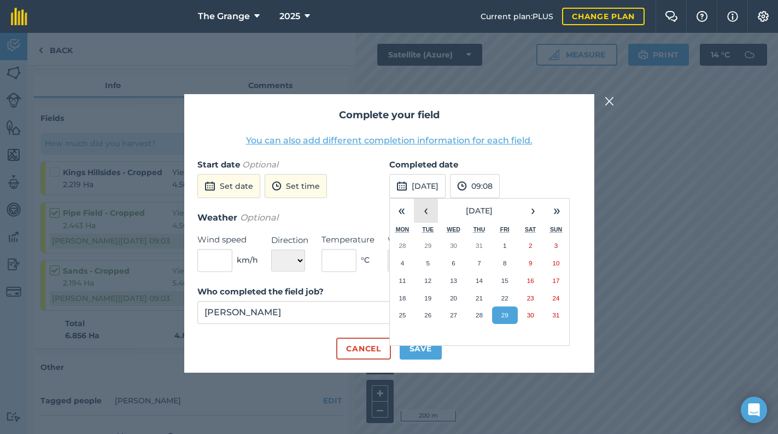
click at [424, 212] on button "‹" at bounding box center [426, 210] width 24 height 24
click at [482, 277] on abbr "17" at bounding box center [479, 280] width 7 height 7
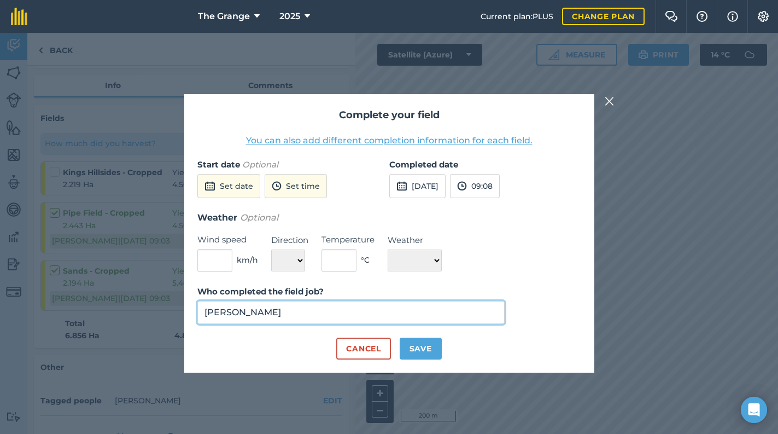
click at [329, 316] on input "[PERSON_NAME]" at bounding box center [351, 312] width 308 height 23
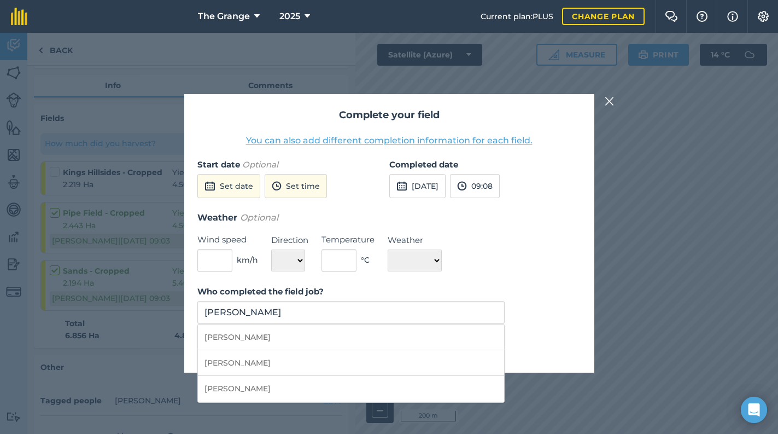
click at [411, 340] on li "[PERSON_NAME]" at bounding box center [351, 337] width 307 height 26
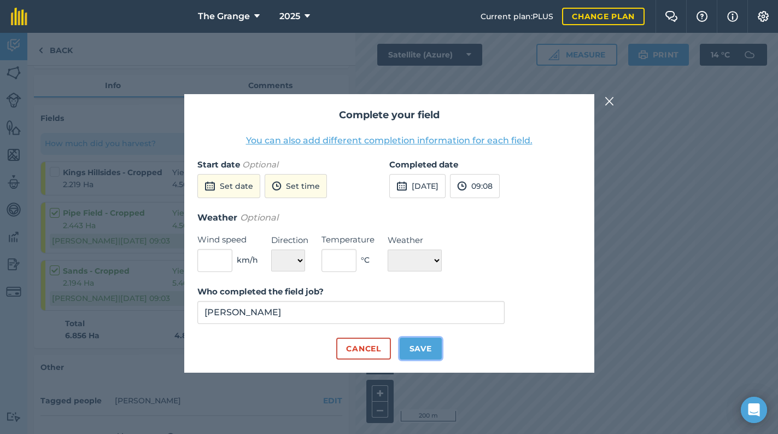
click at [420, 349] on button "Save" at bounding box center [421, 348] width 42 height 22
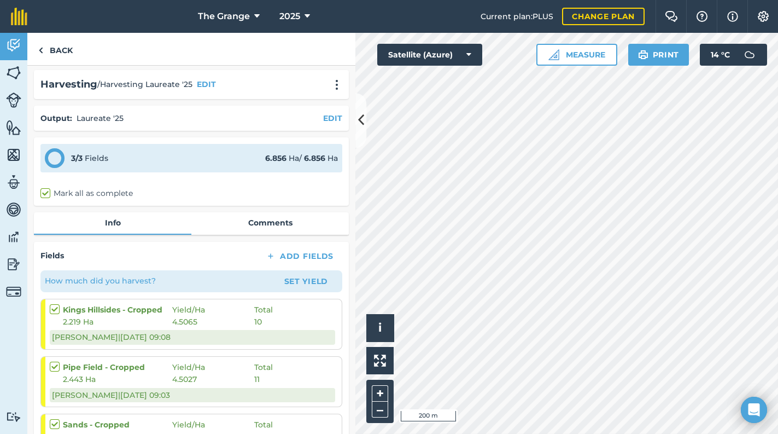
scroll to position [0, 0]
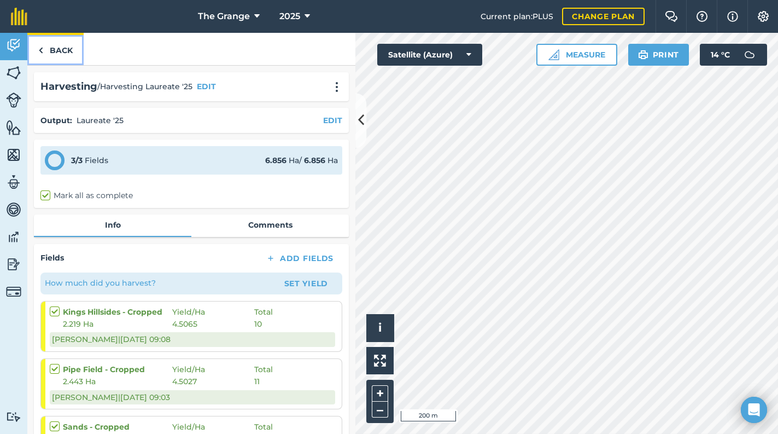
click at [60, 45] on link "Back" at bounding box center [55, 49] width 56 height 32
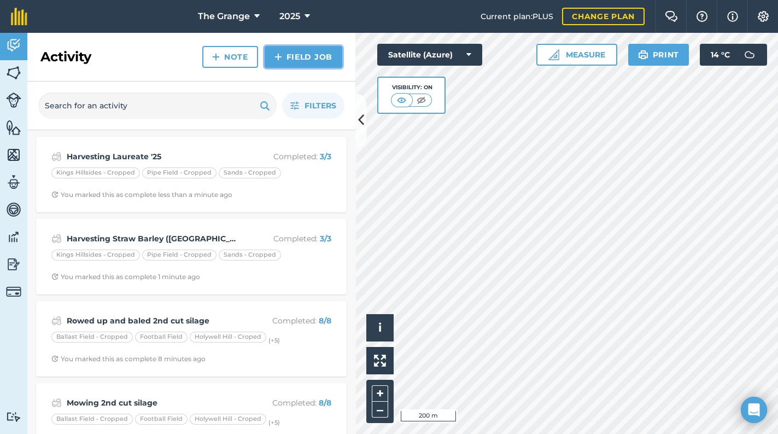
click at [297, 51] on link "Field Job" at bounding box center [304, 57] width 78 height 22
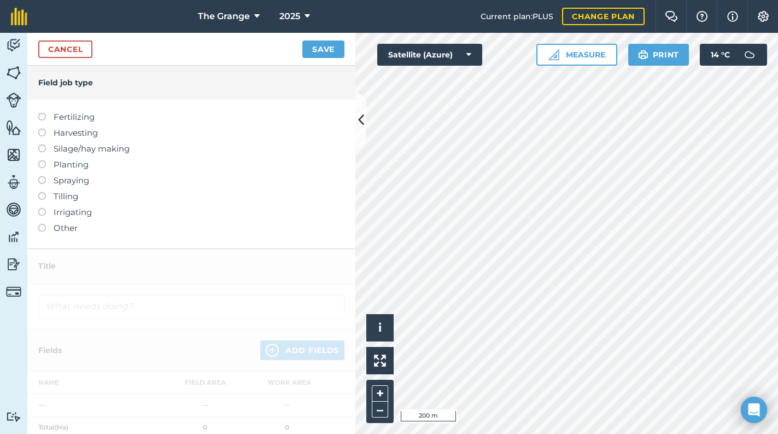
click at [86, 149] on label "Silage/hay making" at bounding box center [191, 148] width 306 height 13
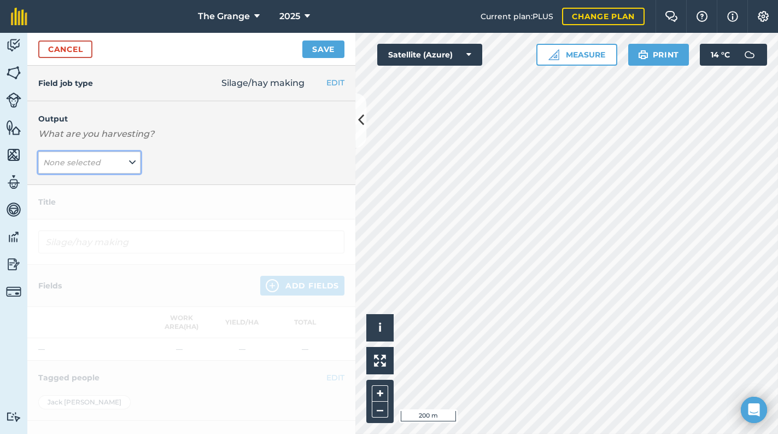
click at [87, 169] on button "None selected" at bounding box center [89, 162] width 102 height 22
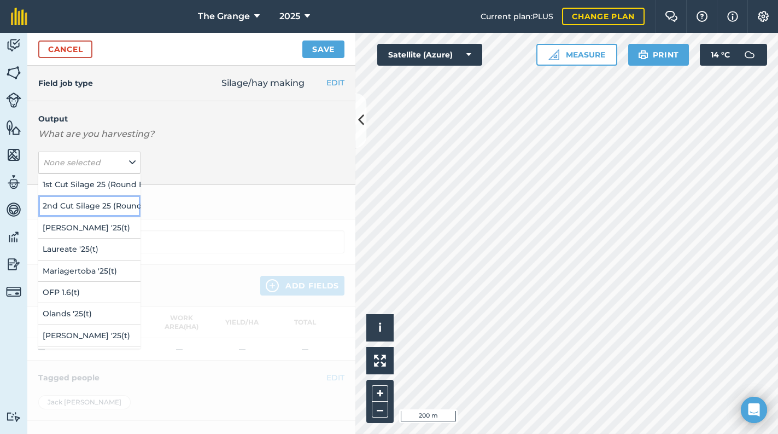
click at [90, 206] on button "2nd Cut Silage 25 (Round Bale) ( # )" at bounding box center [89, 205] width 102 height 21
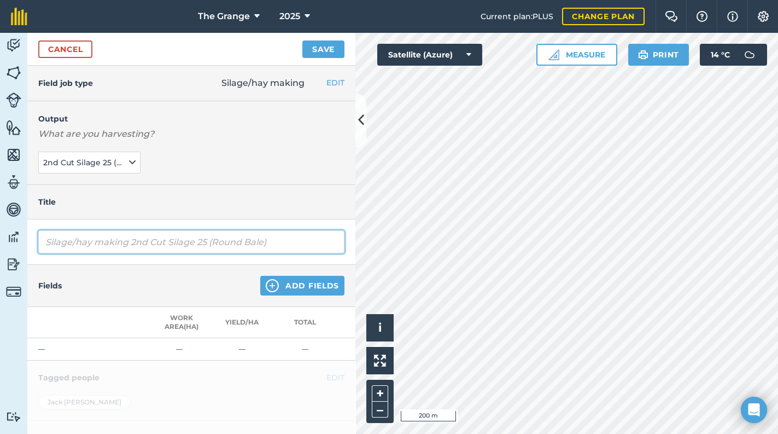
drag, startPoint x: 133, startPoint y: 243, endPoint x: -2, endPoint y: 281, distance: 140.9
click at [0, 281] on html "The Grange 2025 Current plan : PLUS Change plan Farm Chat Help Info Settings Th…" at bounding box center [389, 217] width 778 height 434
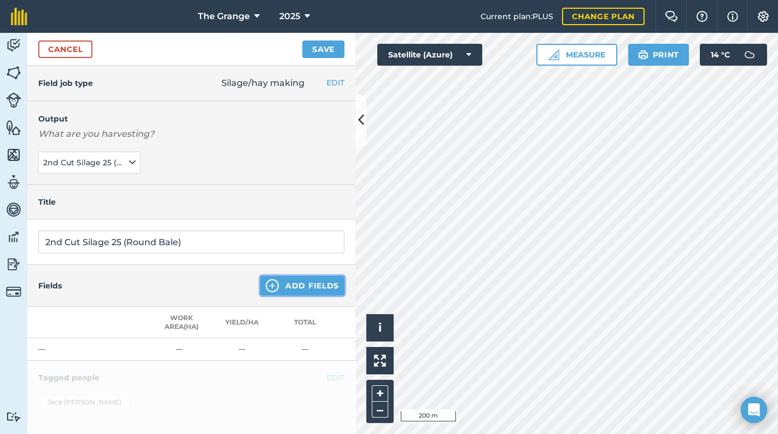
click at [324, 281] on button "Add Fields" at bounding box center [302, 286] width 84 height 20
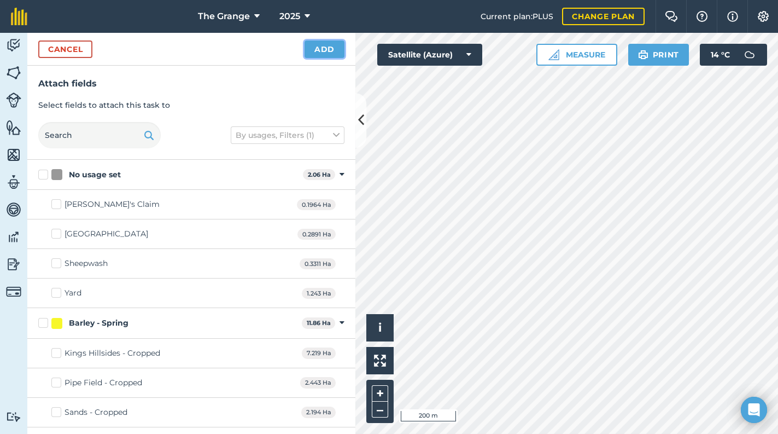
click at [337, 57] on button "Add" at bounding box center [325, 48] width 40 height 17
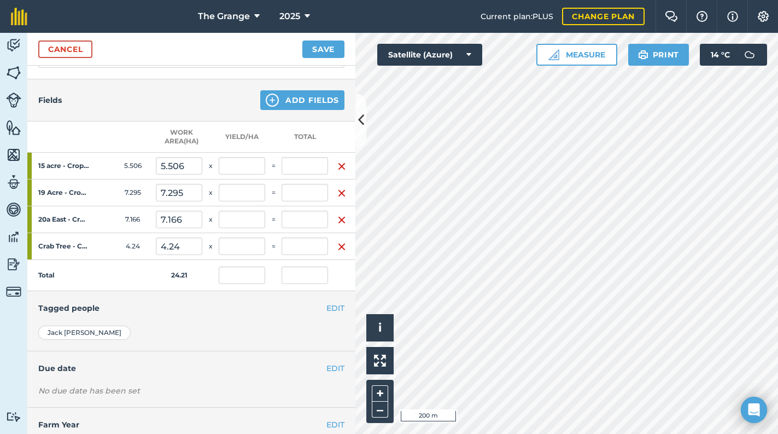
scroll to position [186, 0]
click at [306, 164] on input "text" at bounding box center [305, 164] width 46 height 17
click at [308, 190] on input "text" at bounding box center [305, 191] width 46 height 17
click at [289, 218] on input "text" at bounding box center [305, 218] width 46 height 17
click at [296, 237] on input "text" at bounding box center [305, 245] width 46 height 17
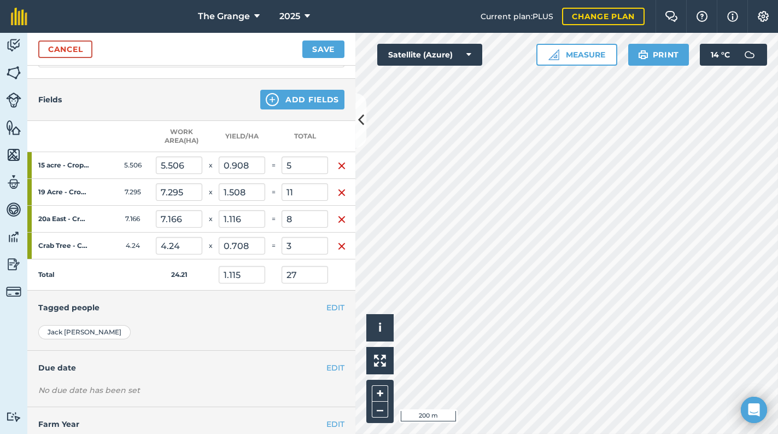
click at [284, 320] on div "EDIT Tagged people" at bounding box center [191, 307] width 328 height 34
click at [320, 51] on button "Save" at bounding box center [323, 48] width 42 height 17
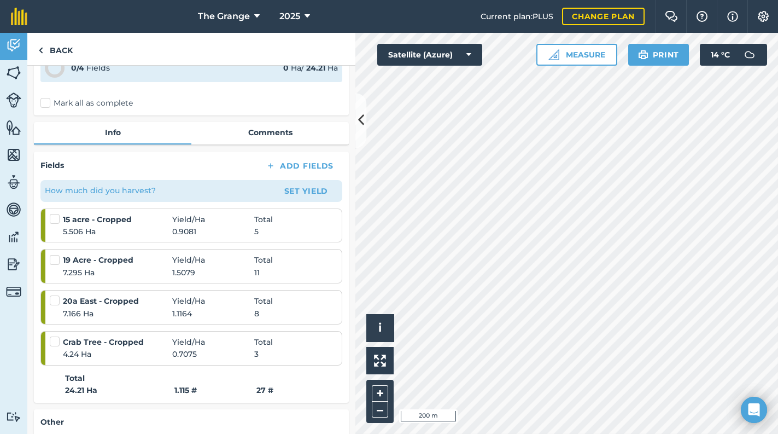
scroll to position [93, 0]
click at [77, 96] on div "0 / 4 Fields 0 Ha / 24.21 [PERSON_NAME] all as complete" at bounding box center [191, 80] width 315 height 68
click at [77, 98] on label "Mark all as complete" at bounding box center [86, 102] width 92 height 11
click at [48, 190] on input "Mark all as complete" at bounding box center [43, 193] width 7 height 7
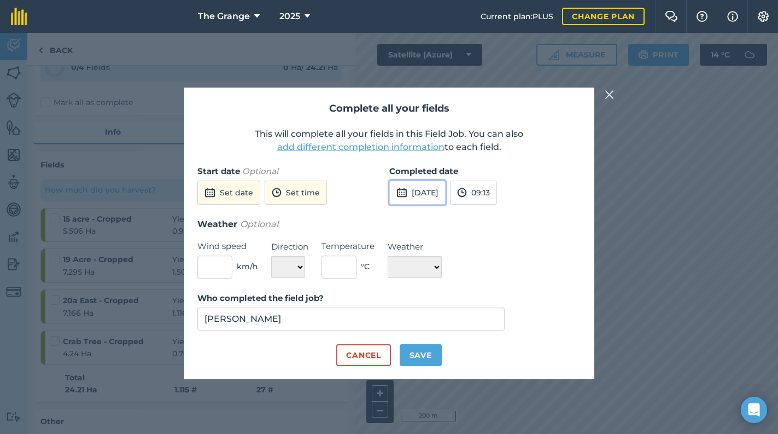
click at [414, 183] on button "[DATE]" at bounding box center [417, 192] width 56 height 24
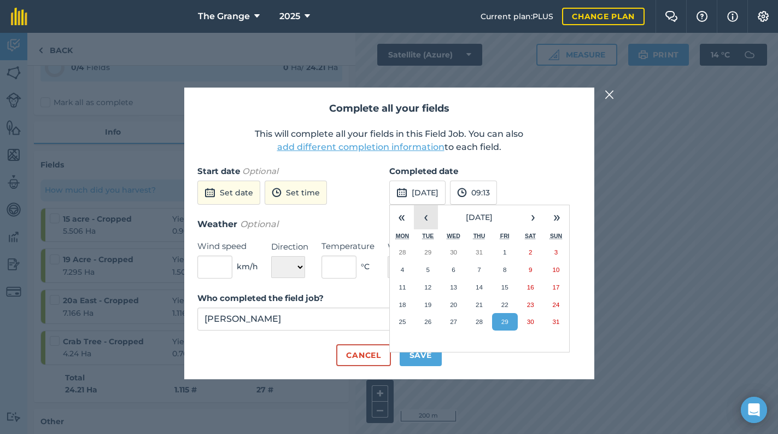
click at [417, 211] on button "‹" at bounding box center [426, 217] width 24 height 24
click at [432, 305] on button "22" at bounding box center [428, 304] width 26 height 17
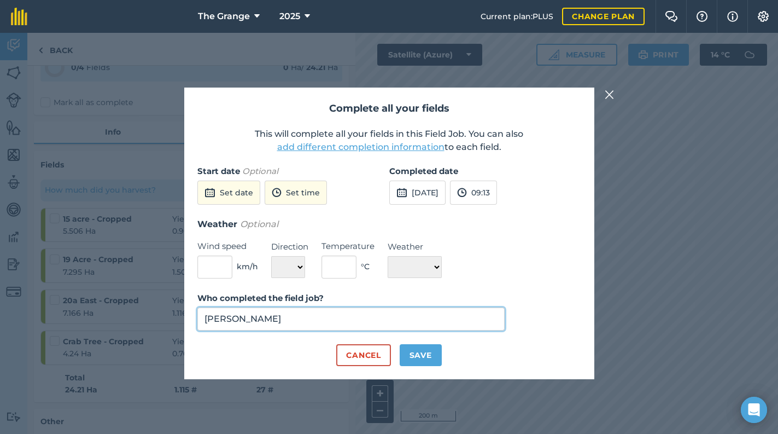
click at [342, 324] on input "[PERSON_NAME]" at bounding box center [351, 318] width 308 height 23
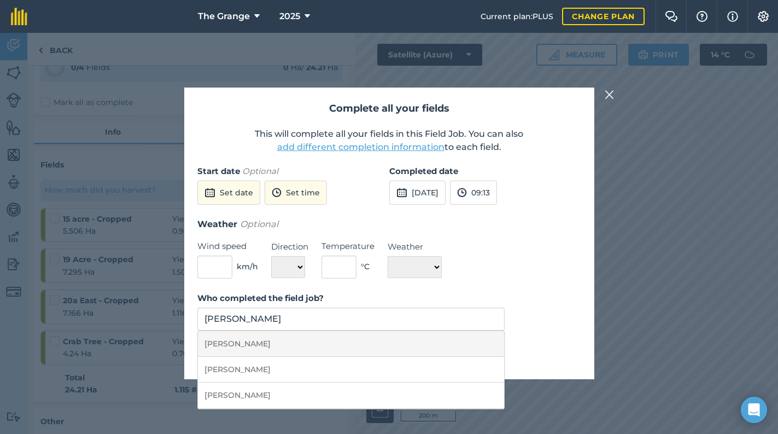
click at [410, 346] on li "[PERSON_NAME]" at bounding box center [351, 344] width 307 height 26
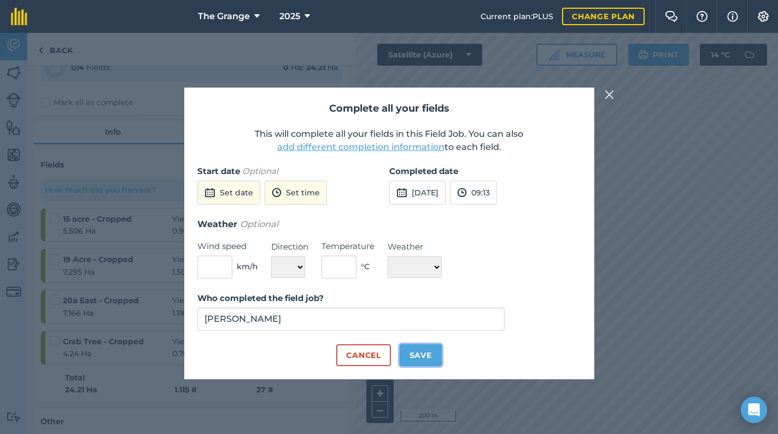
click at [420, 351] on button "Save" at bounding box center [421, 355] width 42 height 22
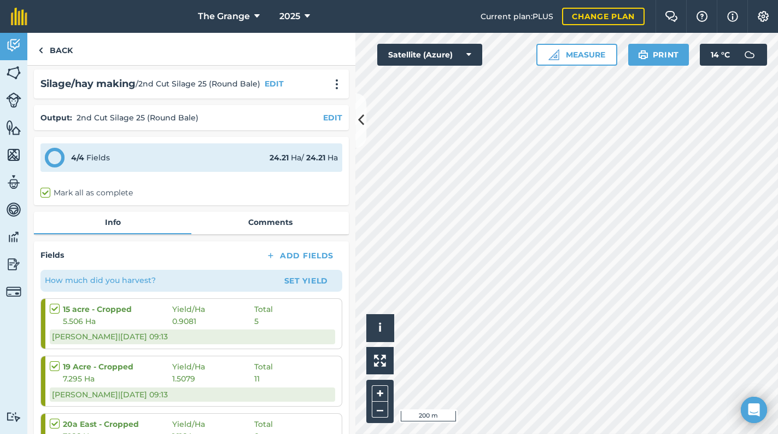
scroll to position [0, 0]
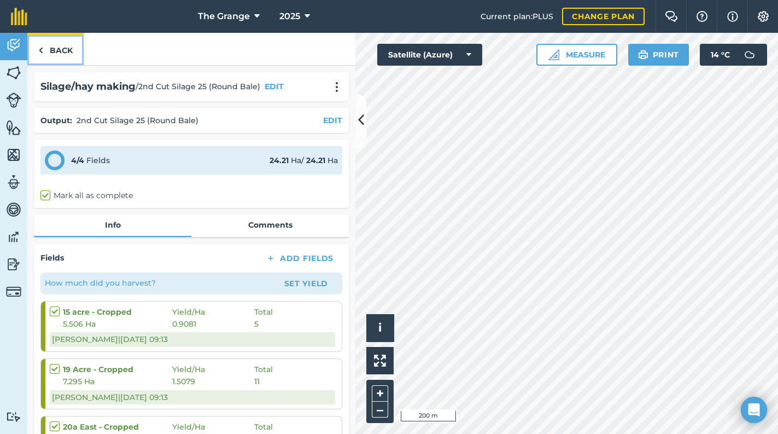
click at [51, 43] on link "Back" at bounding box center [55, 49] width 56 height 32
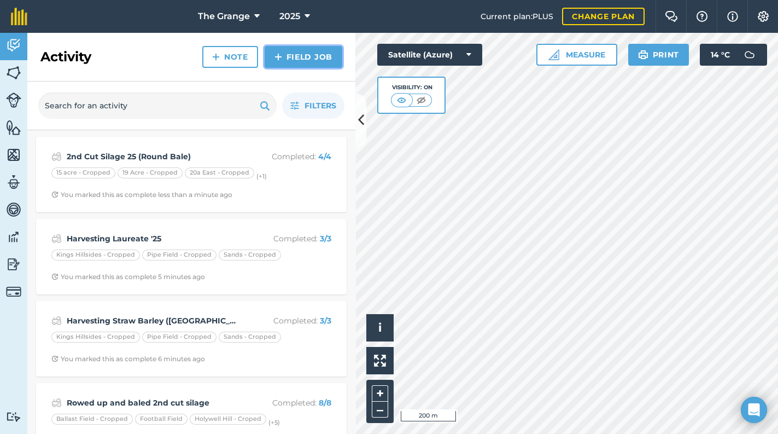
click at [326, 59] on link "Field Job" at bounding box center [304, 57] width 78 height 22
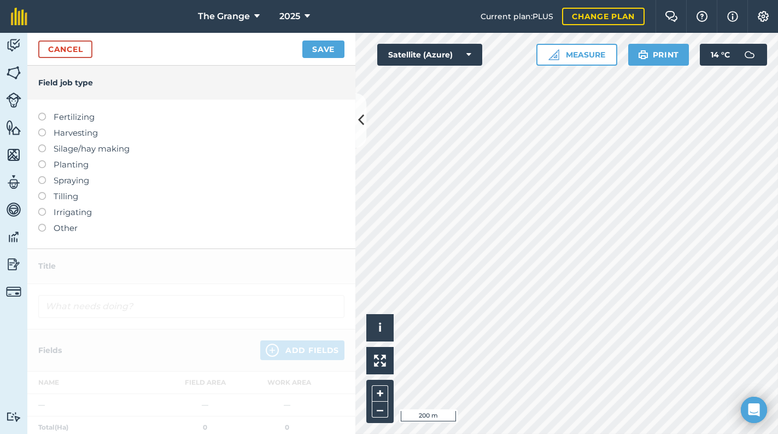
click at [48, 228] on label "Other" at bounding box center [191, 227] width 306 height 13
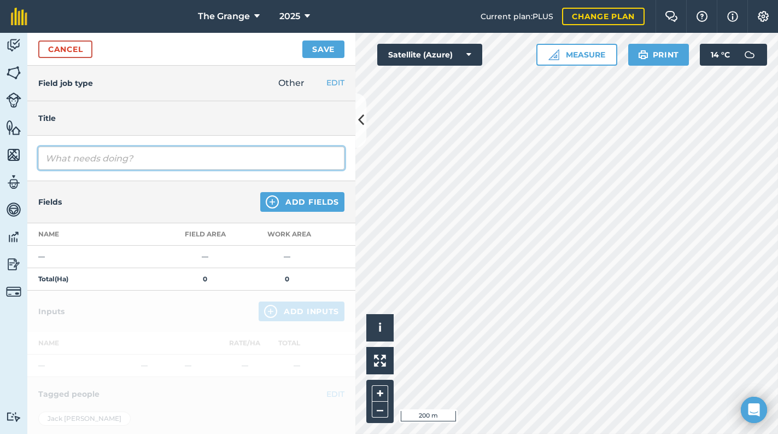
click at [110, 162] on input "text" at bounding box center [191, 158] width 306 height 23
click at [76, 154] on input "Cut, Rowed and baled 2nd" at bounding box center [191, 158] width 306 height 23
click at [187, 162] on input "Cut, rowed and baled 2nd" at bounding box center [191, 158] width 306 height 23
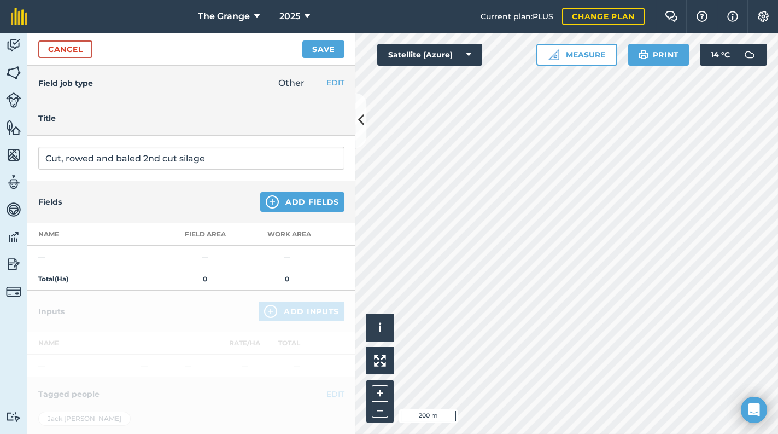
click at [313, 211] on div "Fields Add Fields" at bounding box center [191, 202] width 328 height 42
click at [314, 206] on button "Add Fields" at bounding box center [302, 202] width 84 height 20
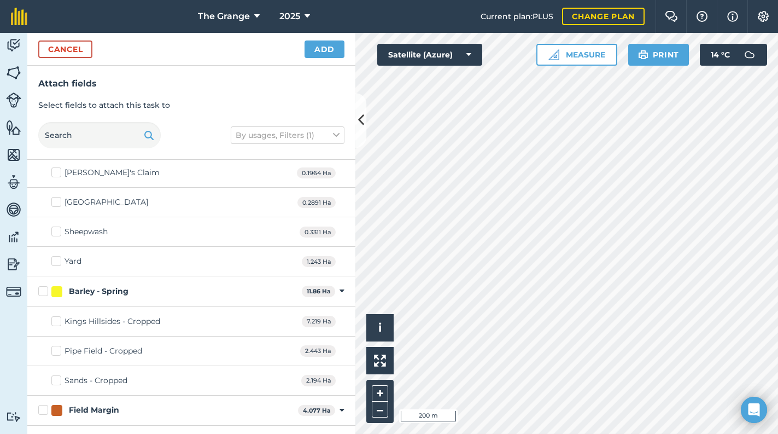
scroll to position [46, 0]
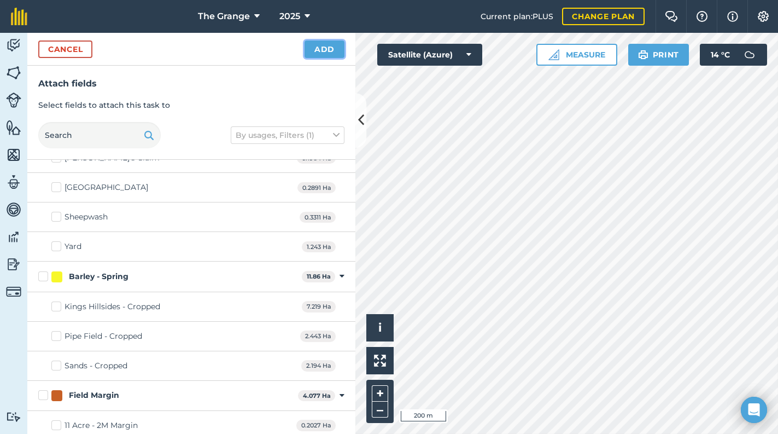
click at [323, 40] on button "Add" at bounding box center [325, 48] width 40 height 17
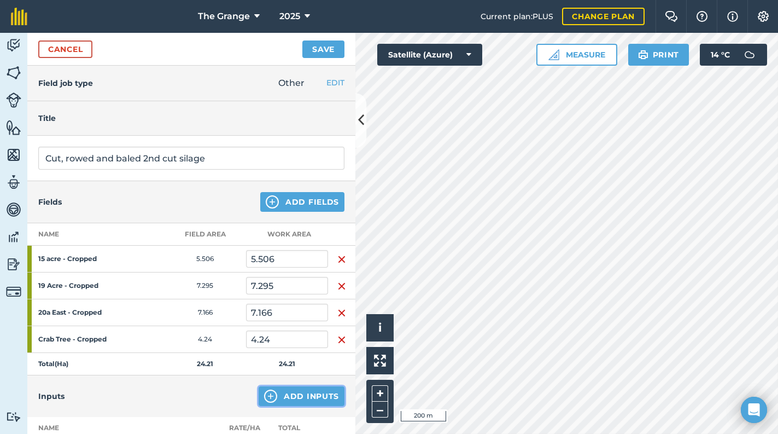
click at [290, 398] on button "Add Inputs" at bounding box center [302, 396] width 86 height 20
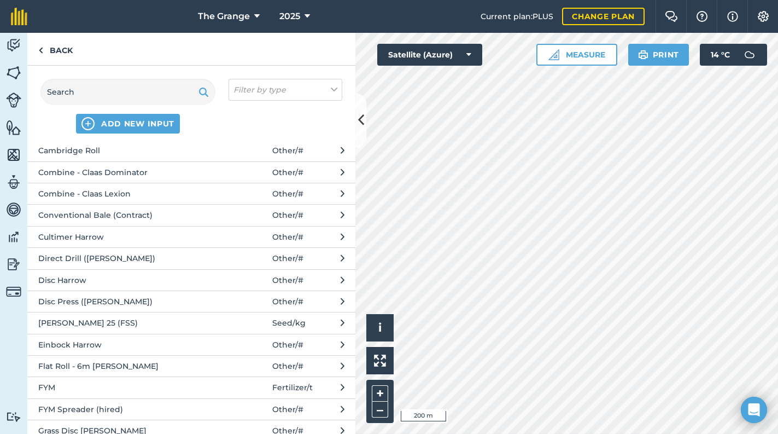
scroll to position [279, 0]
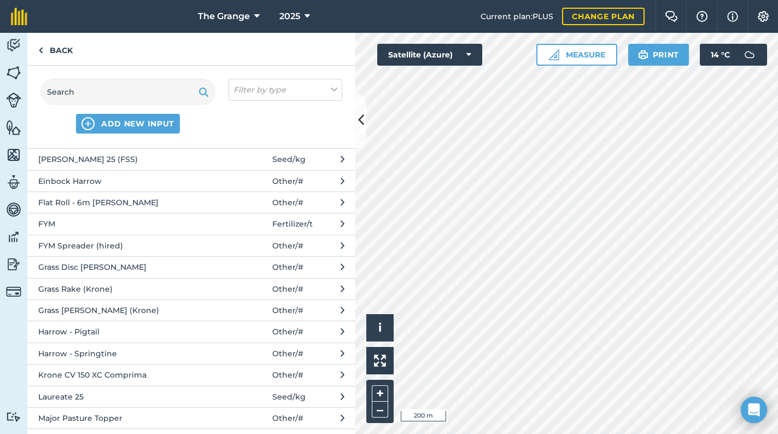
click at [89, 287] on span "Grass Rake (Krone)" at bounding box center [127, 289] width 179 height 12
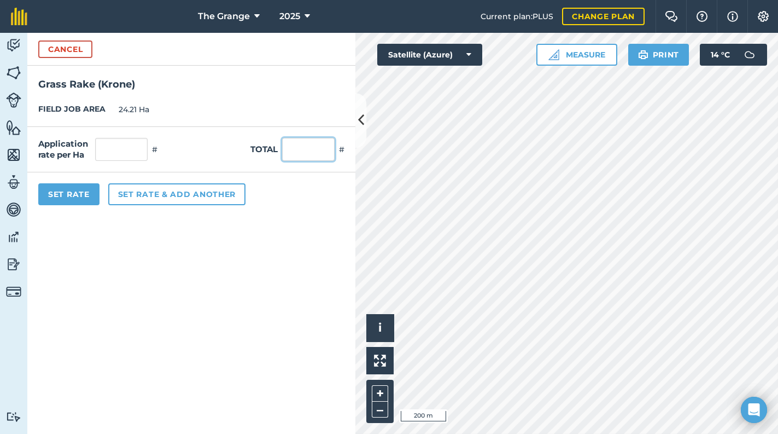
click at [308, 147] on input "text" at bounding box center [308, 149] width 52 height 23
click at [62, 203] on button "Set Rate" at bounding box center [68, 194] width 61 height 22
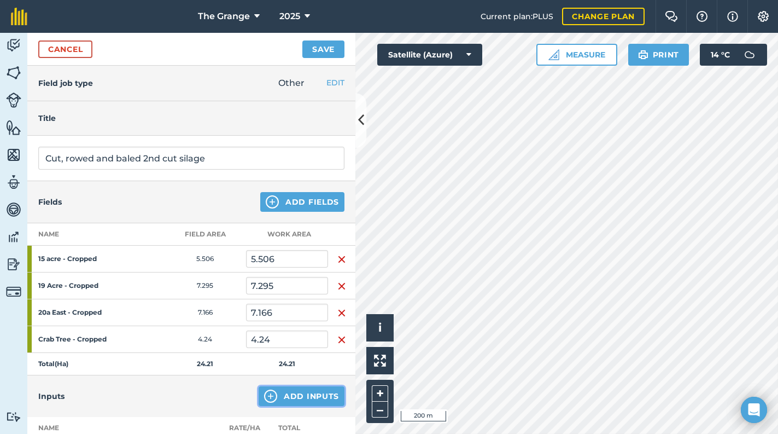
click at [305, 398] on button "Add Inputs" at bounding box center [302, 396] width 86 height 20
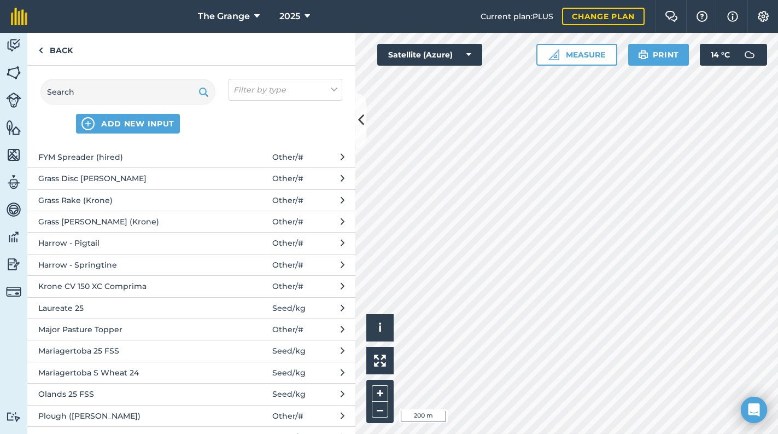
scroll to position [372, 0]
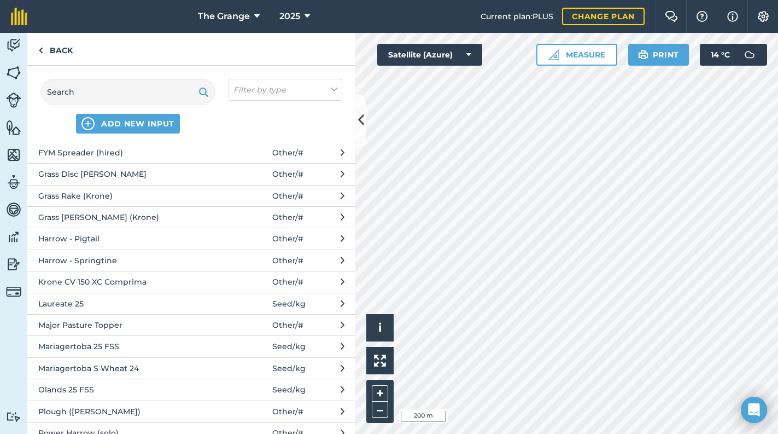
click at [119, 277] on span "Krone CV 150 XC Comprima" at bounding box center [127, 282] width 179 height 12
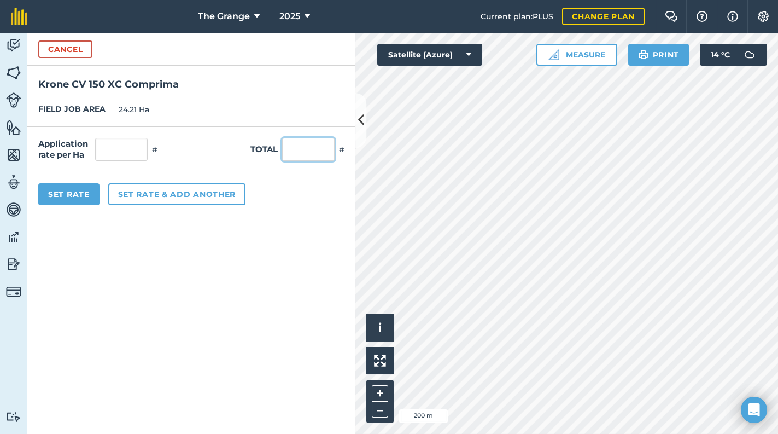
click at [309, 153] on input "text" at bounding box center [308, 149] width 52 height 23
click at [68, 200] on button "Set Rate" at bounding box center [68, 194] width 61 height 22
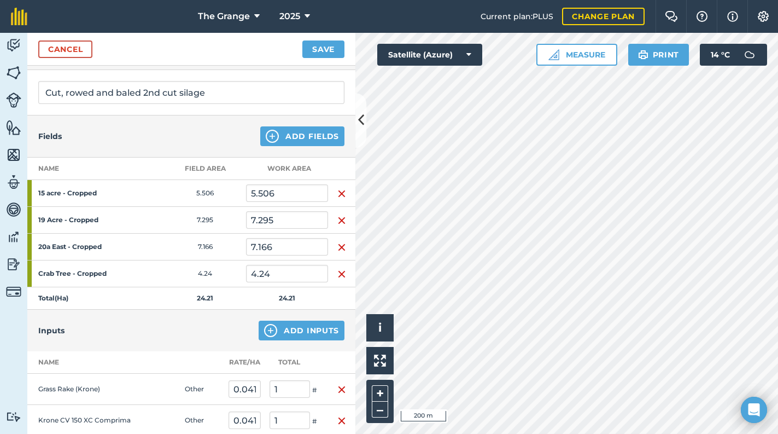
scroll to position [139, 0]
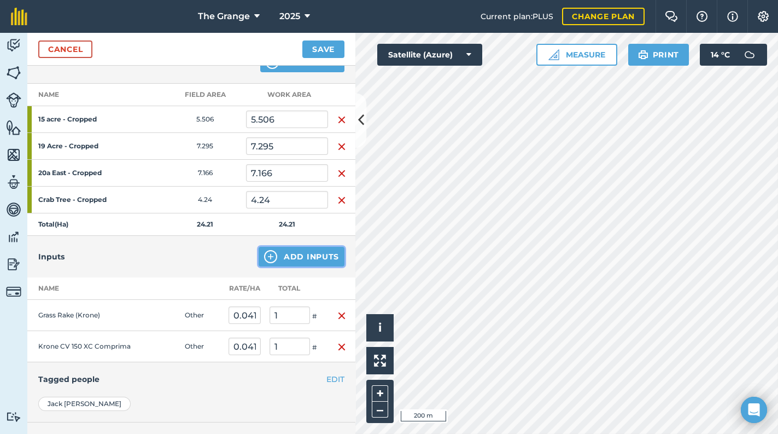
click at [287, 253] on button "Add Inputs" at bounding box center [302, 257] width 86 height 20
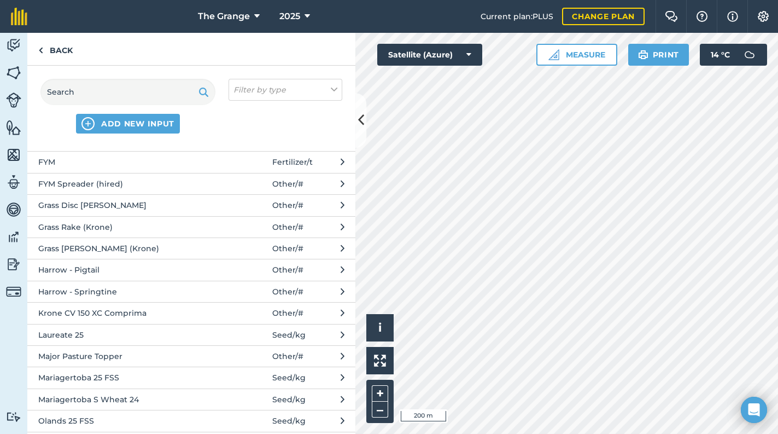
scroll to position [325, 0]
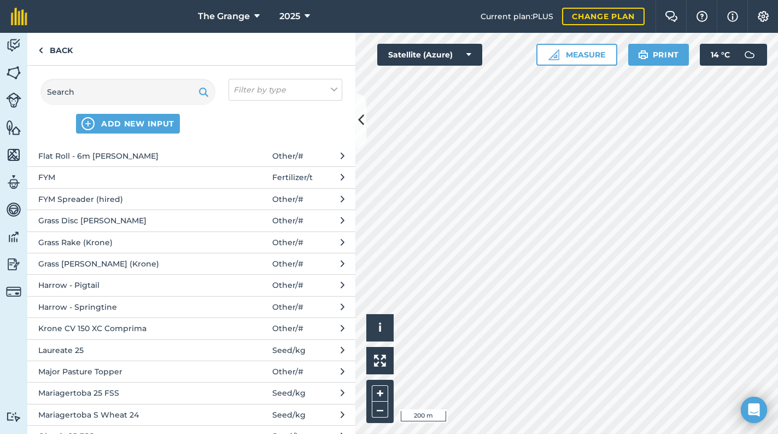
click at [126, 217] on span "Grass Disc [PERSON_NAME]" at bounding box center [127, 220] width 179 height 12
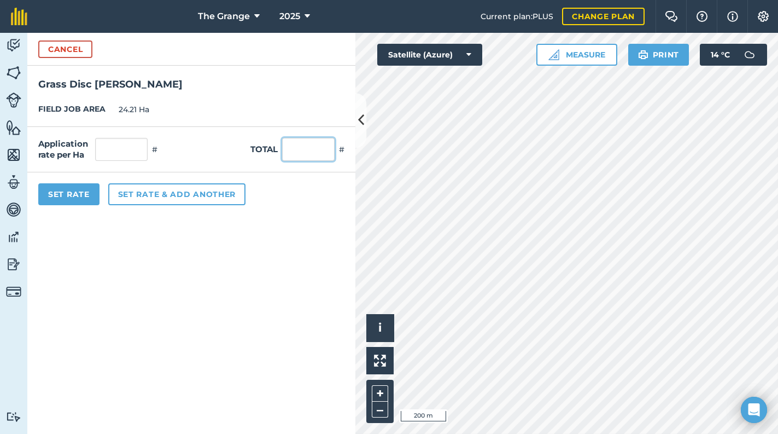
click at [305, 150] on input "text" at bounding box center [308, 149] width 52 height 23
click at [276, 234] on form "Cancel Grass Disc [PERSON_NAME] FIELD JOB AREA 24.21 Ha Application rate per Ha…" at bounding box center [191, 233] width 328 height 401
click at [60, 194] on button "Set Rate" at bounding box center [68, 194] width 61 height 22
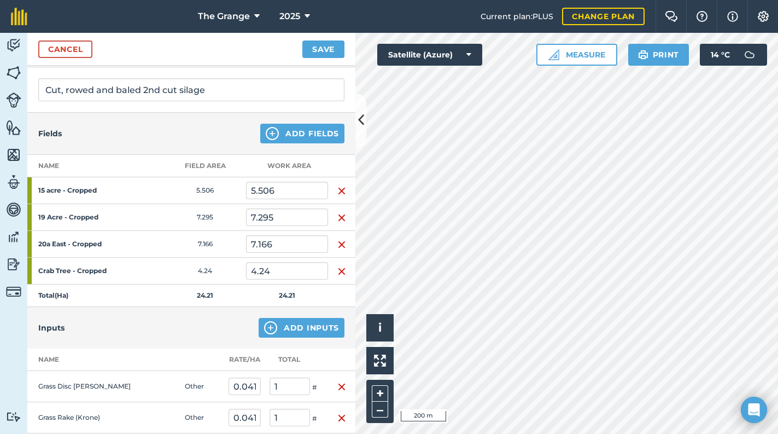
scroll to position [0, 0]
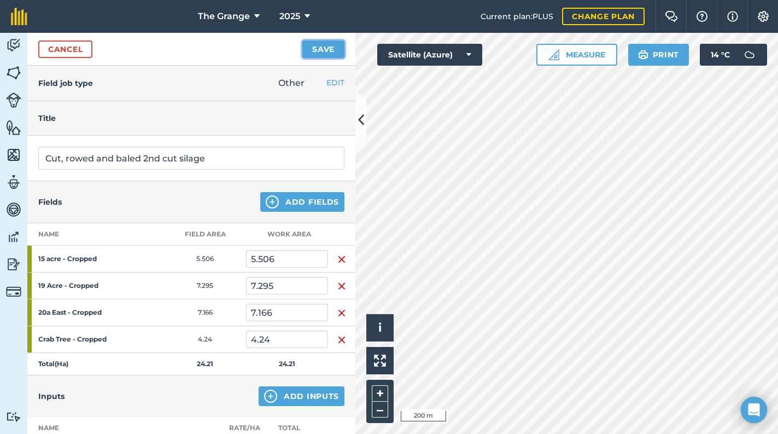
click at [327, 51] on button "Save" at bounding box center [323, 48] width 42 height 17
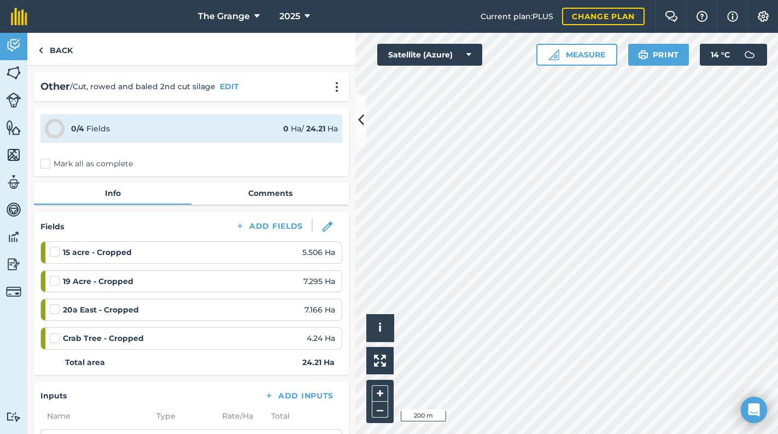
click at [61, 165] on label "Mark all as complete" at bounding box center [86, 163] width 92 height 11
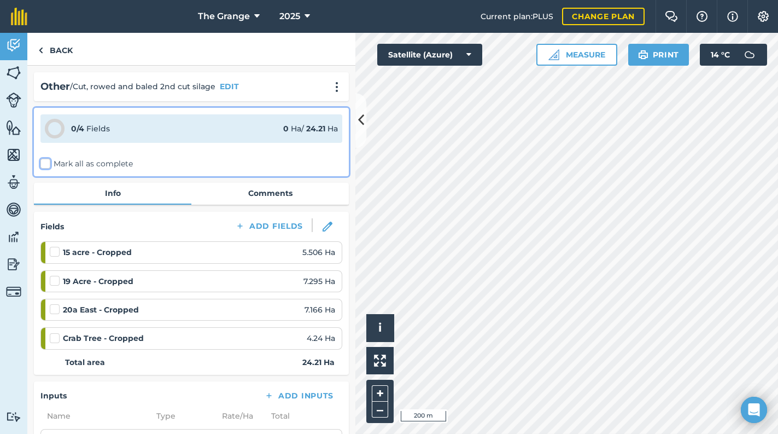
click at [48, 165] on input "Mark all as complete" at bounding box center [43, 161] width 7 height 7
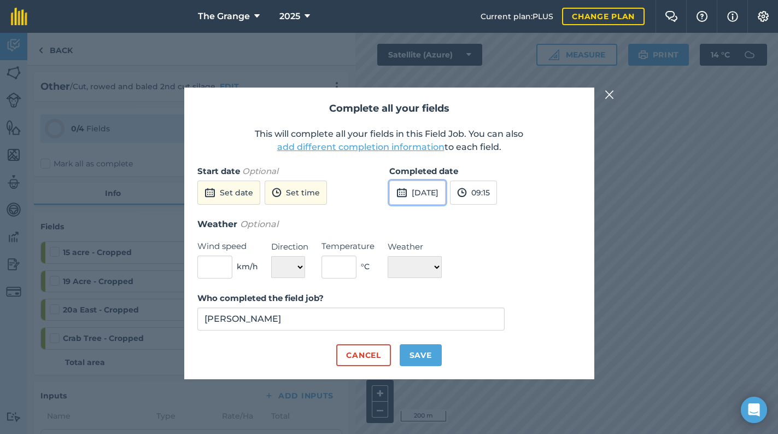
click at [425, 186] on button "[DATE]" at bounding box center [417, 192] width 56 height 24
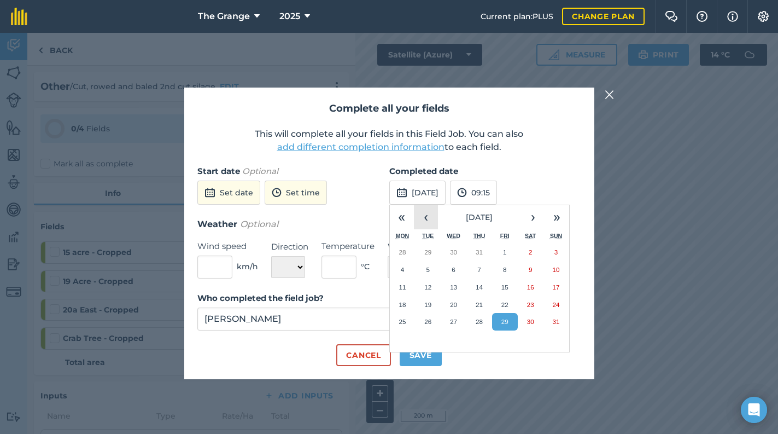
click at [426, 214] on button "‹" at bounding box center [426, 217] width 24 height 24
click at [434, 300] on button "22" at bounding box center [428, 304] width 26 height 17
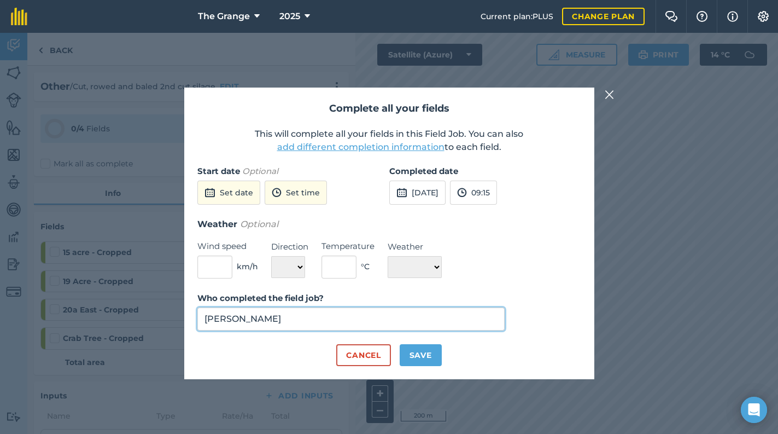
click at [332, 323] on input "[PERSON_NAME]" at bounding box center [351, 318] width 308 height 23
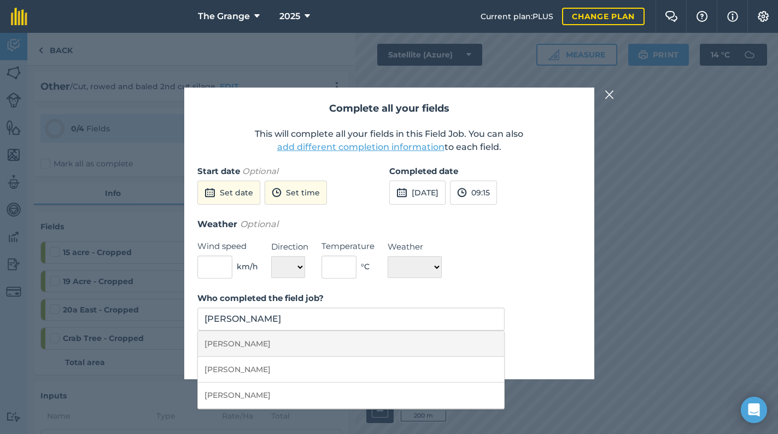
click at [413, 341] on li "[PERSON_NAME]" at bounding box center [351, 344] width 307 height 26
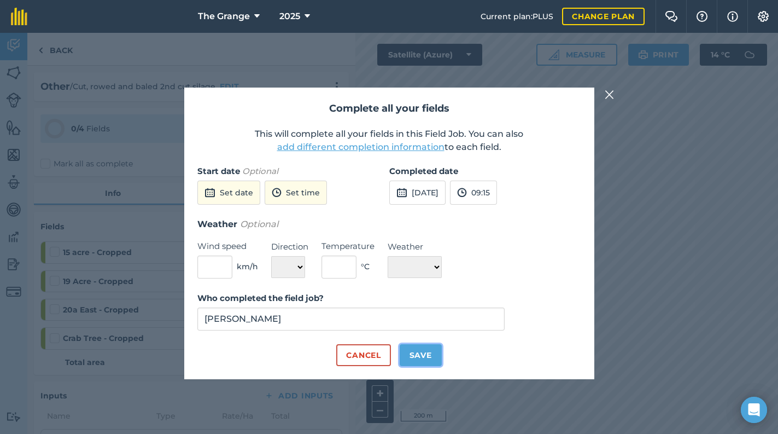
click at [414, 355] on button "Save" at bounding box center [421, 355] width 42 height 22
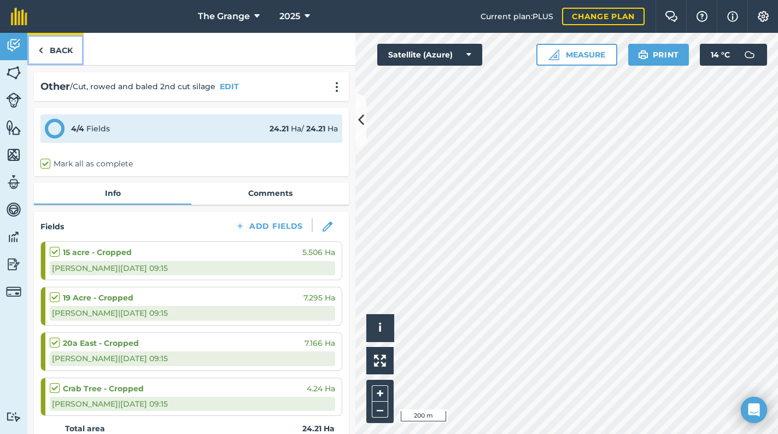
click at [57, 46] on link "Back" at bounding box center [55, 49] width 56 height 32
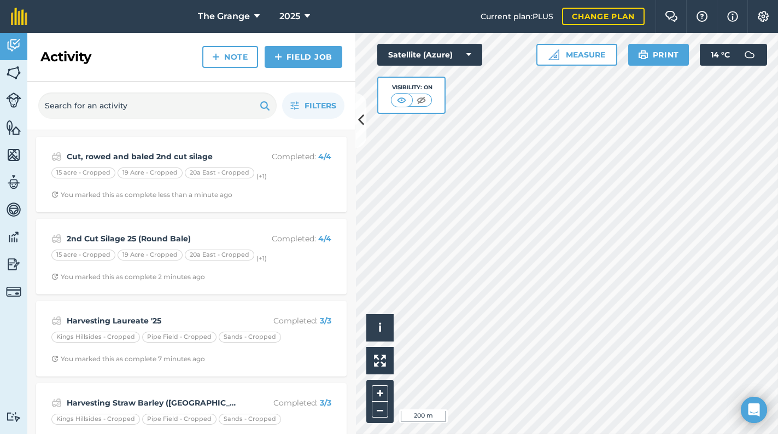
click at [347, 54] on div "Activity Note Field Job" at bounding box center [191, 57] width 328 height 49
click at [338, 57] on link "Field Job" at bounding box center [304, 57] width 78 height 22
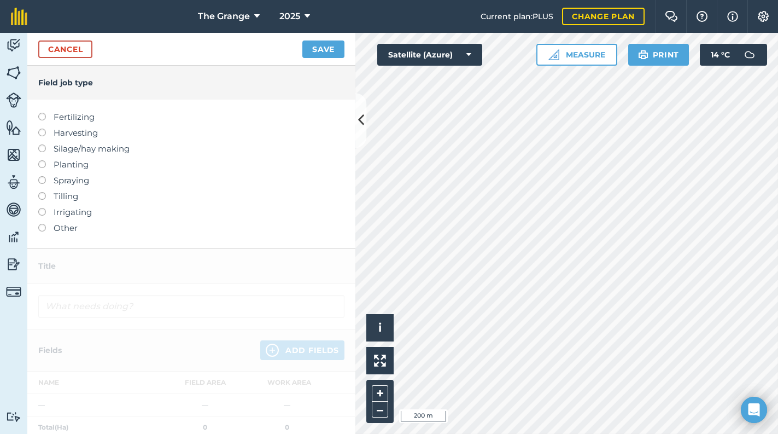
click at [94, 148] on label "Silage/hay making" at bounding box center [191, 148] width 306 height 13
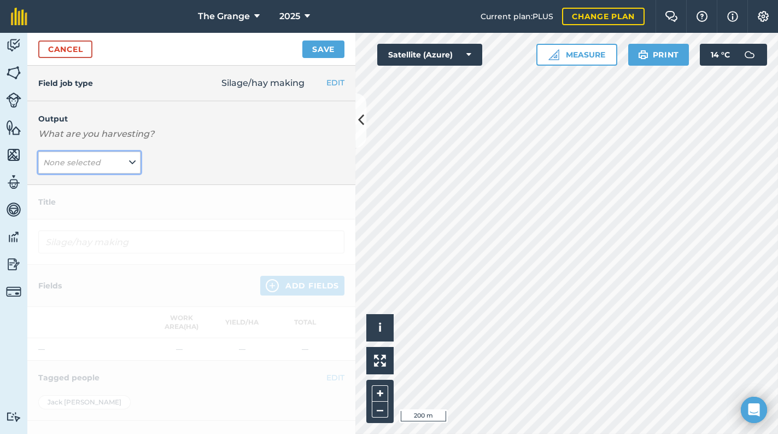
click at [95, 156] on span "None selected" at bounding box center [73, 162] width 60 height 12
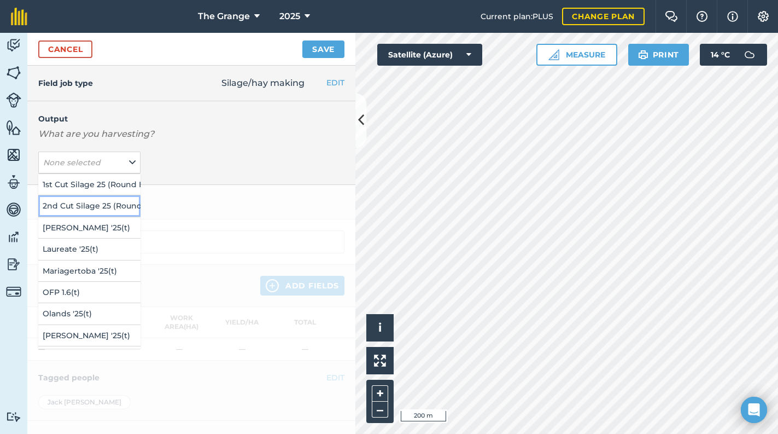
click at [79, 204] on button "2nd Cut Silage 25 (Round Bale) ( # )" at bounding box center [89, 205] width 102 height 21
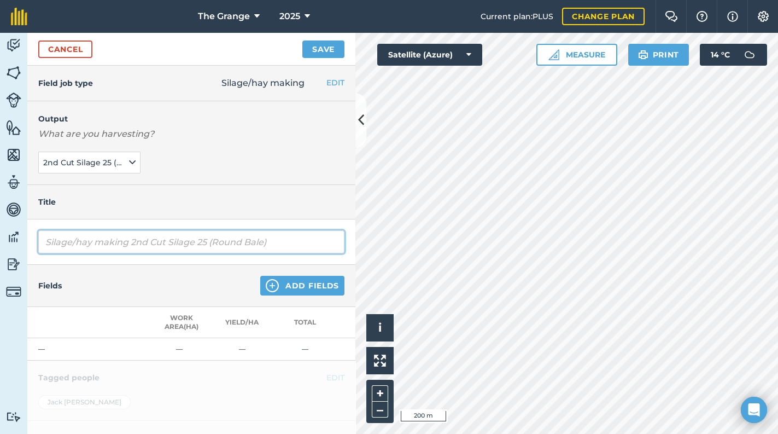
drag, startPoint x: 133, startPoint y: 241, endPoint x: 5, endPoint y: 244, distance: 128.6
click at [5, 244] on div "Activity Fields Livestock Features Maps Team Vehicles Data Reporting Billing Tu…" at bounding box center [389, 233] width 778 height 401
click at [210, 238] on input "Silage/hay making 2nd Cut Silage 25 (Round Bale)" at bounding box center [191, 241] width 306 height 23
click at [134, 241] on input "Silage/hay making 2nd Cut Silage 25 (Round Bale)" at bounding box center [191, 241] width 306 height 23
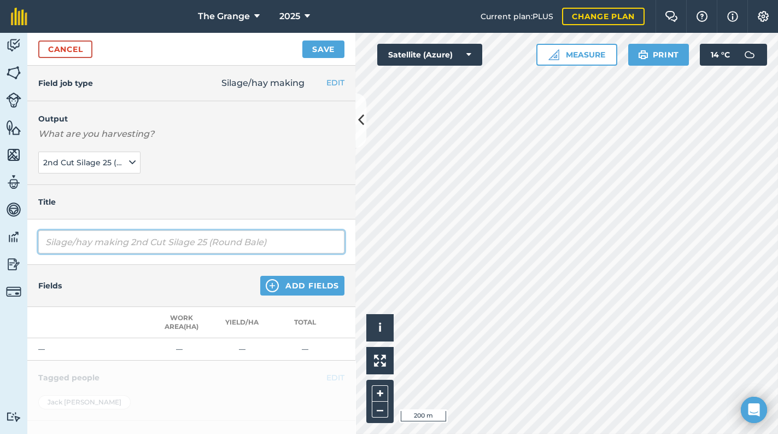
click at [130, 243] on input "Silage/hay making 2nd Cut Silage 25 (Round Bale)" at bounding box center [191, 241] width 306 height 23
drag, startPoint x: 130, startPoint y: 243, endPoint x: 22, endPoint y: 249, distance: 108.4
click at [22, 249] on div "Activity Fields Livestock Features Maps Team Vehicles Data Reporting Billing Tu…" at bounding box center [389, 233] width 778 height 401
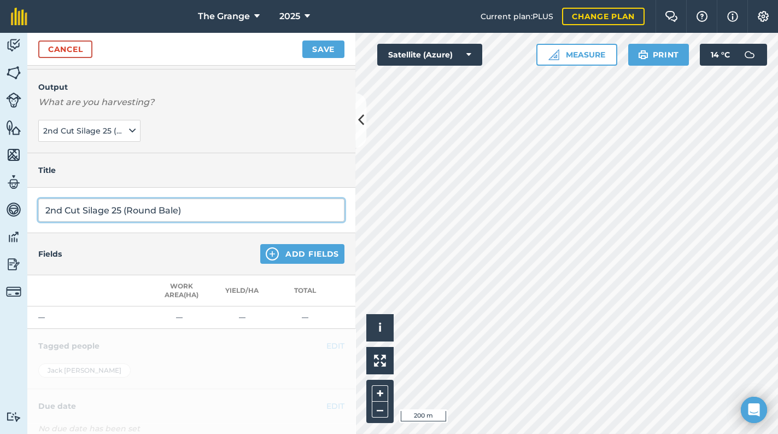
scroll to position [93, 0]
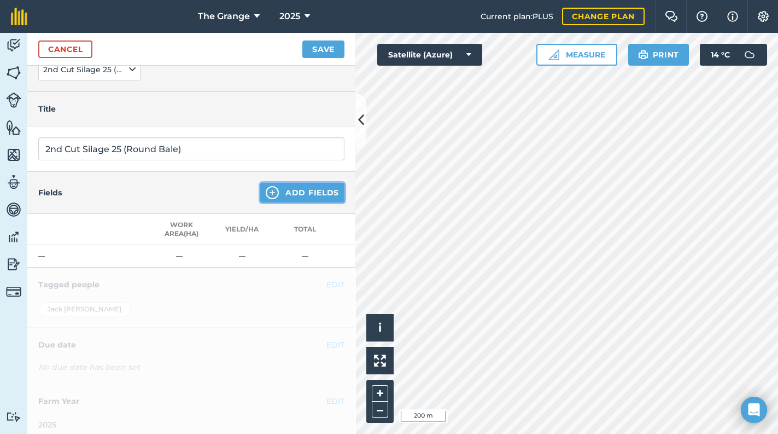
click at [307, 194] on button "Add Fields" at bounding box center [302, 193] width 84 height 20
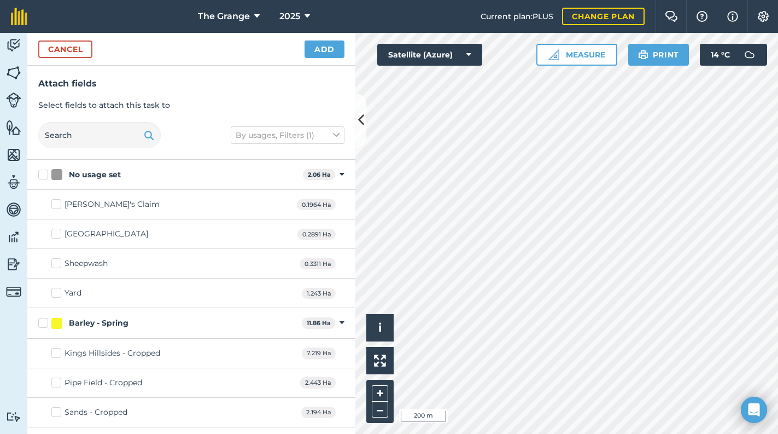
click at [336, 36] on div "Cancel Add" at bounding box center [191, 49] width 328 height 33
click at [336, 48] on button "Add" at bounding box center [325, 48] width 40 height 17
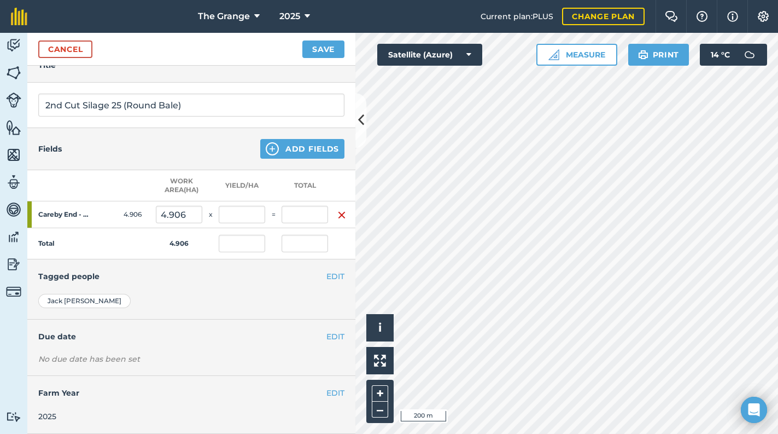
scroll to position [142, 0]
click at [330, 51] on button "Save" at bounding box center [323, 48] width 42 height 17
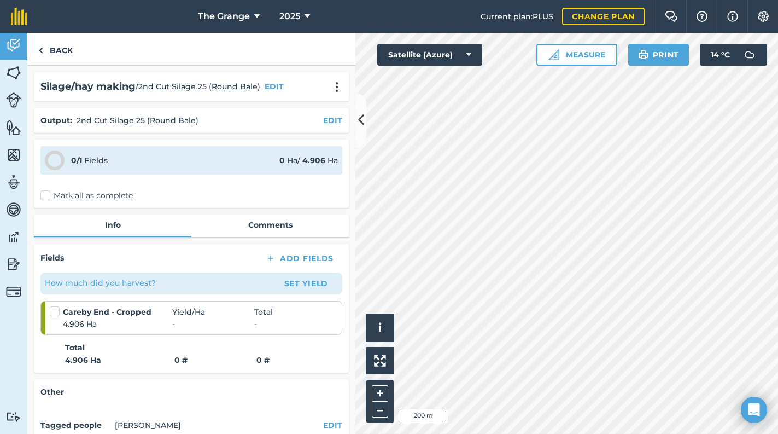
click at [86, 197] on label "Mark all as complete" at bounding box center [86, 195] width 92 height 11
click at [48, 197] on input "Mark all as complete" at bounding box center [43, 193] width 7 height 7
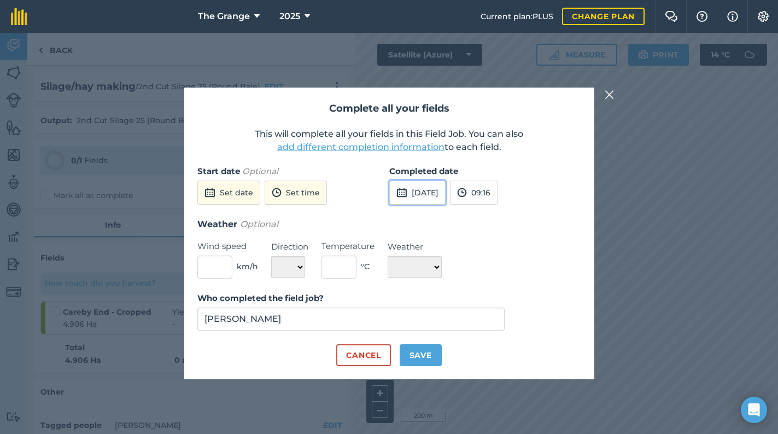
click at [446, 191] on button "[DATE]" at bounding box center [417, 192] width 56 height 24
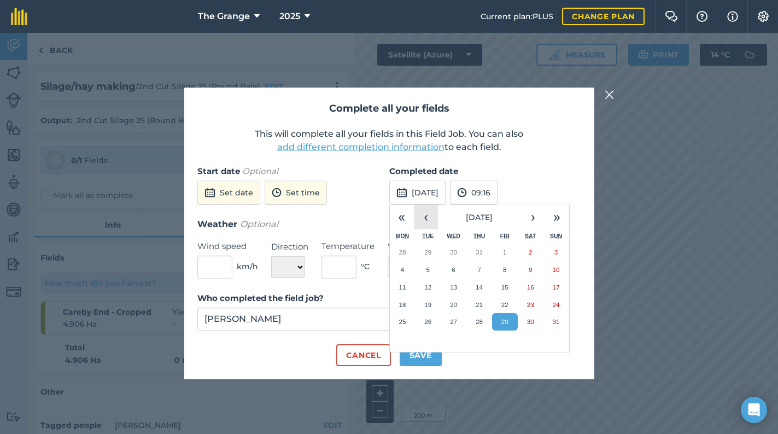
click at [429, 220] on button "‹" at bounding box center [426, 217] width 24 height 24
click at [469, 320] on button "31" at bounding box center [479, 321] width 26 height 17
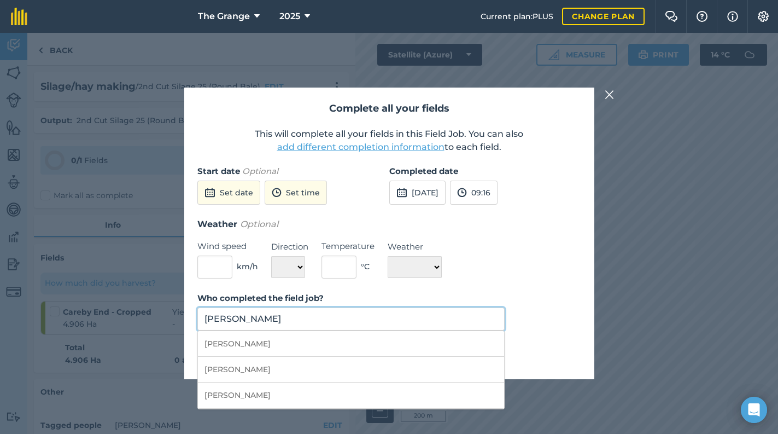
click at [302, 320] on input "[PERSON_NAME]" at bounding box center [351, 318] width 308 height 23
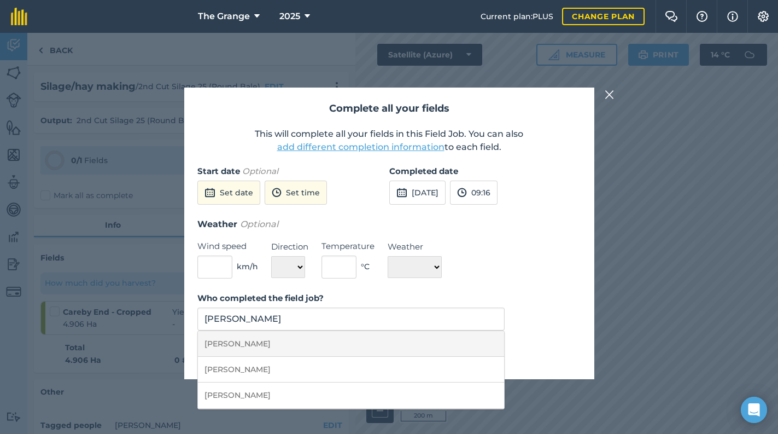
click at [420, 350] on li "[PERSON_NAME]" at bounding box center [351, 344] width 307 height 26
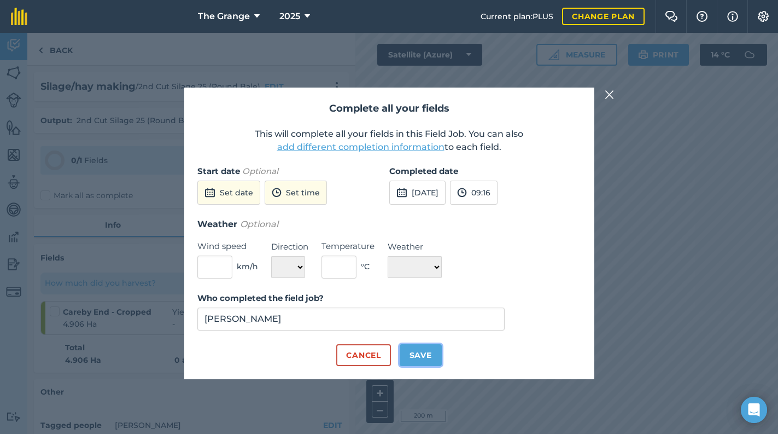
click at [420, 350] on button "Save" at bounding box center [421, 355] width 42 height 22
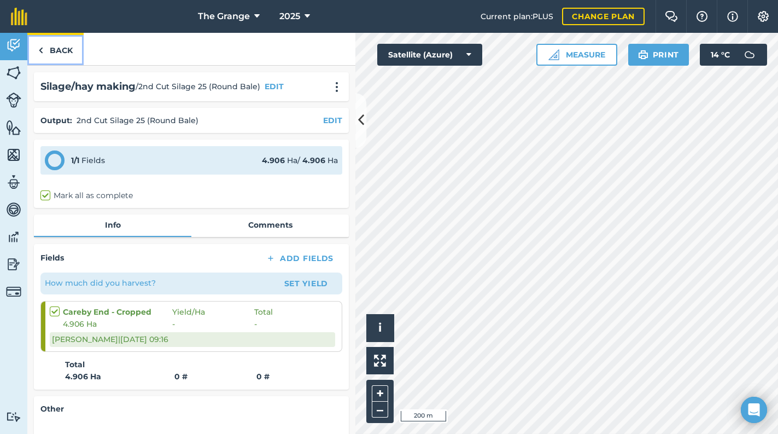
click at [59, 53] on link "Back" at bounding box center [55, 49] width 56 height 32
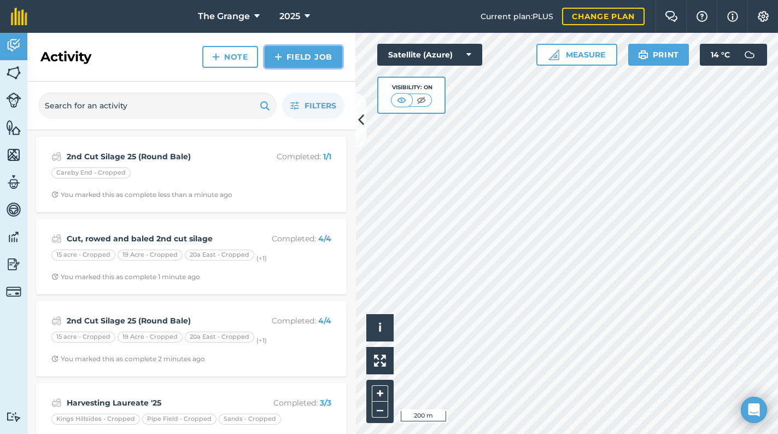
click at [322, 56] on link "Field Job" at bounding box center [304, 57] width 78 height 22
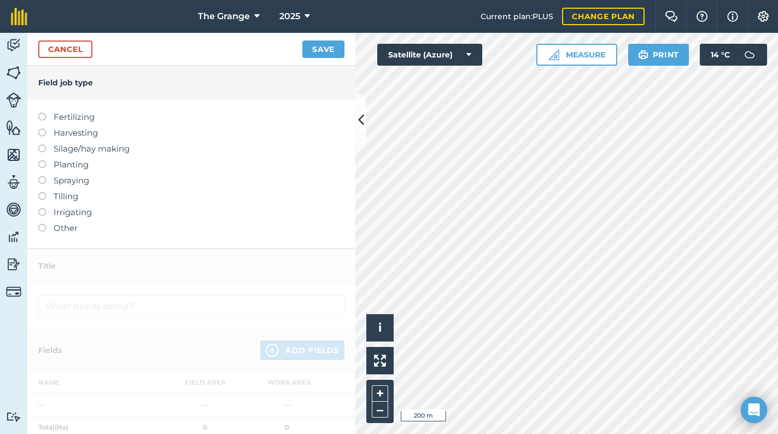
click at [62, 221] on label "Other" at bounding box center [191, 227] width 306 height 13
drag, startPoint x: 62, startPoint y: 221, endPoint x: 56, endPoint y: 230, distance: 10.9
click at [56, 230] on label "Other" at bounding box center [191, 227] width 306 height 13
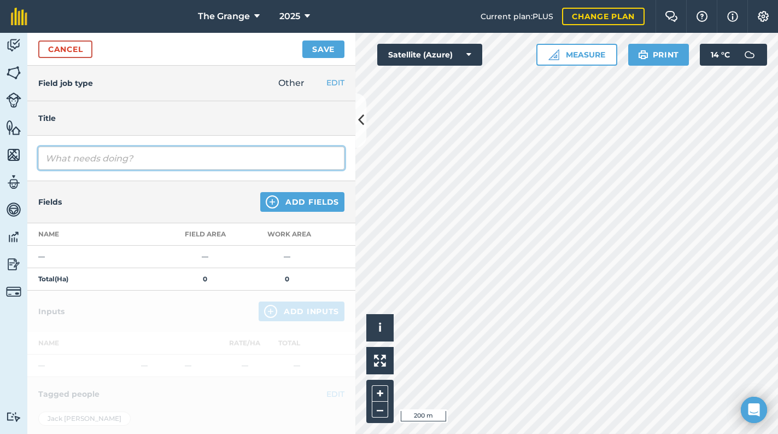
click at [117, 161] on input "text" at bounding box center [191, 158] width 306 height 23
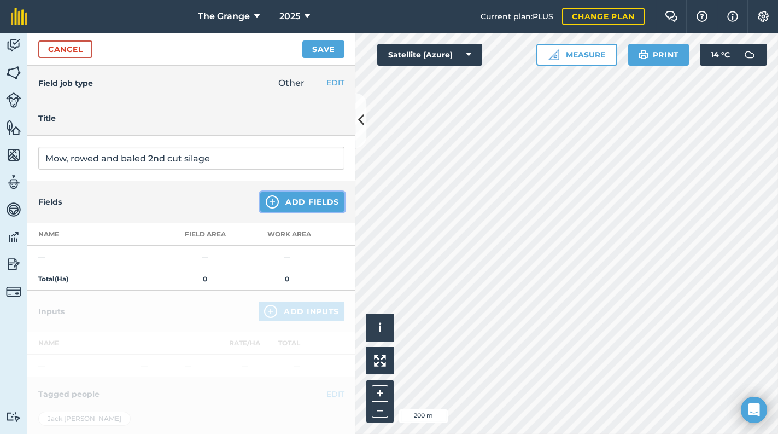
click at [298, 199] on button "Add Fields" at bounding box center [302, 202] width 84 height 20
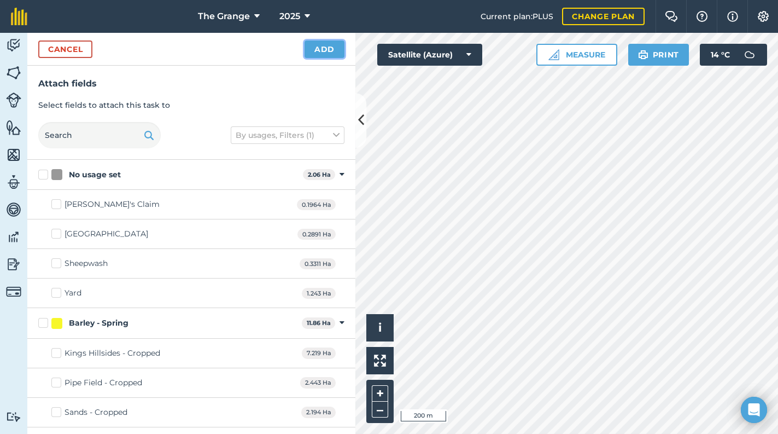
click at [340, 44] on button "Add" at bounding box center [325, 48] width 40 height 17
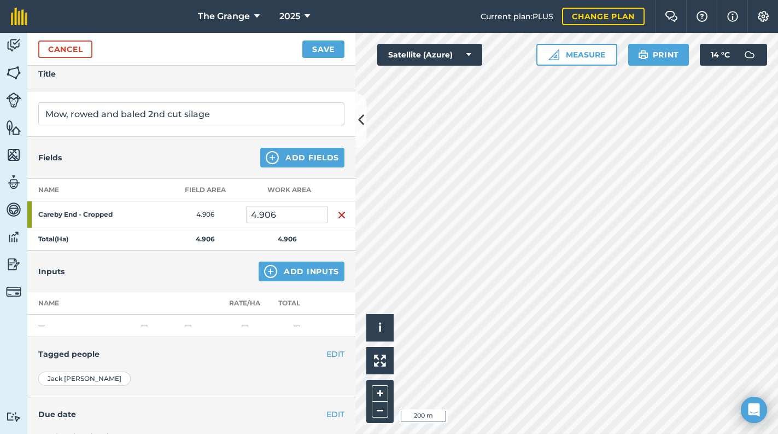
scroll to position [27, 0]
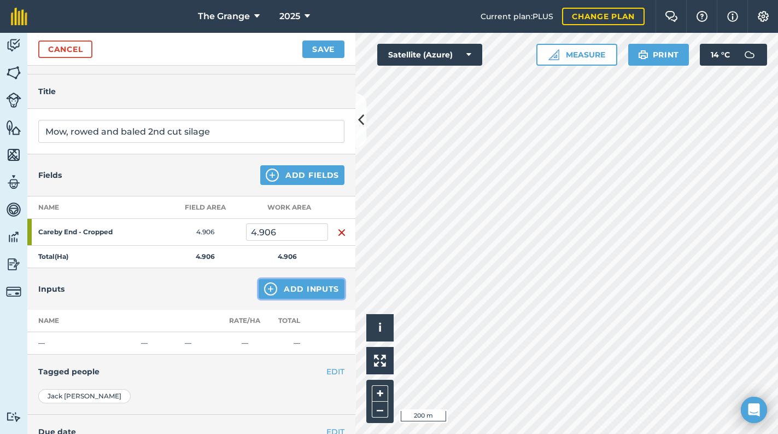
click at [293, 290] on button "Add Inputs" at bounding box center [302, 289] width 86 height 20
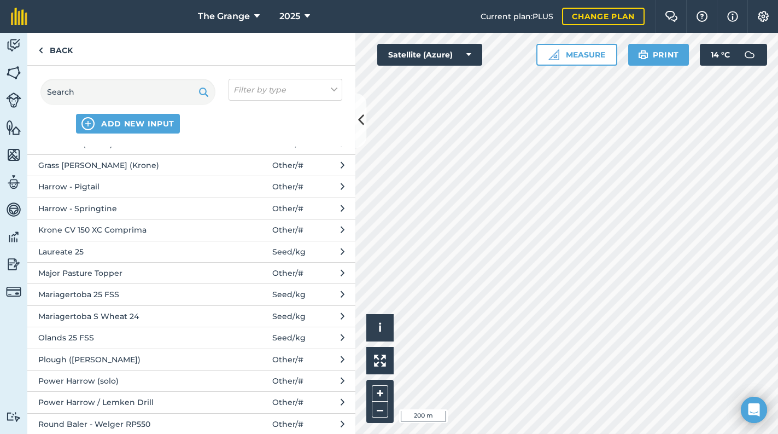
scroll to position [418, 0]
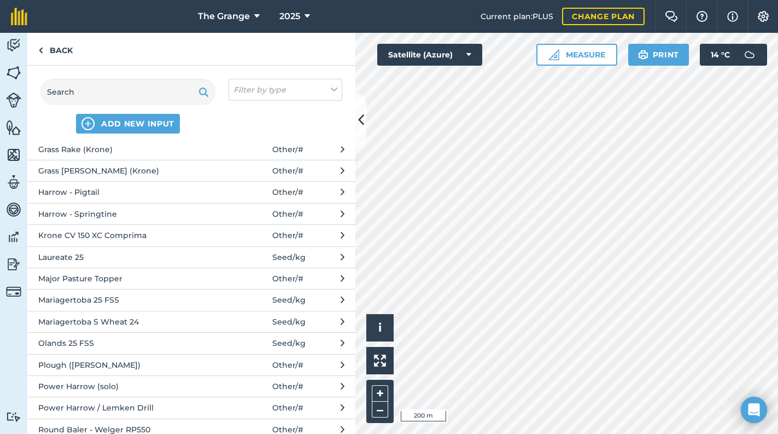
click at [243, 229] on span at bounding box center [246, 235] width 51 height 12
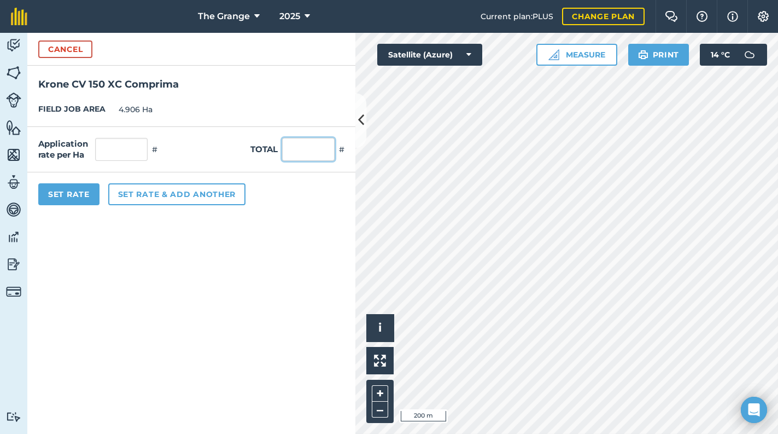
click at [318, 144] on input "text" at bounding box center [308, 149] width 52 height 23
click at [73, 203] on button "Set Rate" at bounding box center [68, 194] width 61 height 22
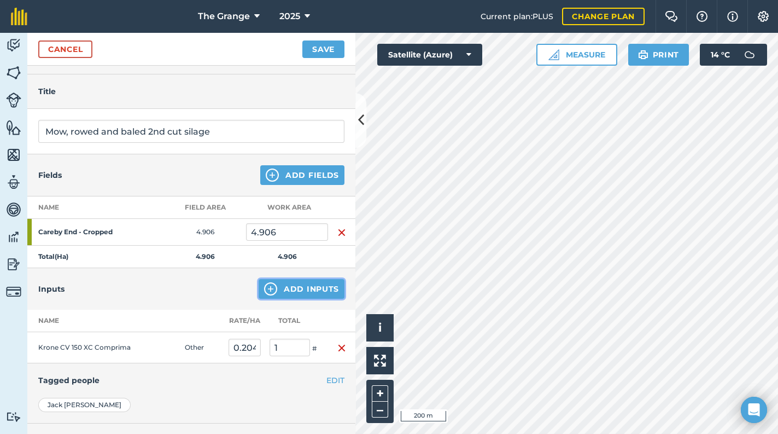
click at [309, 291] on button "Add Inputs" at bounding box center [302, 289] width 86 height 20
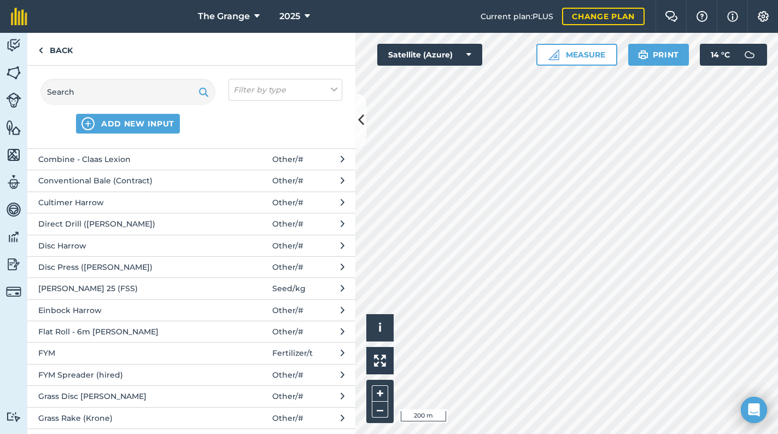
scroll to position [186, 0]
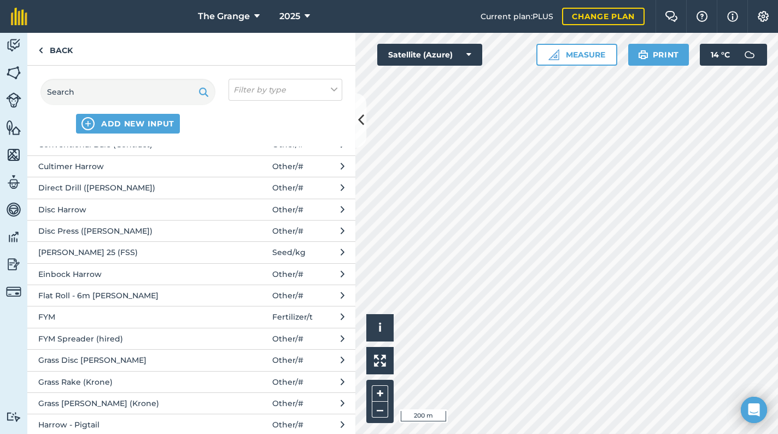
click at [167, 354] on span "Grass Disc [PERSON_NAME]" at bounding box center [127, 360] width 179 height 12
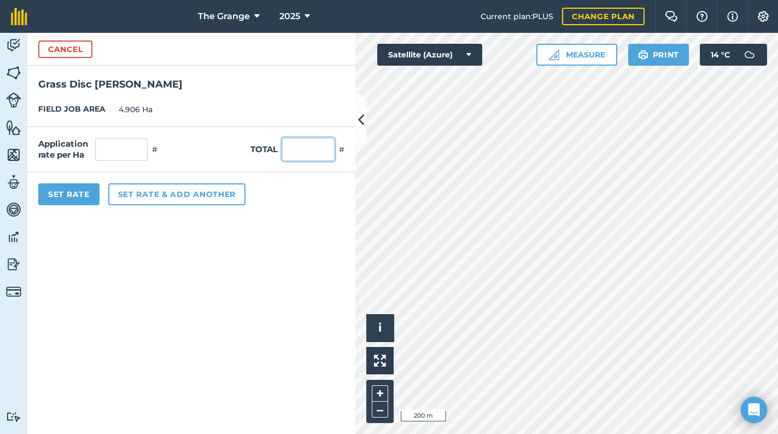
click at [311, 158] on input "text" at bounding box center [308, 149] width 52 height 23
click at [83, 196] on button "Set Rate" at bounding box center [68, 194] width 61 height 22
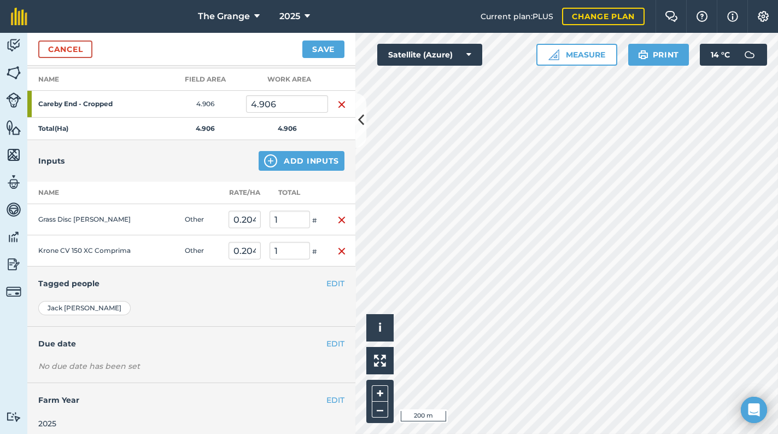
scroll to position [159, 0]
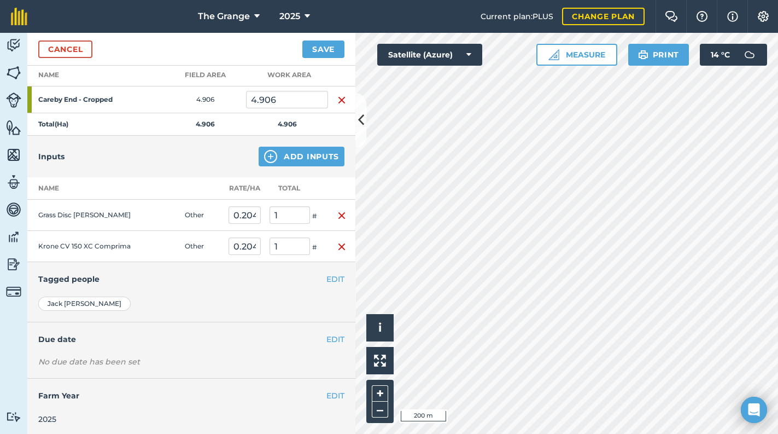
click at [300, 144] on div "Inputs Add Inputs" at bounding box center [191, 157] width 328 height 42
click at [312, 151] on button "Add Inputs" at bounding box center [302, 157] width 86 height 20
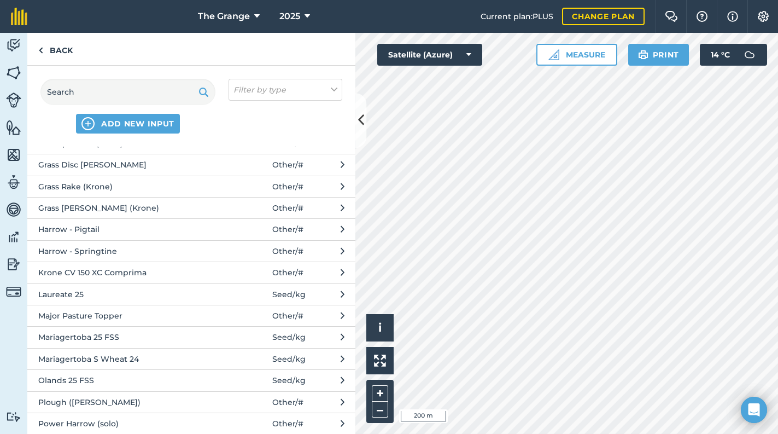
scroll to position [372, 0]
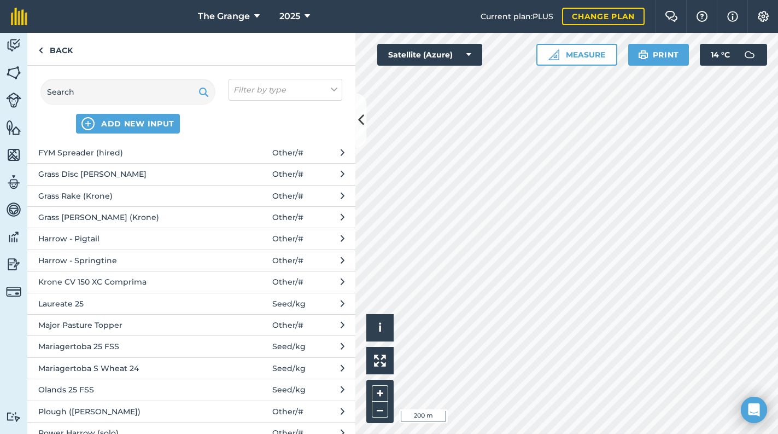
click at [97, 190] on span "Grass Rake (Krone)" at bounding box center [127, 196] width 179 height 12
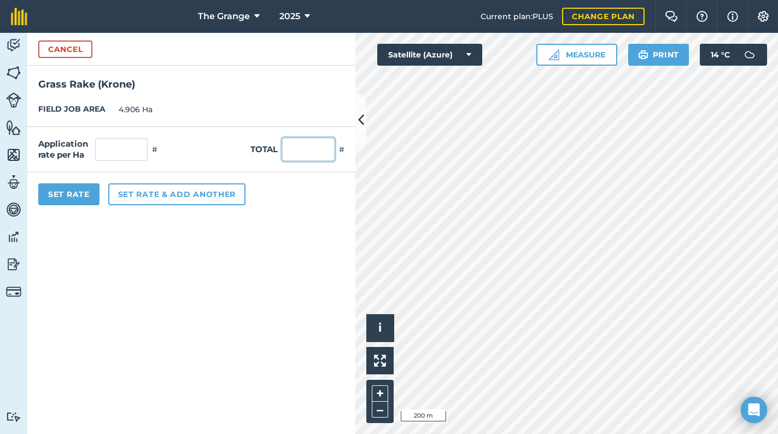
click at [317, 142] on input "text" at bounding box center [308, 149] width 52 height 23
click at [62, 195] on button "Set Rate" at bounding box center [68, 194] width 61 height 22
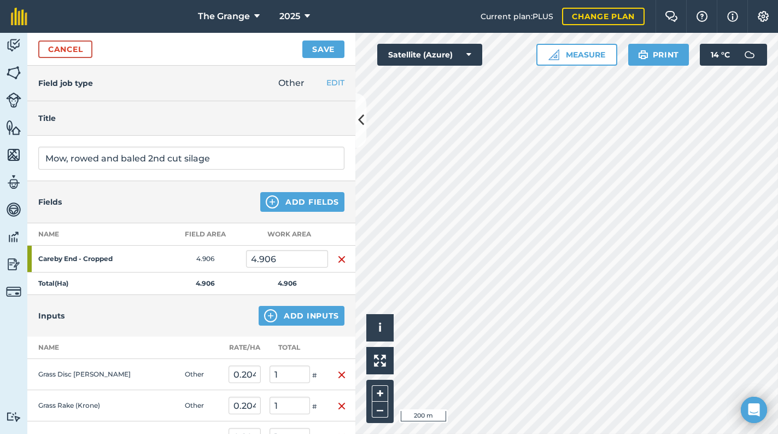
scroll to position [0, 0]
click at [324, 54] on button "Save" at bounding box center [323, 48] width 42 height 17
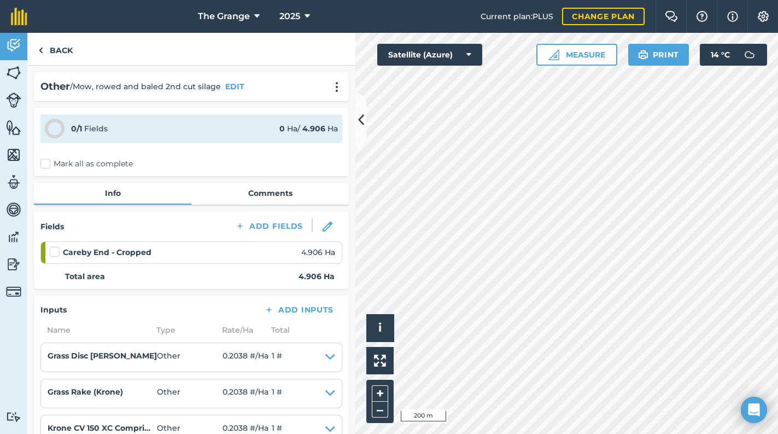
click at [89, 167] on label "Mark all as complete" at bounding box center [86, 163] width 92 height 11
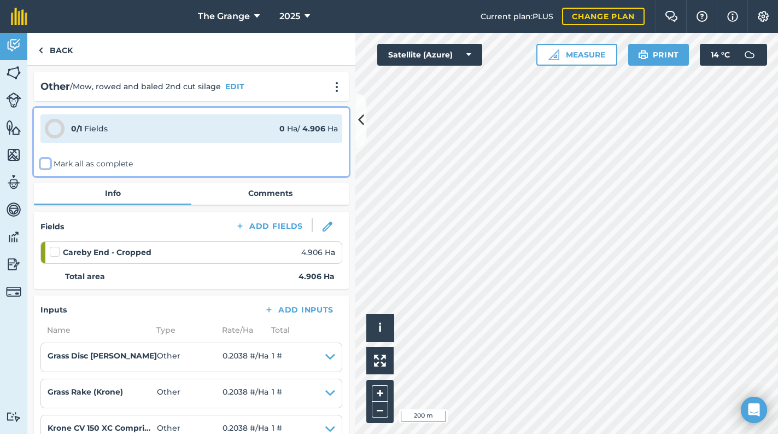
click at [48, 165] on input "Mark all as complete" at bounding box center [43, 161] width 7 height 7
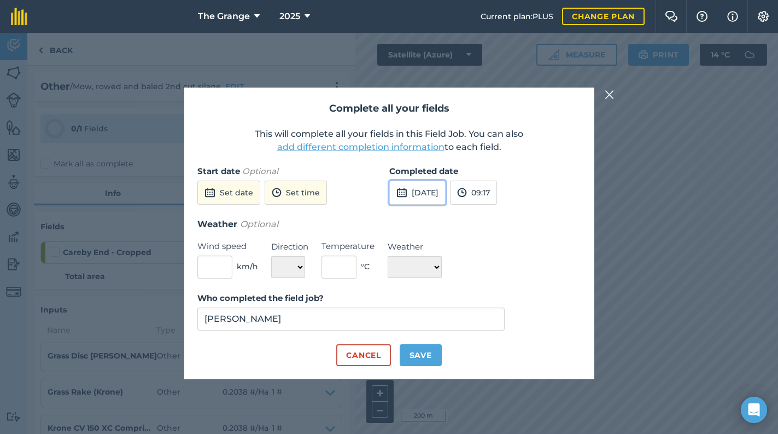
click at [420, 195] on button "[DATE]" at bounding box center [417, 192] width 56 height 24
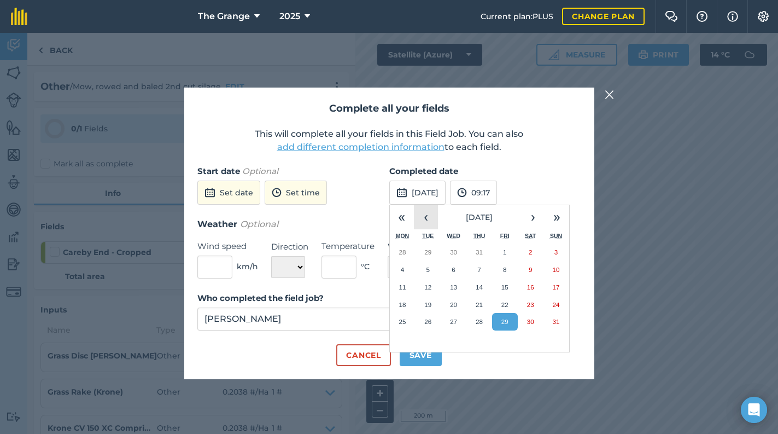
click at [434, 224] on button "‹" at bounding box center [426, 217] width 24 height 24
click at [477, 318] on abbr "31" at bounding box center [479, 321] width 7 height 7
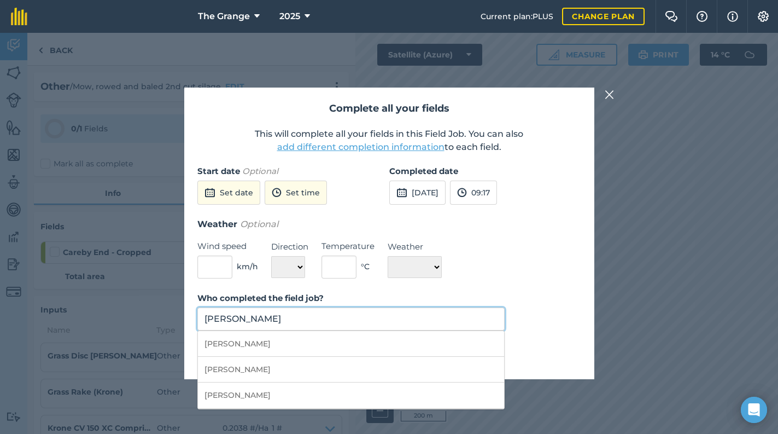
click at [341, 317] on input "[PERSON_NAME]" at bounding box center [351, 318] width 308 height 23
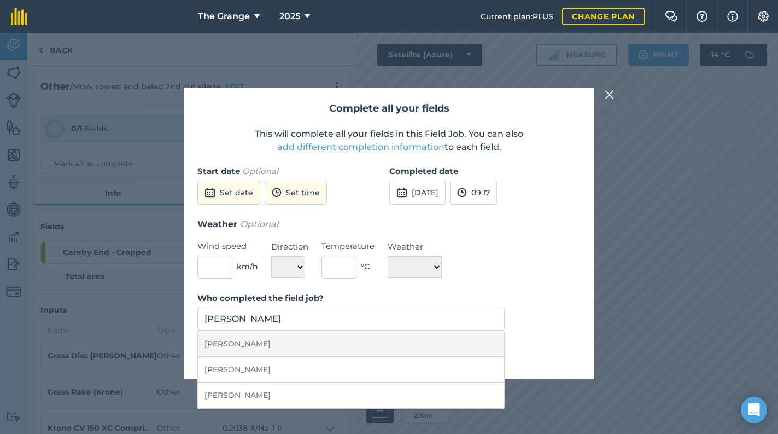
click at [426, 345] on li "[PERSON_NAME]" at bounding box center [351, 344] width 307 height 26
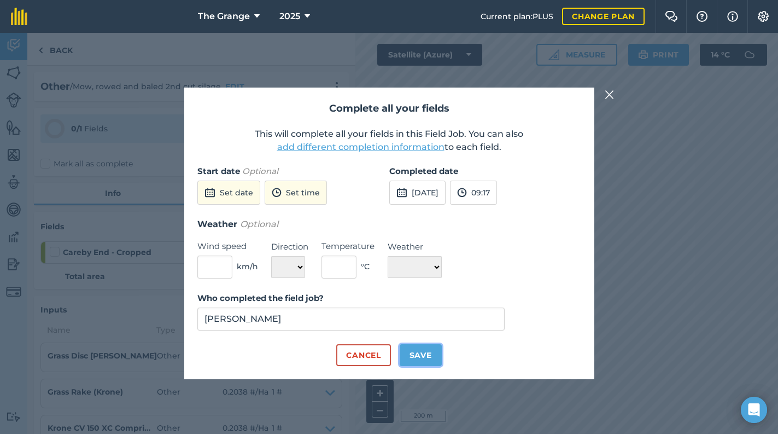
click at [426, 348] on button "Save" at bounding box center [421, 355] width 42 height 22
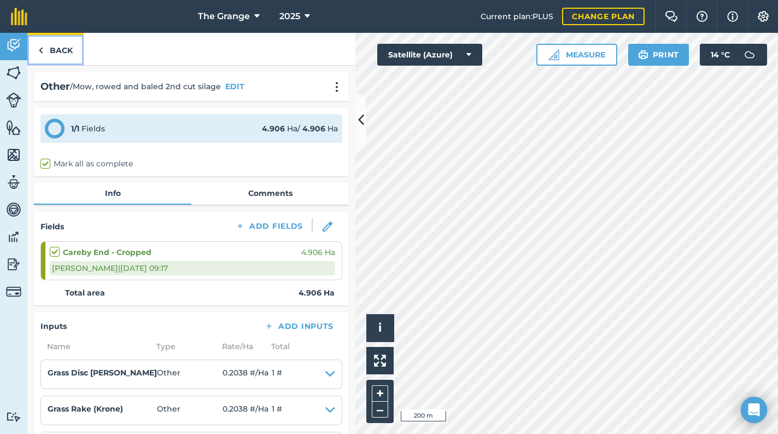
click at [49, 51] on link "Back" at bounding box center [55, 49] width 56 height 32
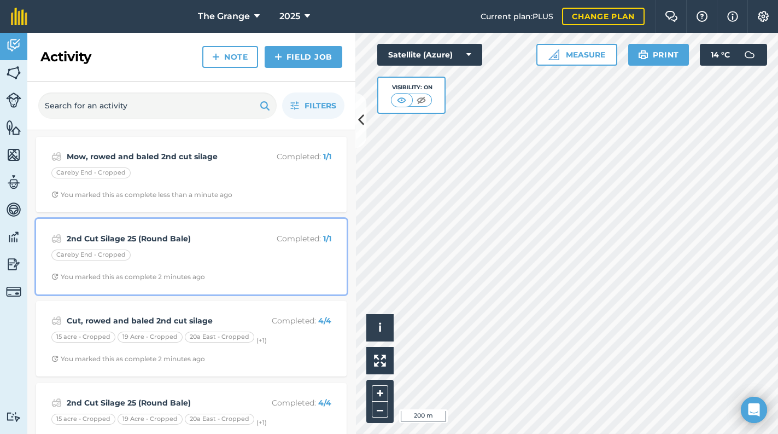
click at [241, 255] on div "Careby End - Cropped" at bounding box center [191, 256] width 280 height 14
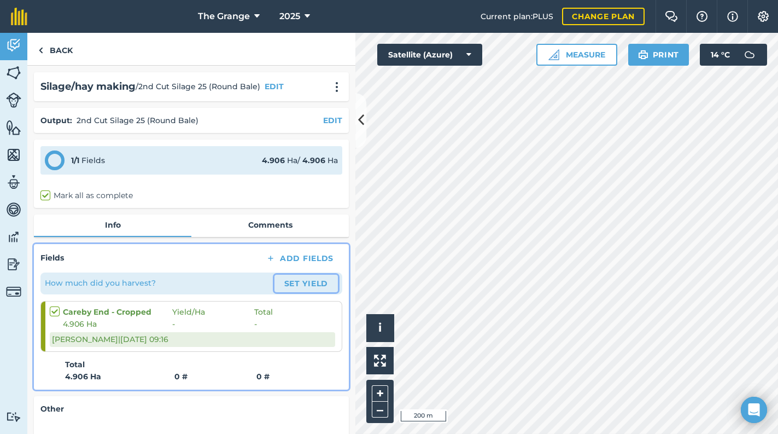
click at [306, 276] on button "Set Yield" at bounding box center [305, 282] width 63 height 17
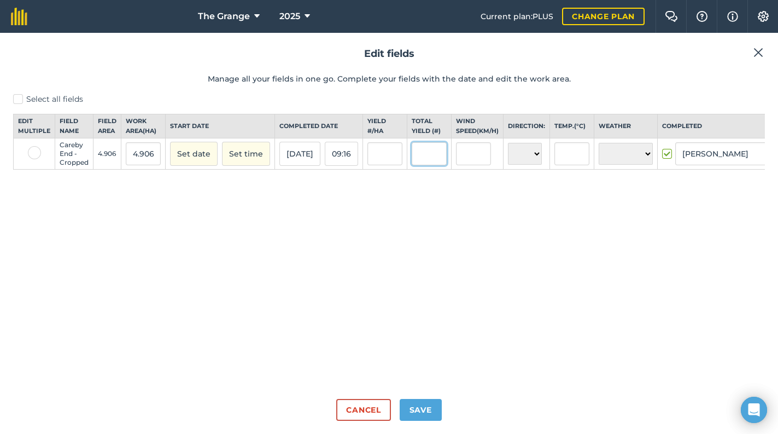
click at [426, 165] on input "text" at bounding box center [429, 153] width 35 height 23
click at [434, 412] on button "Save" at bounding box center [421, 410] width 42 height 22
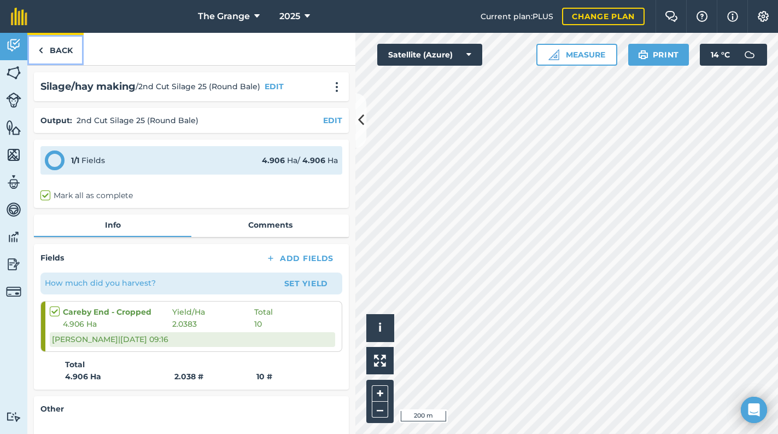
click at [59, 47] on link "Back" at bounding box center [55, 49] width 56 height 32
